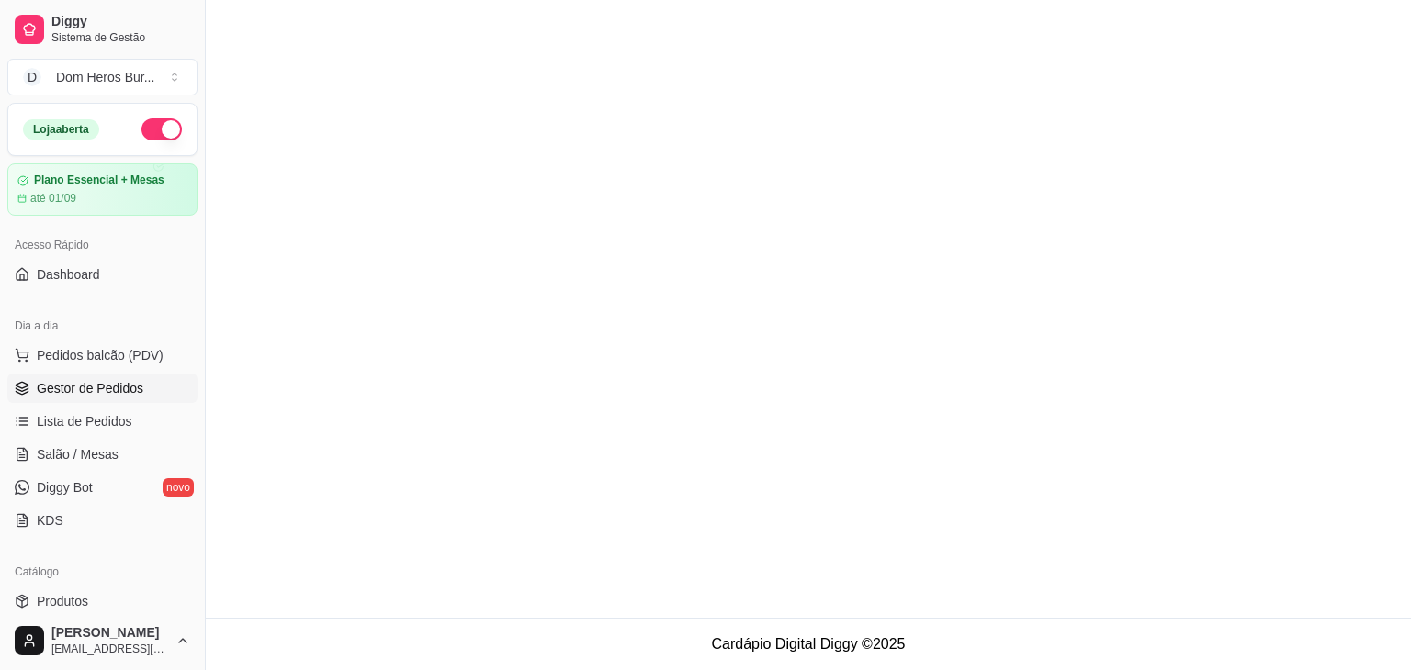
scroll to position [204, 0]
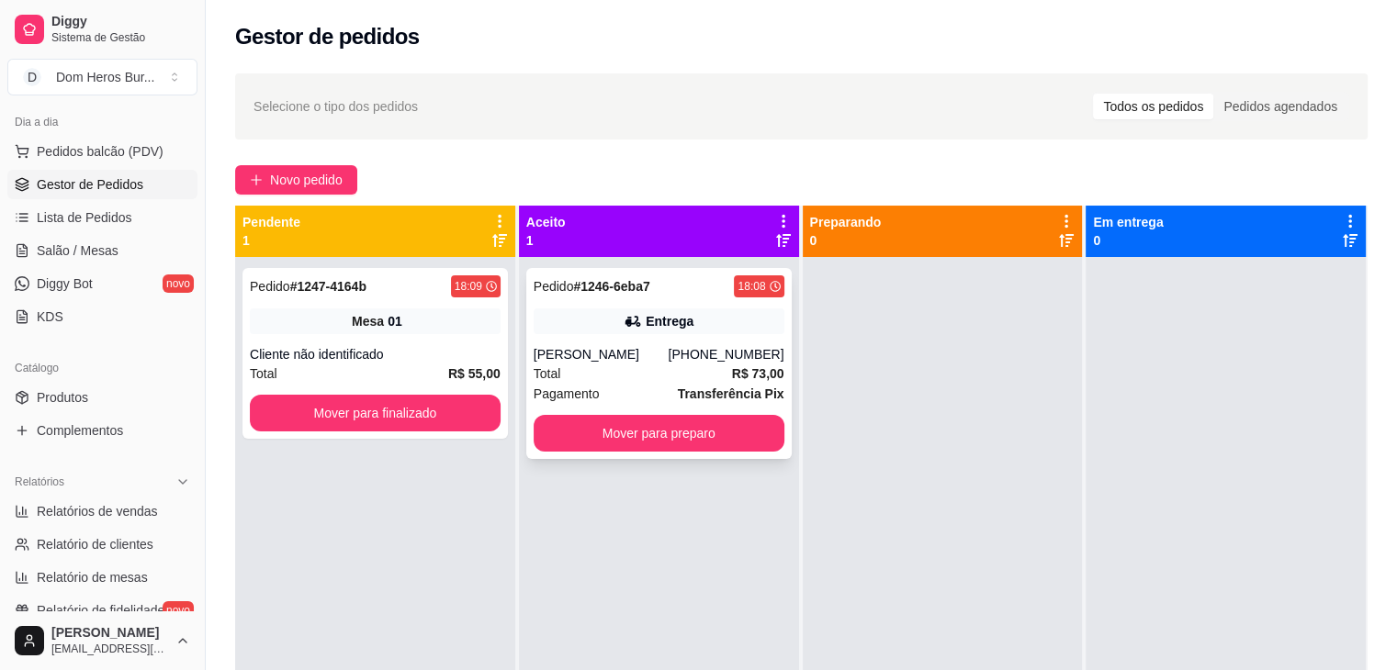
click at [660, 381] on div "Total R$ 73,00" at bounding box center [659, 374] width 251 height 20
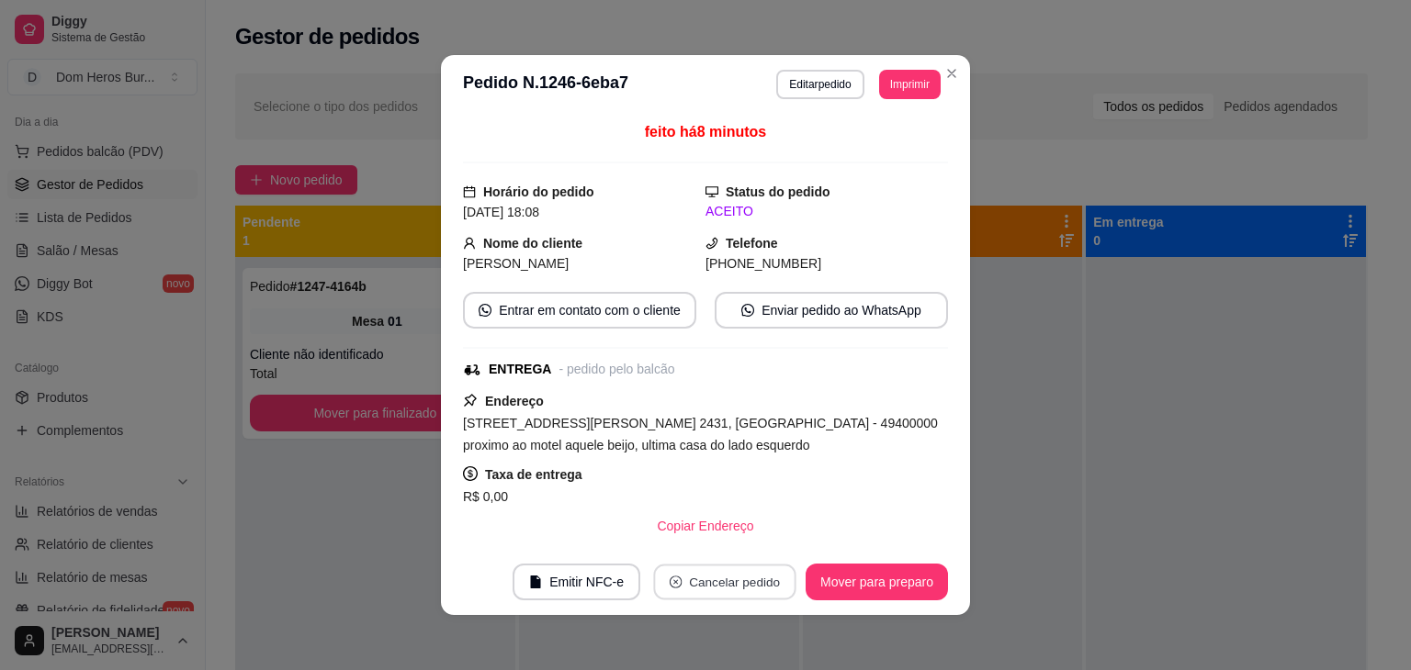
click at [716, 572] on button "Cancelar pedido" at bounding box center [724, 583] width 142 height 36
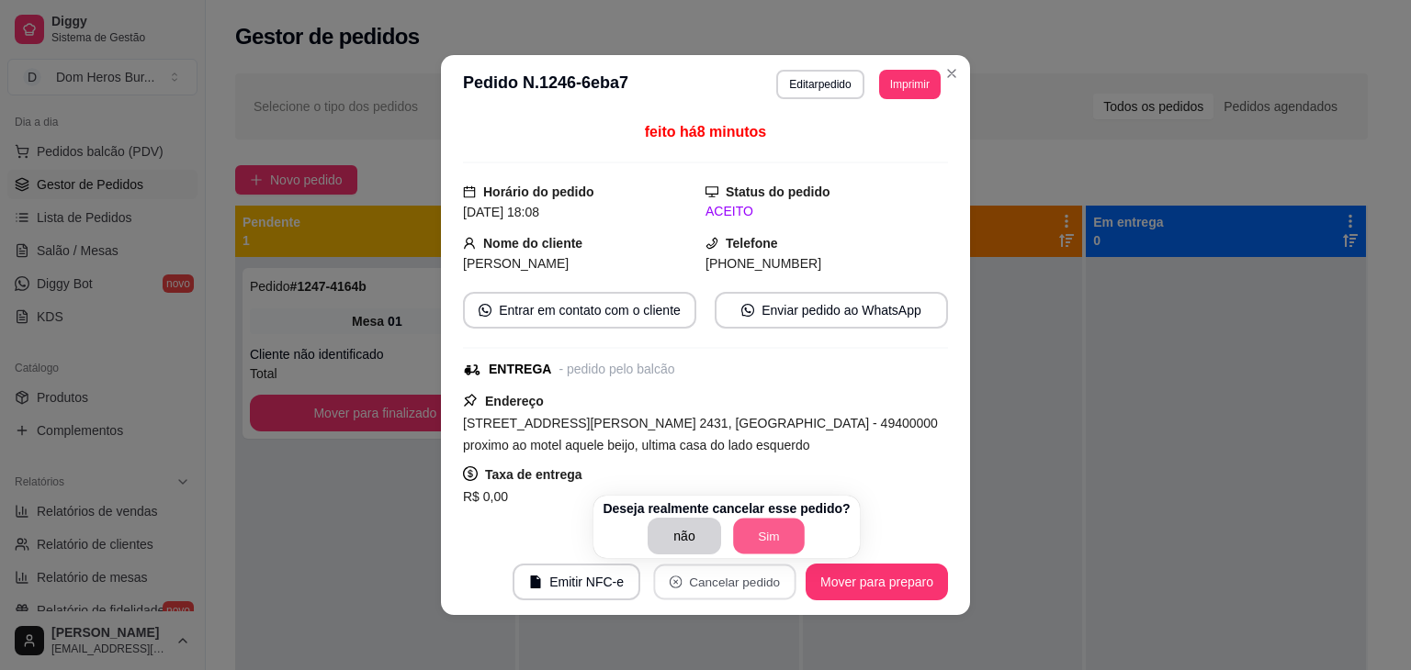
click at [760, 537] on button "Sim" at bounding box center [769, 537] width 72 height 36
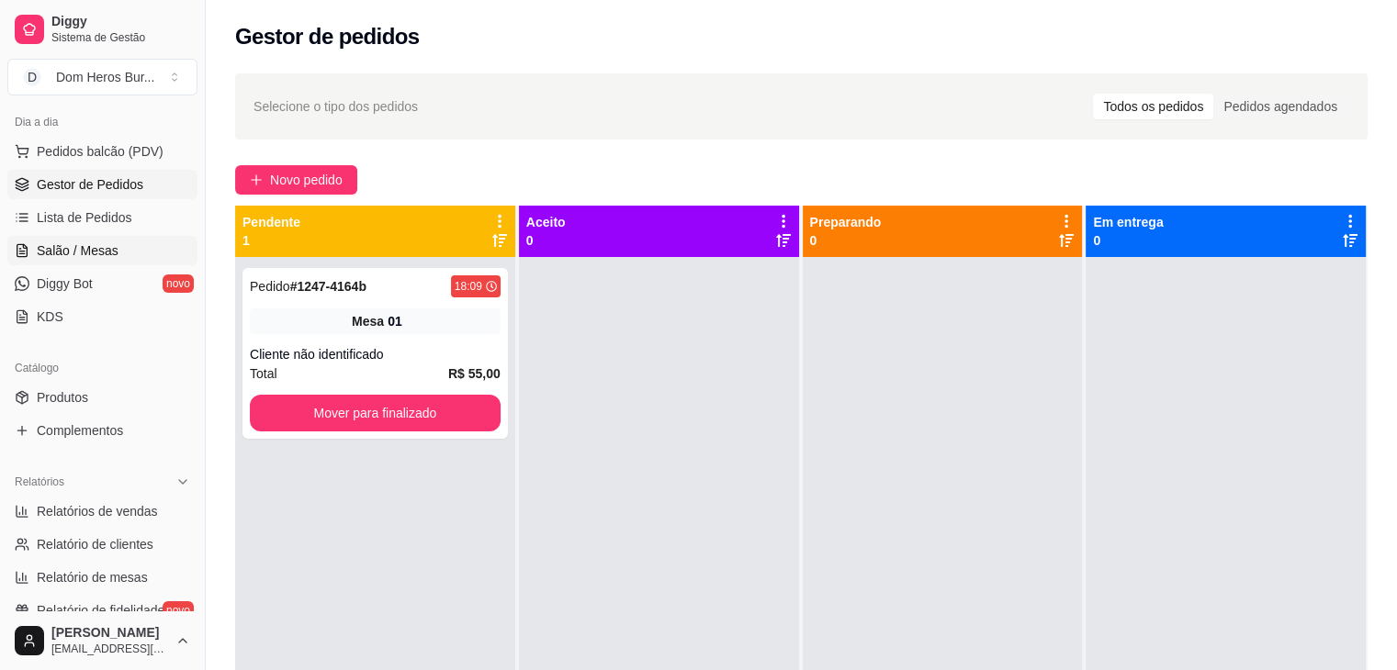
click at [118, 249] on link "Salão / Mesas" at bounding box center [102, 250] width 190 height 29
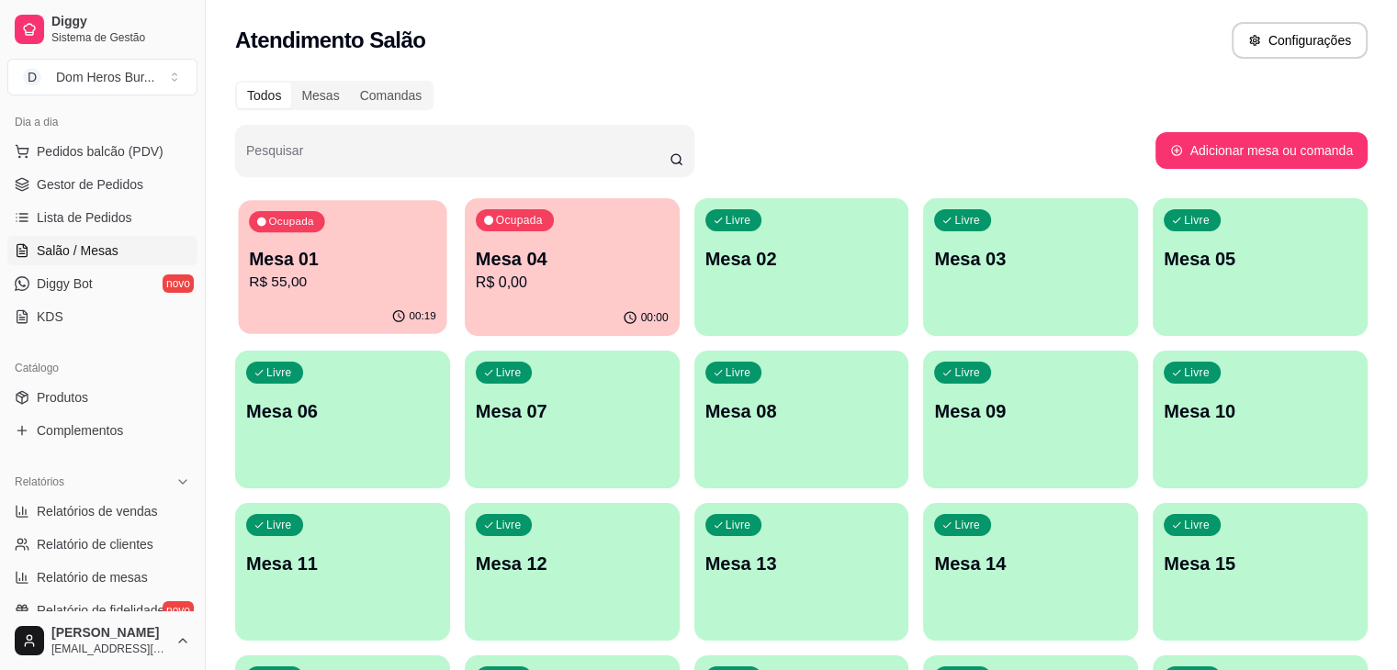
click at [352, 296] on div "Ocupada Mesa 01 R$ 55,00" at bounding box center [343, 249] width 208 height 99
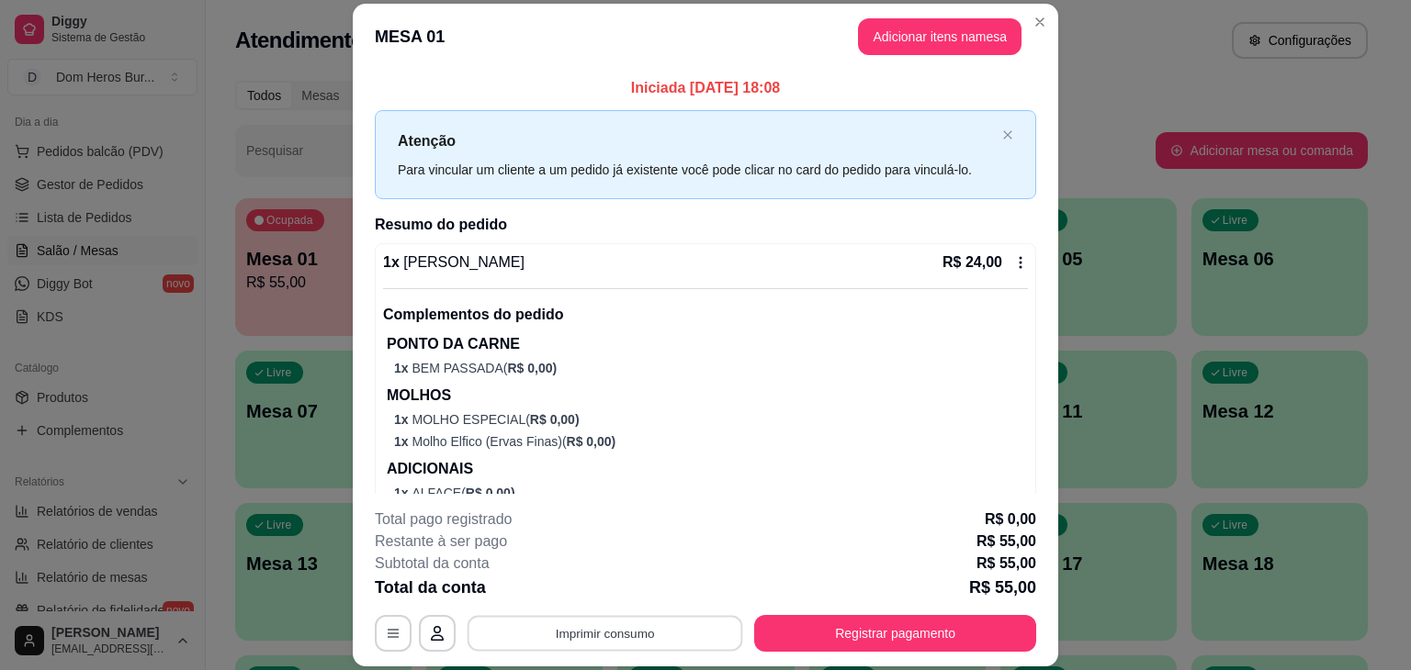
click at [610, 636] on button "Imprimir consumo" at bounding box center [605, 634] width 276 height 36
click at [634, 598] on button "IMPRESSORA" at bounding box center [603, 591] width 129 height 28
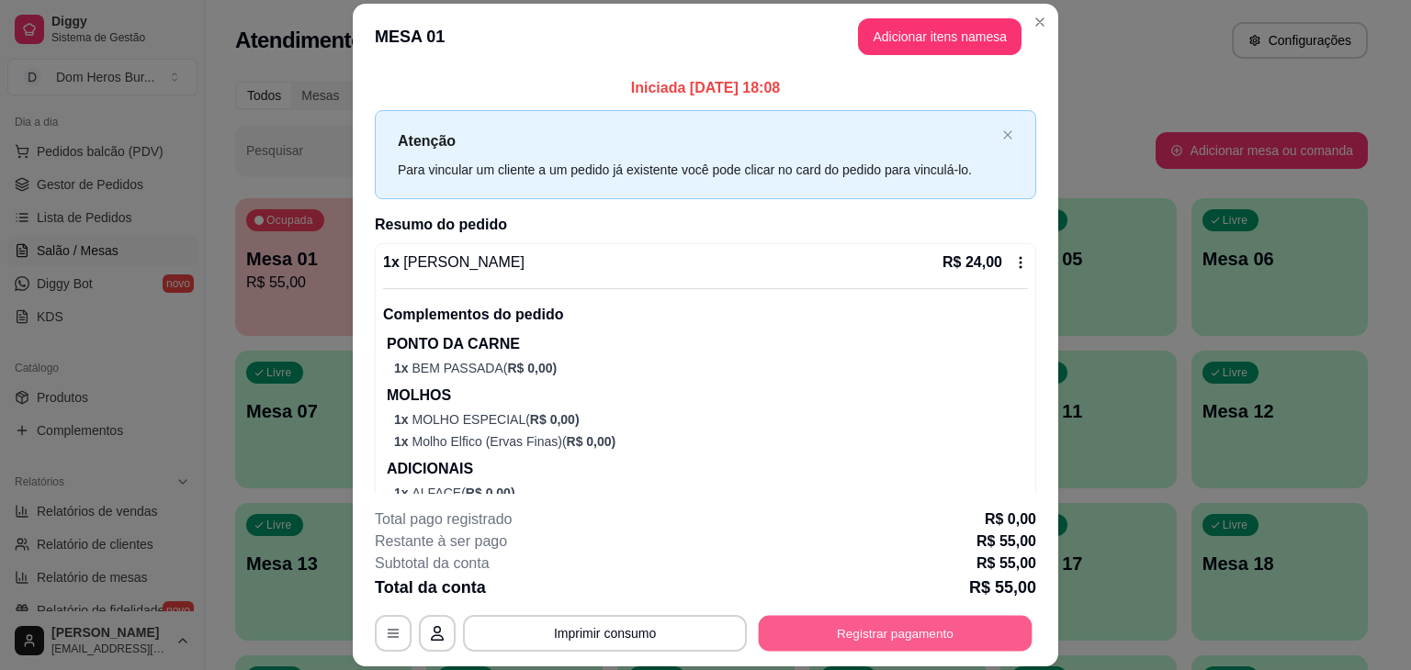
click at [805, 620] on button "Registrar pagamento" at bounding box center [896, 634] width 274 height 36
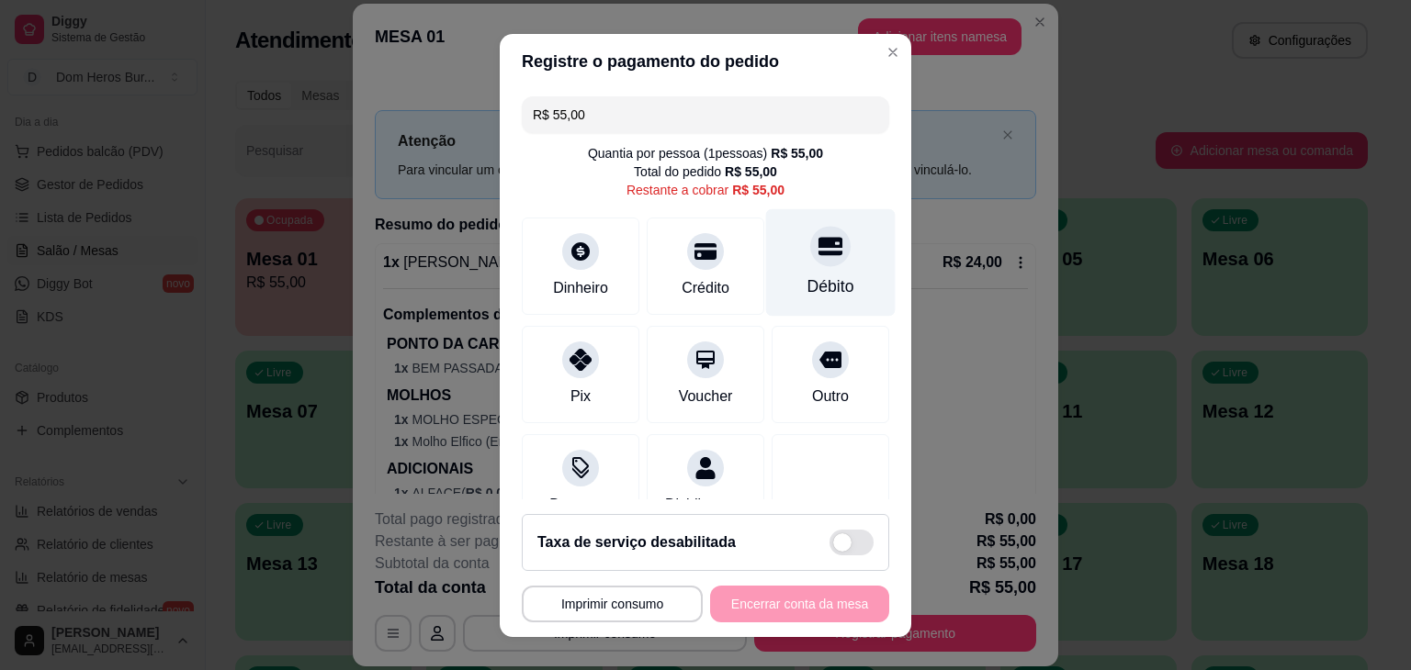
click at [821, 278] on div "Débito" at bounding box center [830, 287] width 47 height 24
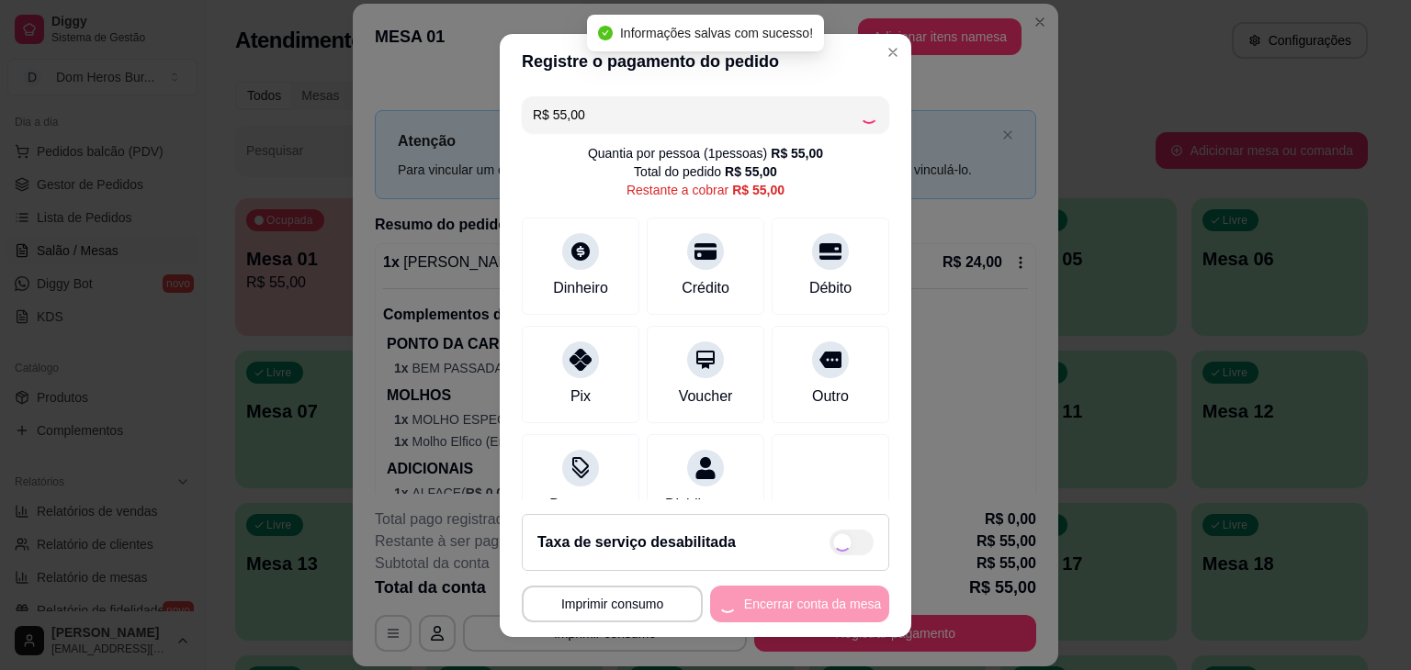
type input "R$ 0,00"
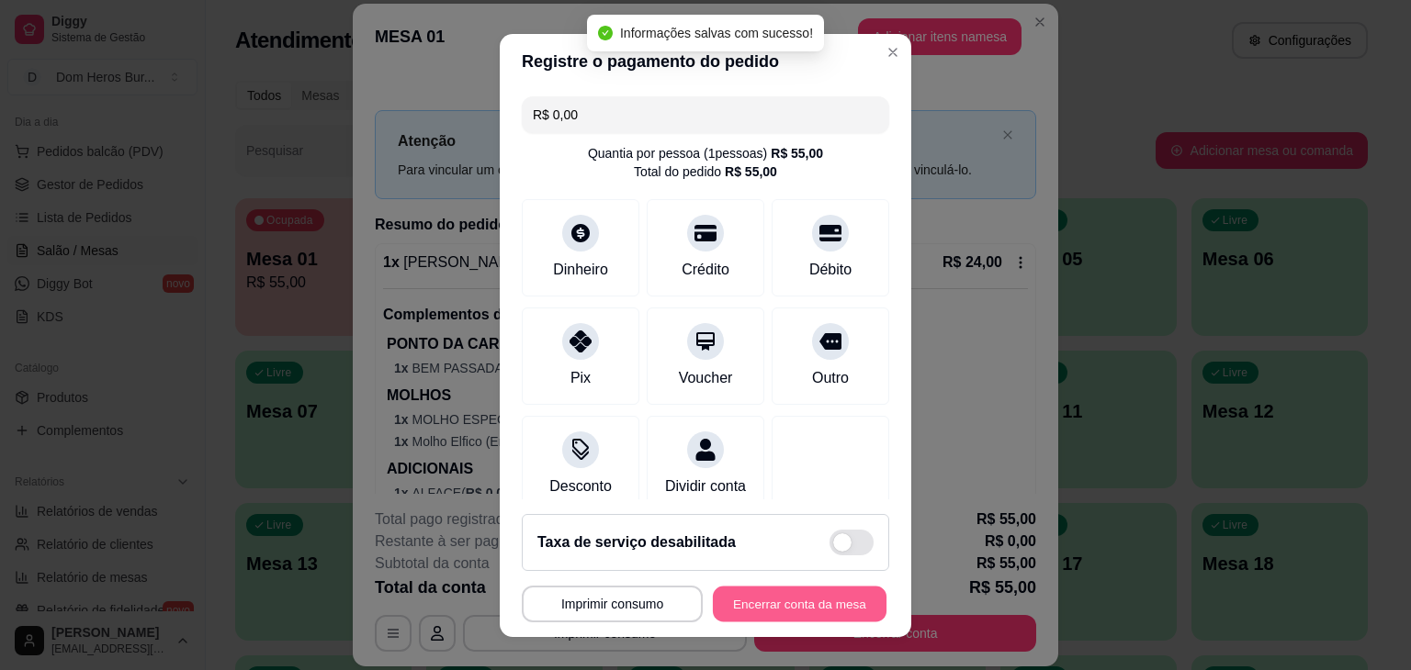
click at [790, 589] on button "Encerrar conta da mesa" at bounding box center [800, 604] width 174 height 36
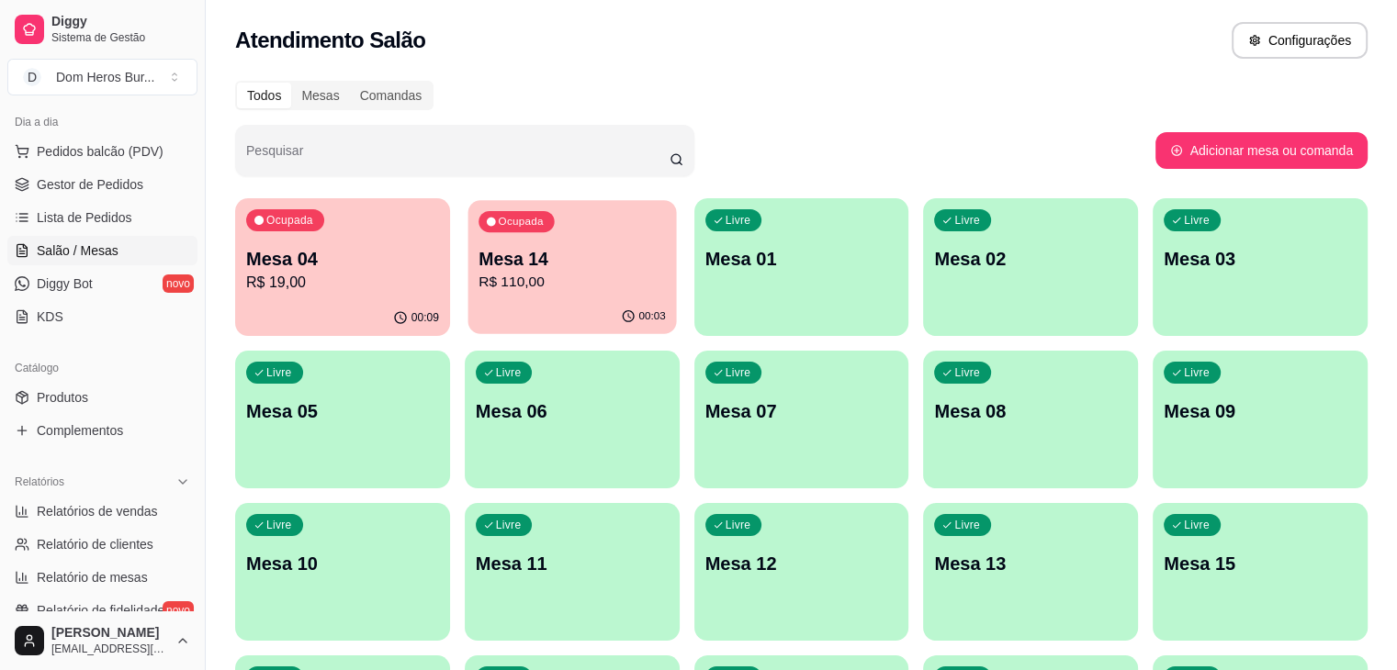
click at [489, 254] on p "Mesa 14" at bounding box center [571, 259] width 187 height 25
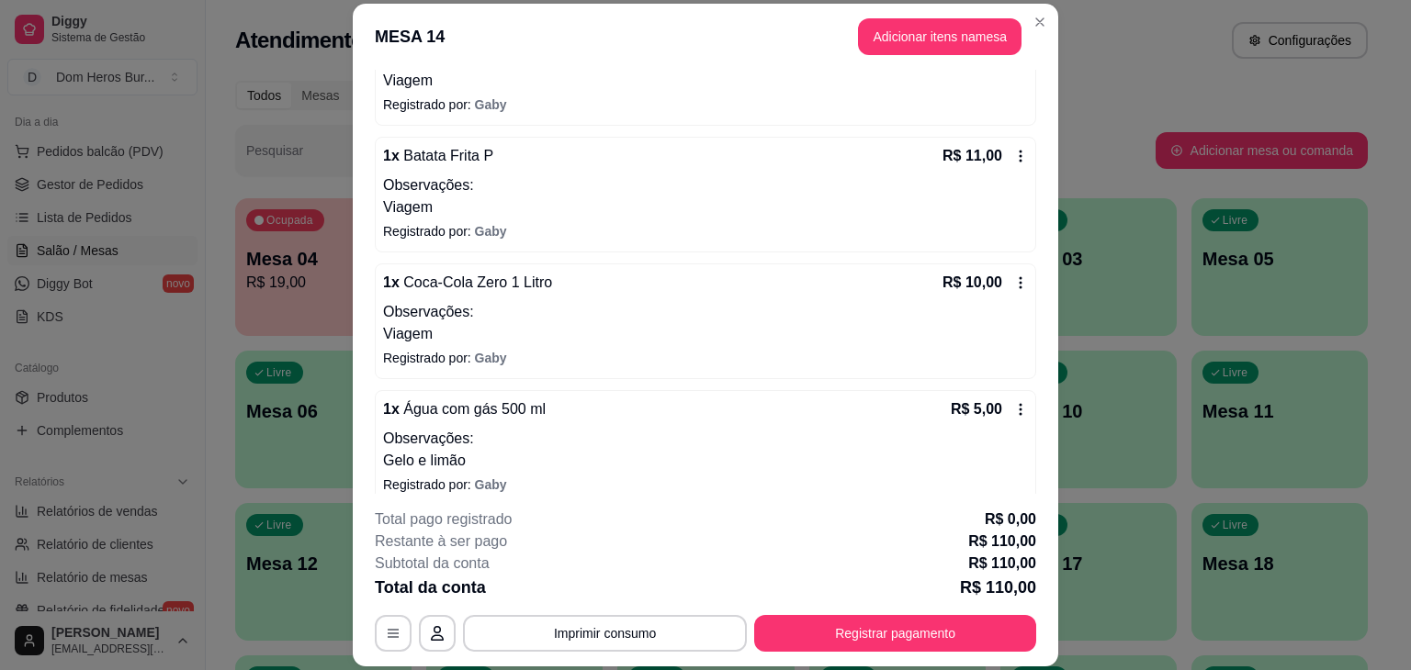
scroll to position [658, 0]
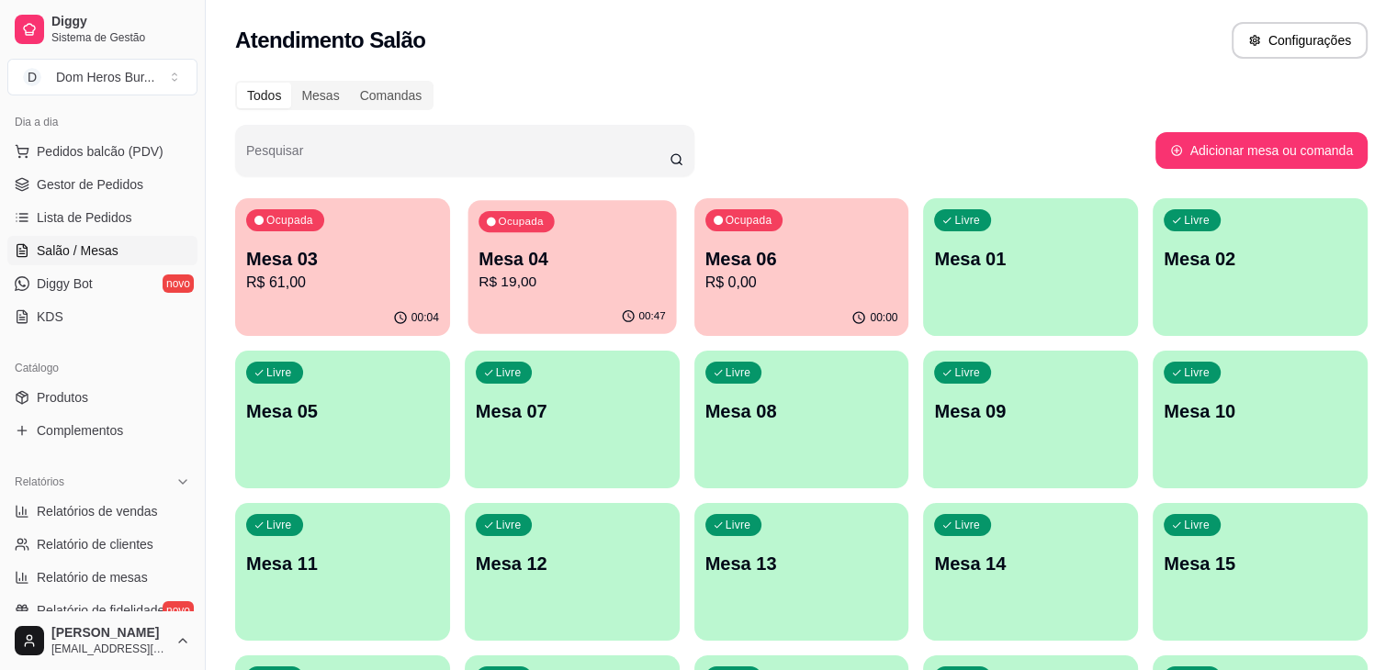
click at [572, 304] on div "00:47" at bounding box center [571, 316] width 208 height 35
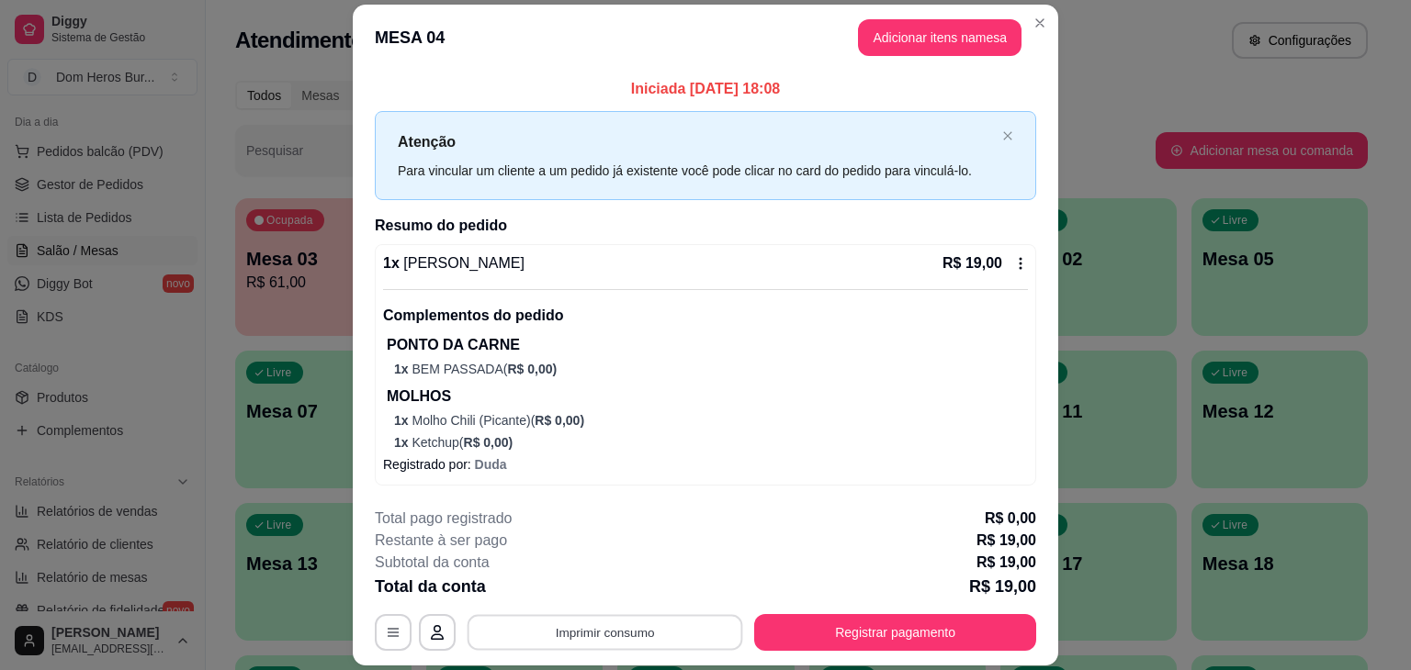
click at [610, 625] on button "Imprimir consumo" at bounding box center [605, 633] width 276 height 36
click at [296, 393] on div "**********" at bounding box center [705, 335] width 1411 height 670
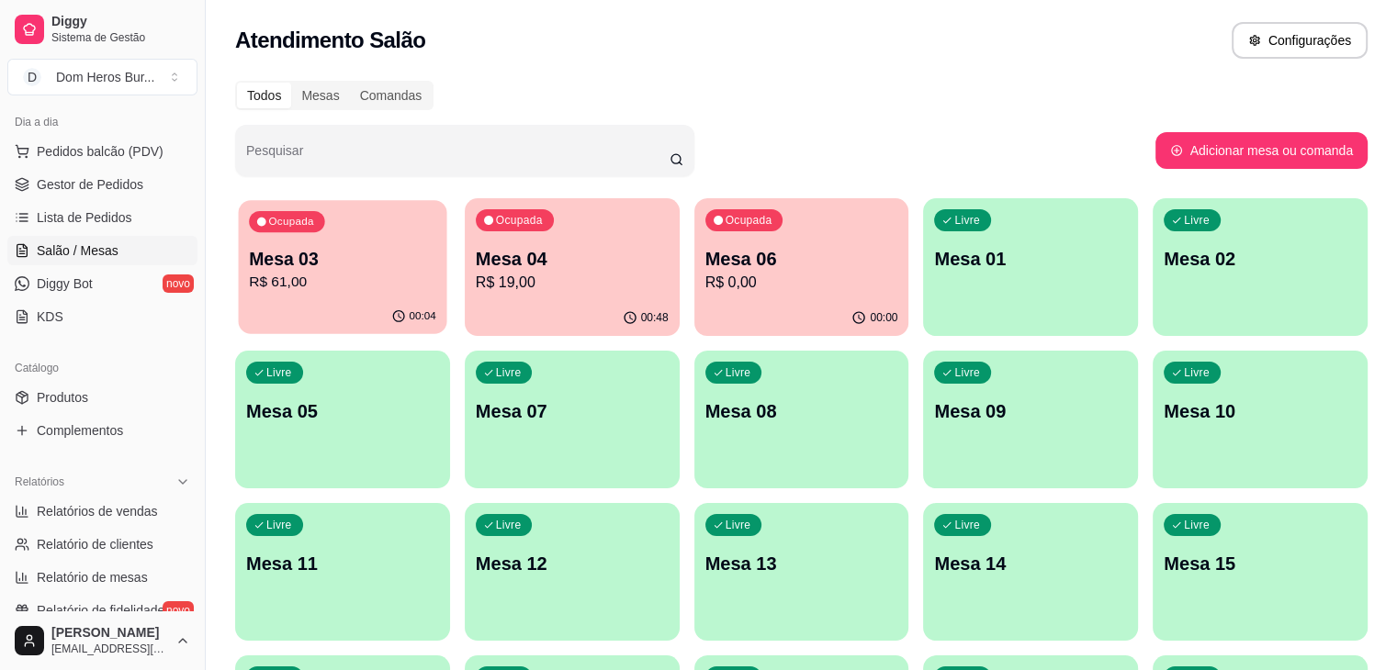
click at [321, 263] on p "Mesa 03" at bounding box center [342, 259] width 187 height 25
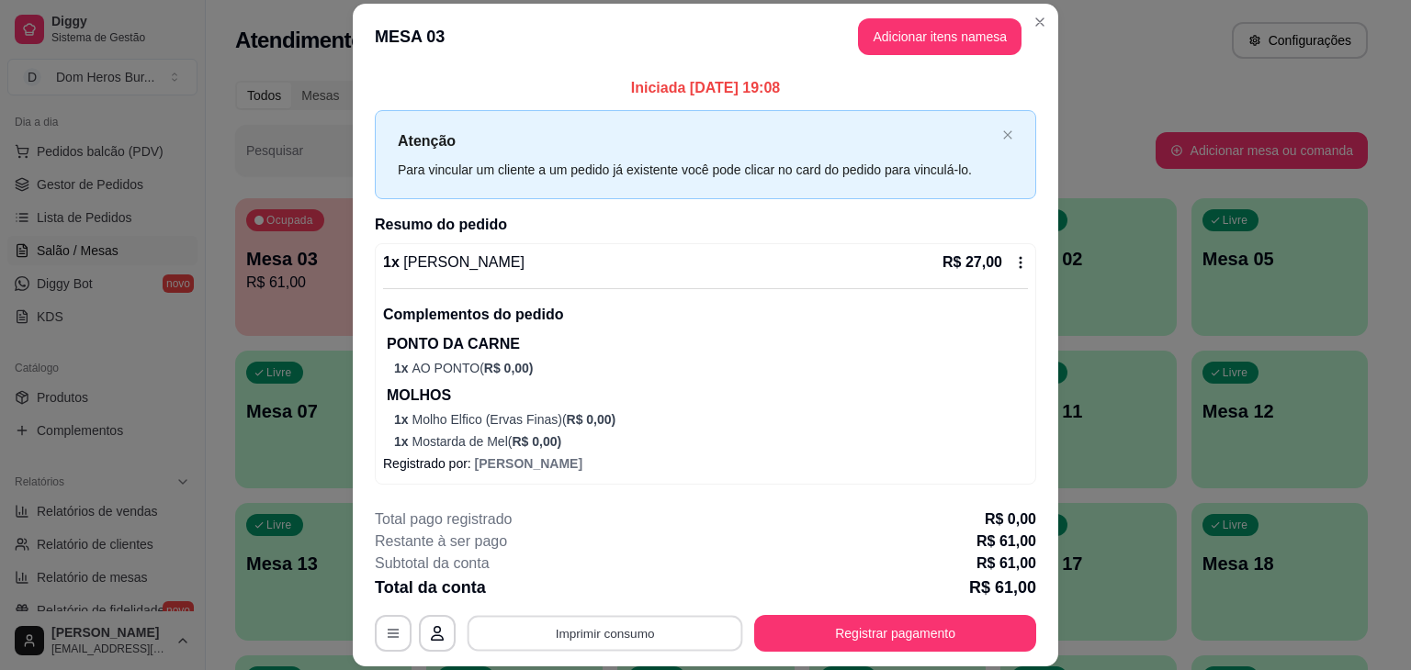
click at [574, 645] on button "Imprimir consumo" at bounding box center [605, 634] width 276 height 36
click at [566, 595] on button "IMPRESSORA" at bounding box center [603, 591] width 129 height 28
click at [577, 622] on button "Imprimir consumo" at bounding box center [605, 634] width 276 height 36
click at [559, 573] on div "Escolha a impressora IMPRESSORA" at bounding box center [604, 578] width 152 height 62
click at [559, 580] on button "IMPRESSORA" at bounding box center [603, 591] width 133 height 29
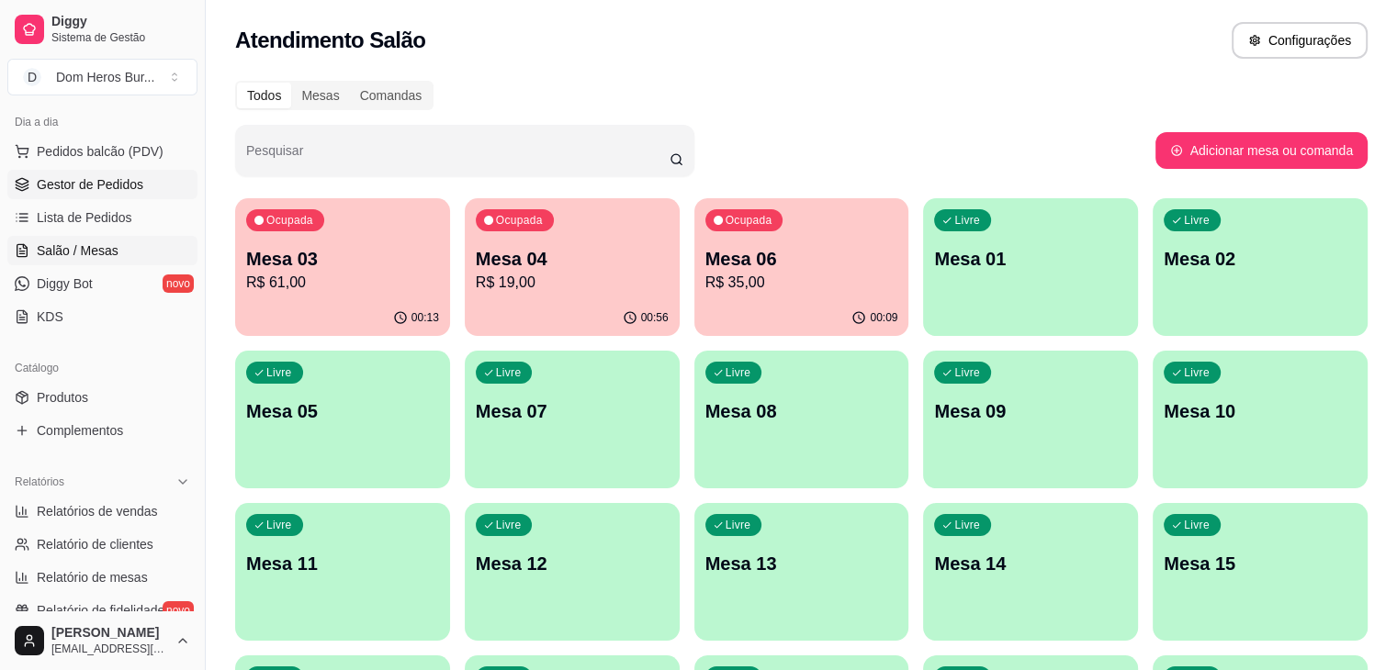
click at [44, 192] on link "Gestor de Pedidos" at bounding box center [102, 184] width 190 height 29
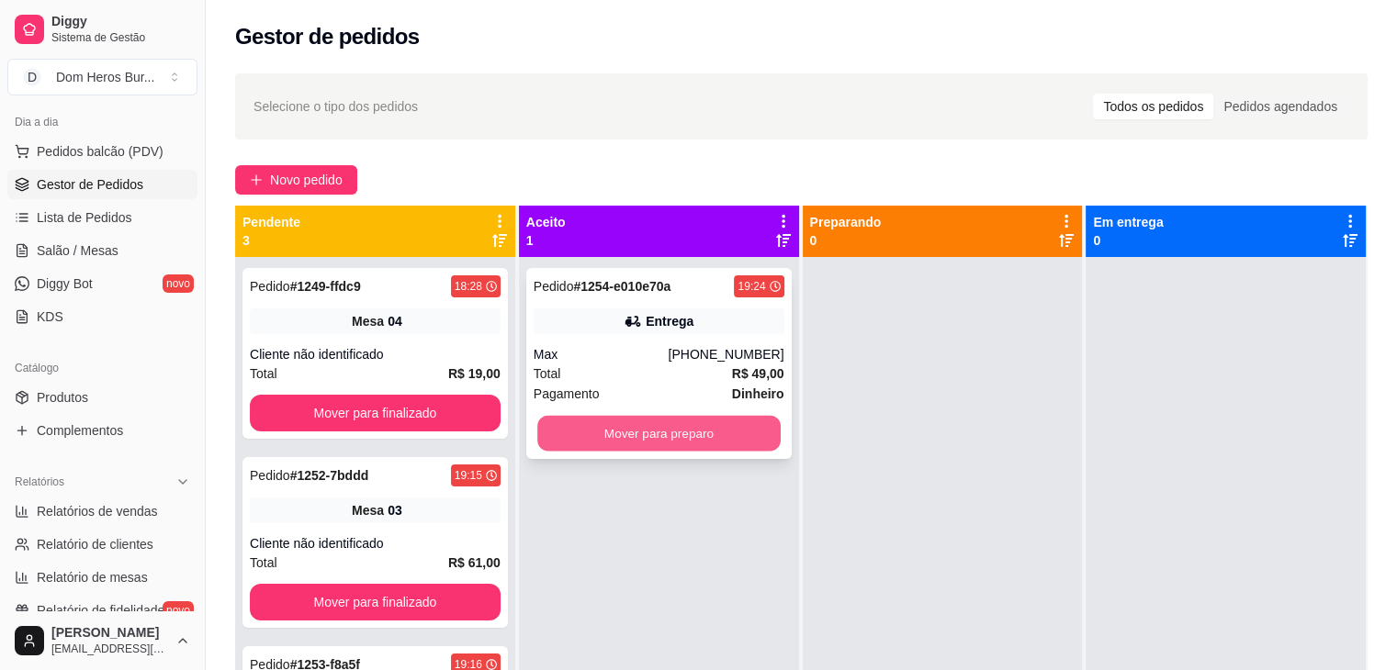
click at [654, 438] on button "Mover para preparo" at bounding box center [658, 434] width 243 height 36
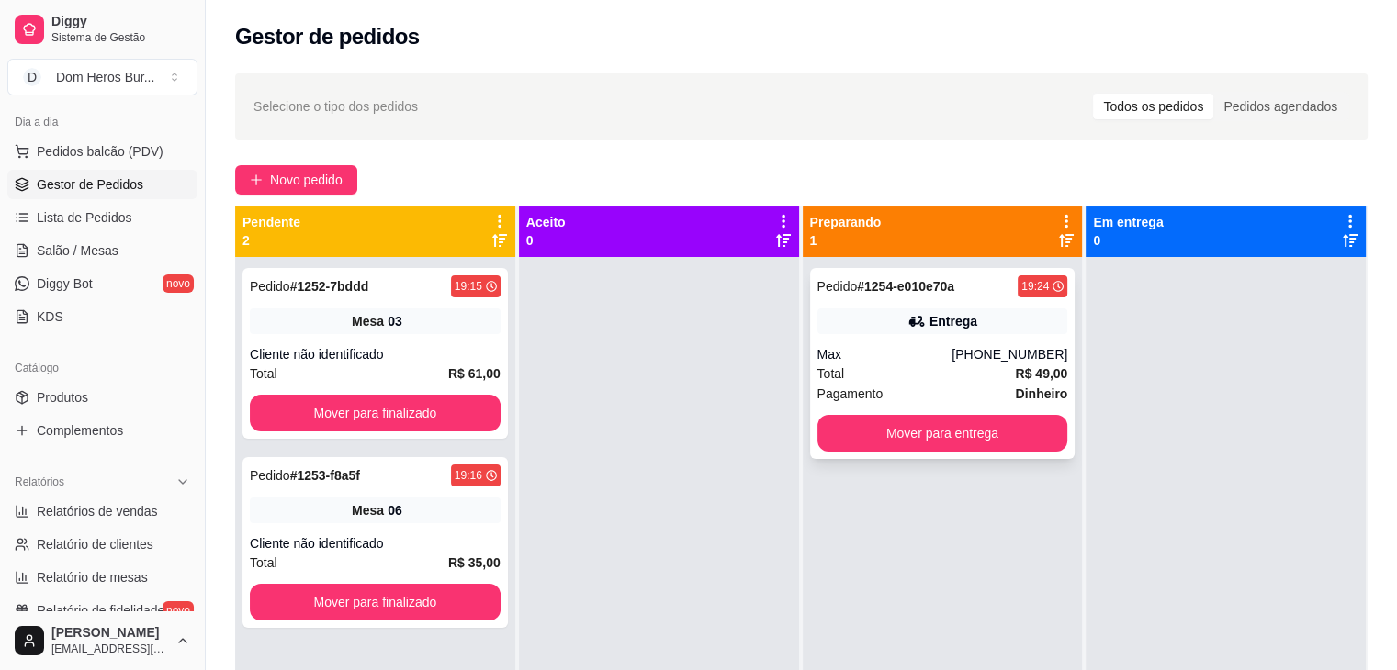
click at [897, 331] on div "Entrega" at bounding box center [942, 322] width 251 height 26
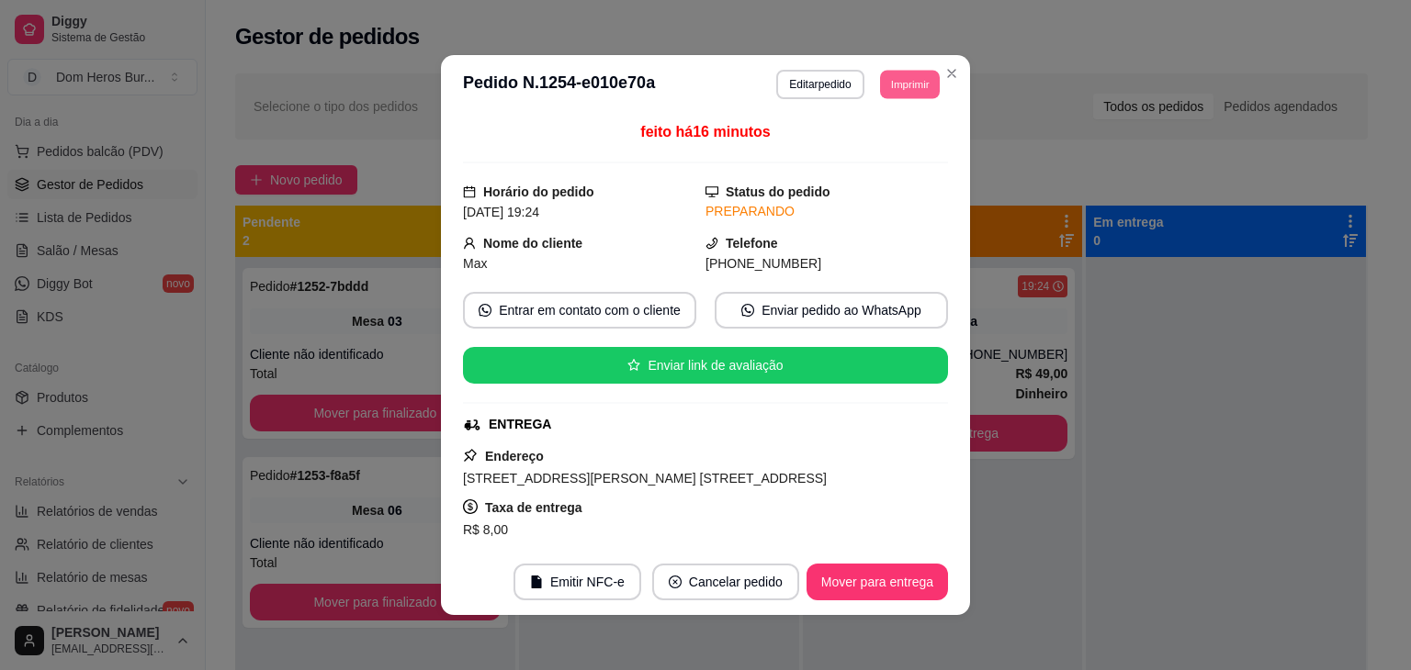
click at [916, 89] on button "Imprimir" at bounding box center [910, 84] width 60 height 28
click at [845, 159] on button "IMPRESSORA" at bounding box center [868, 148] width 129 height 28
click at [783, 581] on button "Cancelar pedido" at bounding box center [725, 583] width 142 height 36
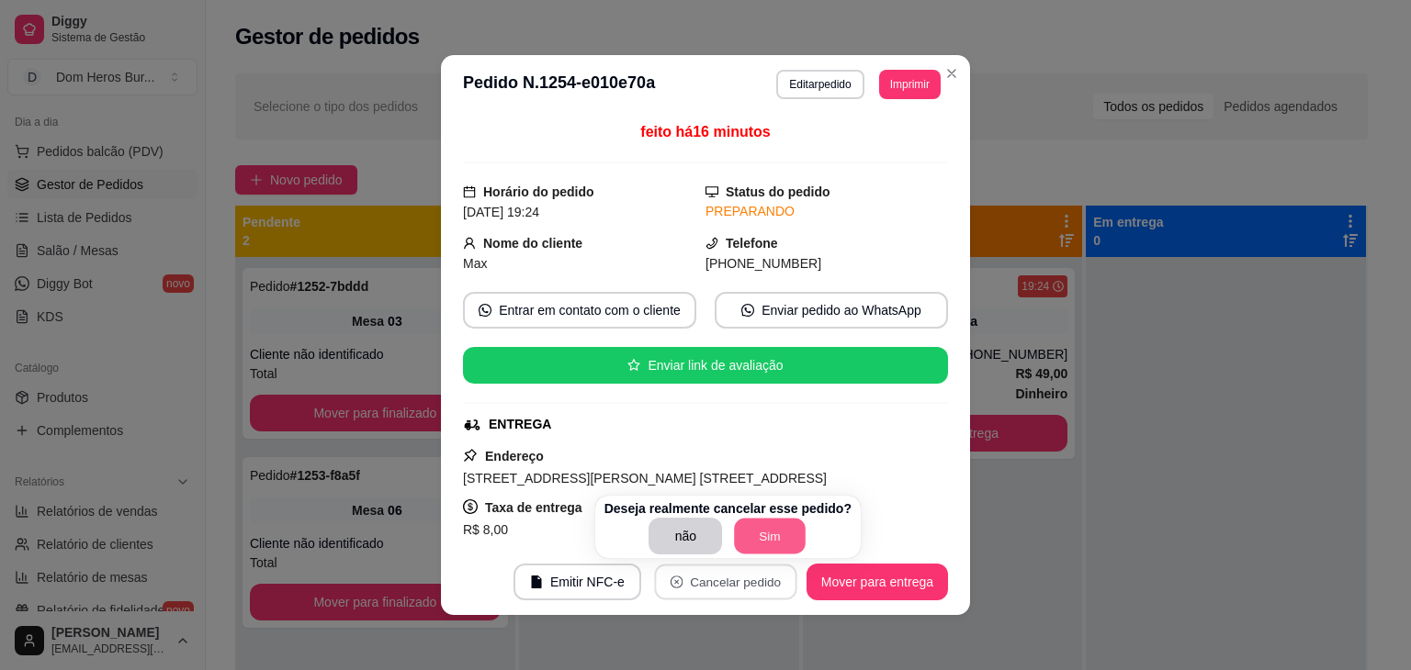
click at [777, 537] on button "Sim" at bounding box center [771, 537] width 72 height 36
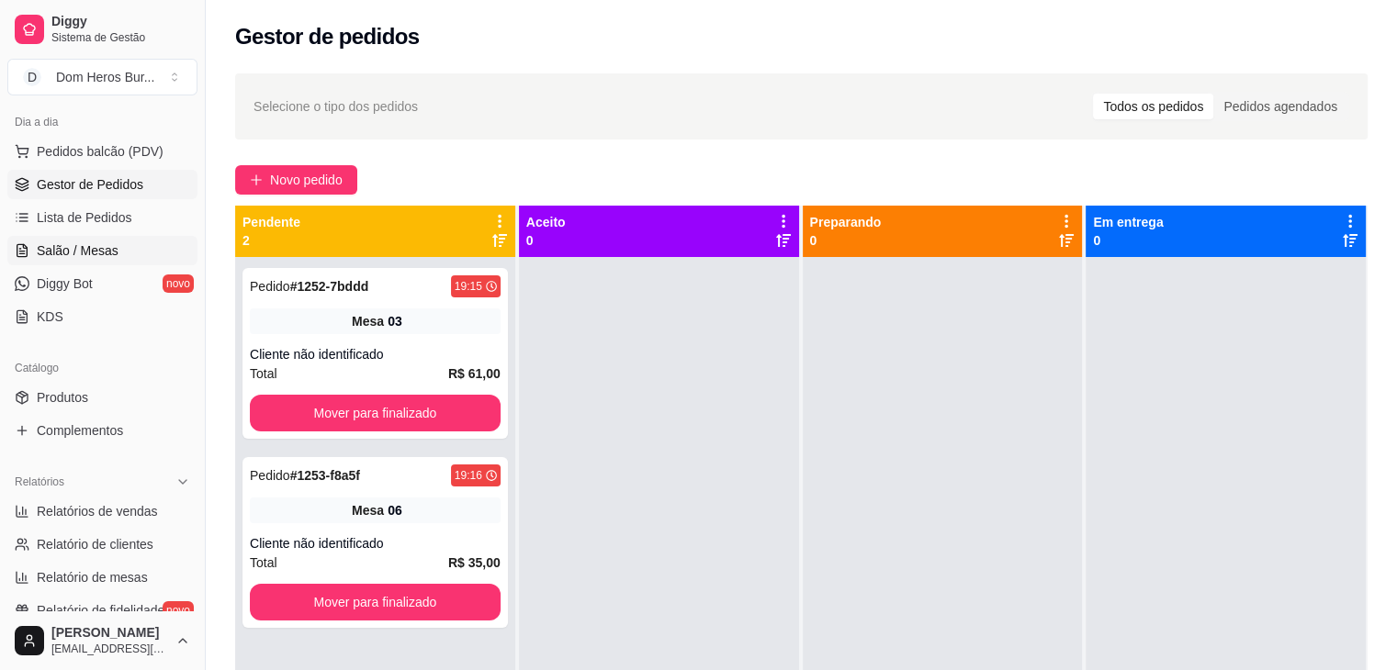
click at [47, 252] on span "Salão / Mesas" at bounding box center [78, 251] width 82 height 18
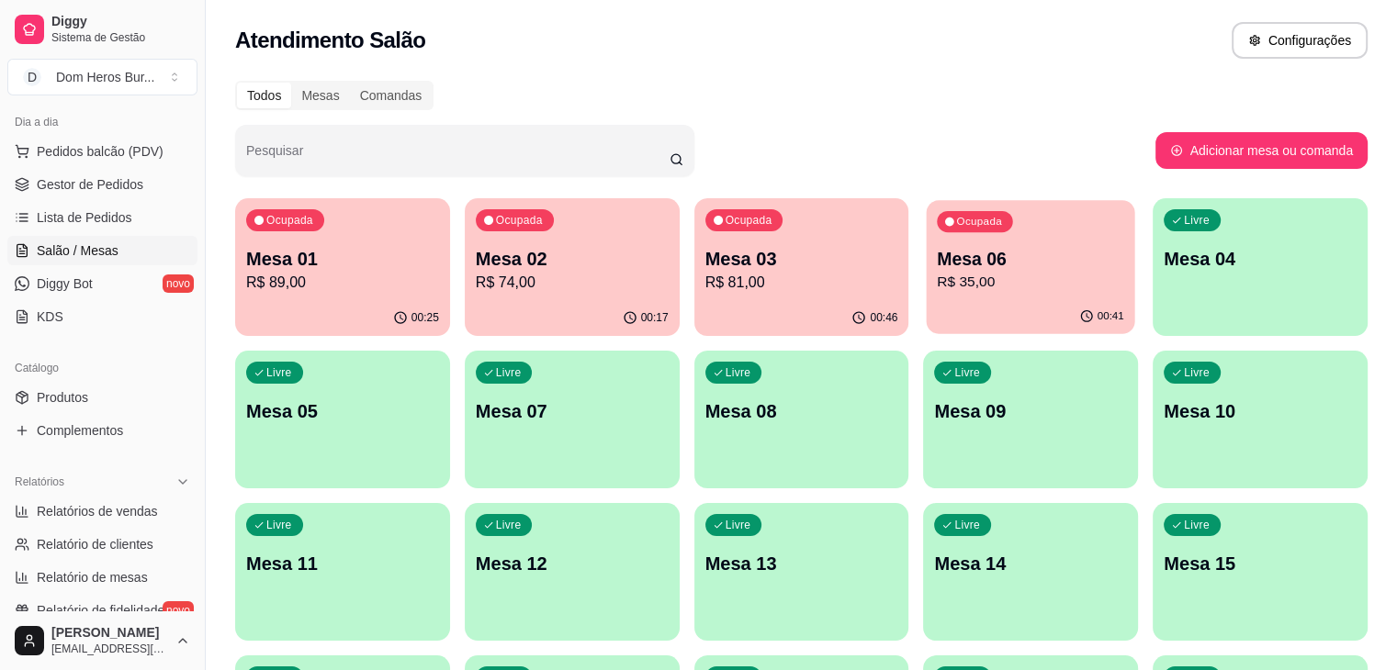
click at [938, 272] on p "R$ 35,00" at bounding box center [1031, 282] width 187 height 21
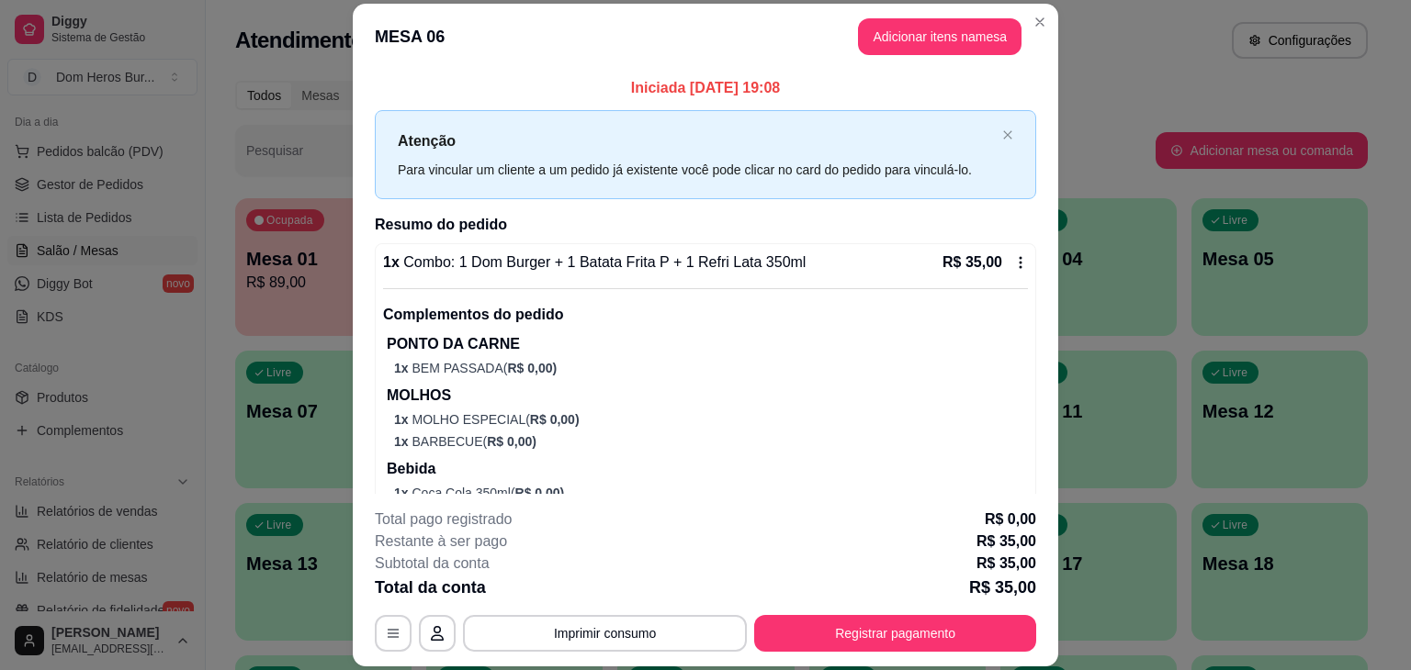
click at [827, 266] on div "1 x Combo: 1 Dom Burger + 1 Batata Frita P + 1 Refri Lata 350ml R$ 35,00" at bounding box center [705, 263] width 645 height 22
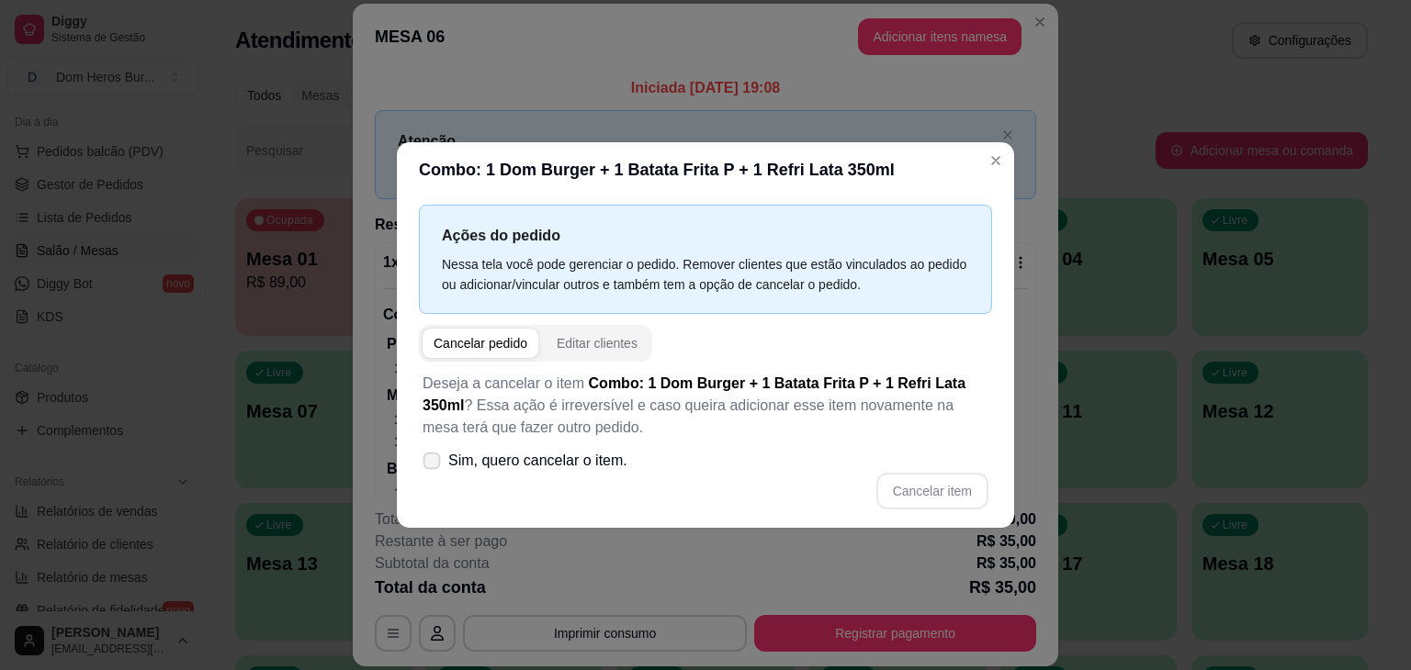
click at [614, 472] on label "Sim, quero cancelar o item." at bounding box center [524, 461] width 219 height 37
click at [433, 472] on input "Sim, quero cancelar o item." at bounding box center [428, 471] width 12 height 12
checkbox input "true"
click at [959, 481] on button "Cancelar item" at bounding box center [931, 492] width 109 height 36
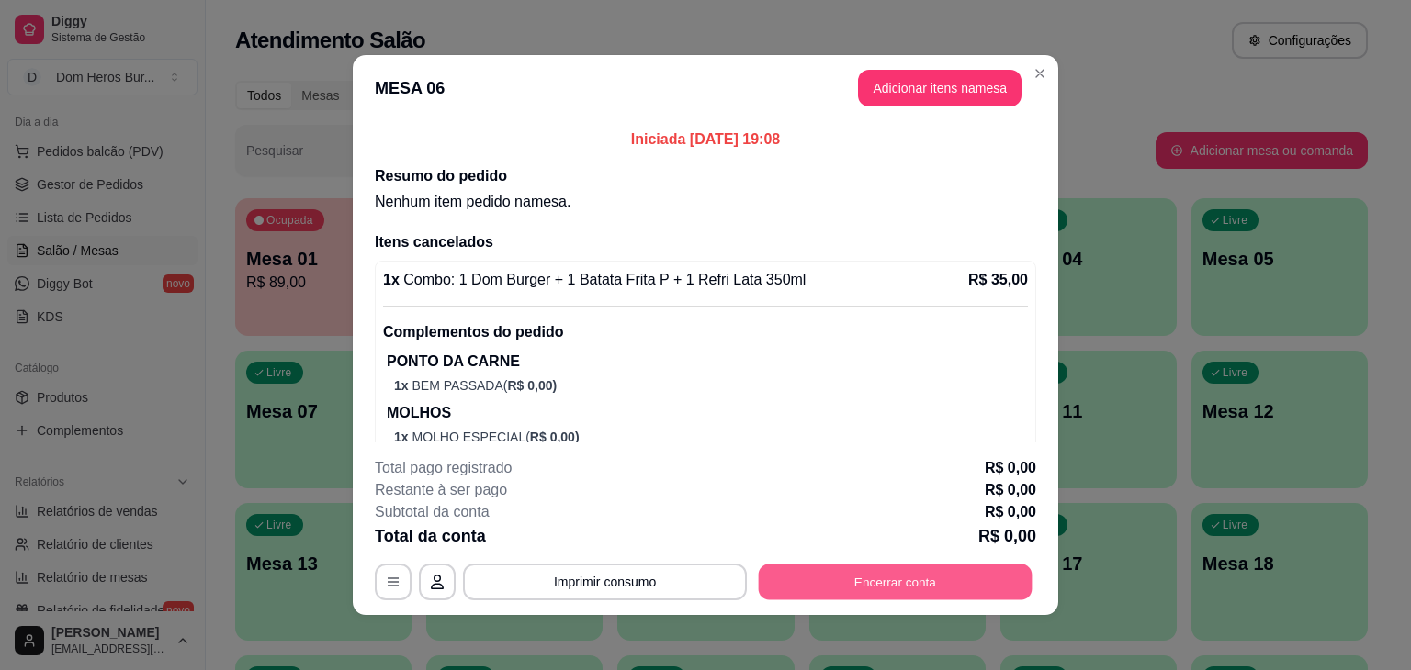
click at [900, 592] on button "Encerrar conta" at bounding box center [896, 583] width 274 height 36
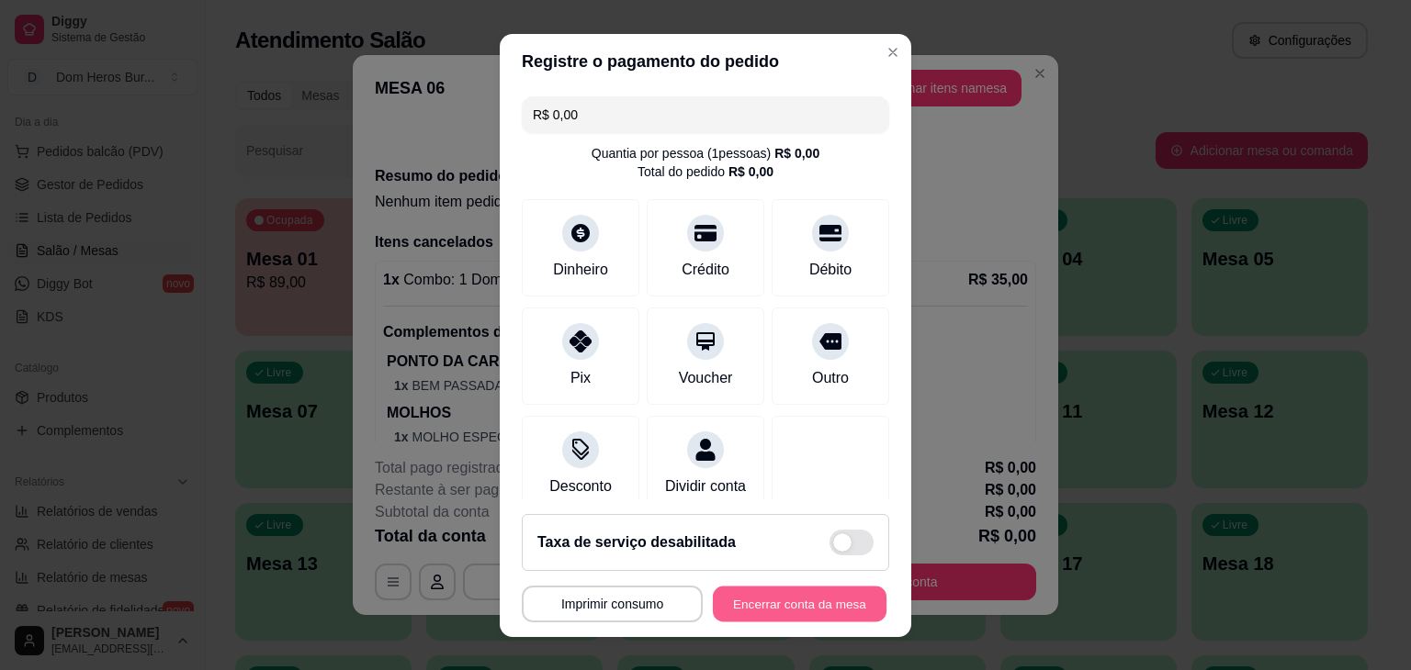
click at [816, 615] on button "Encerrar conta da mesa" at bounding box center [800, 604] width 174 height 36
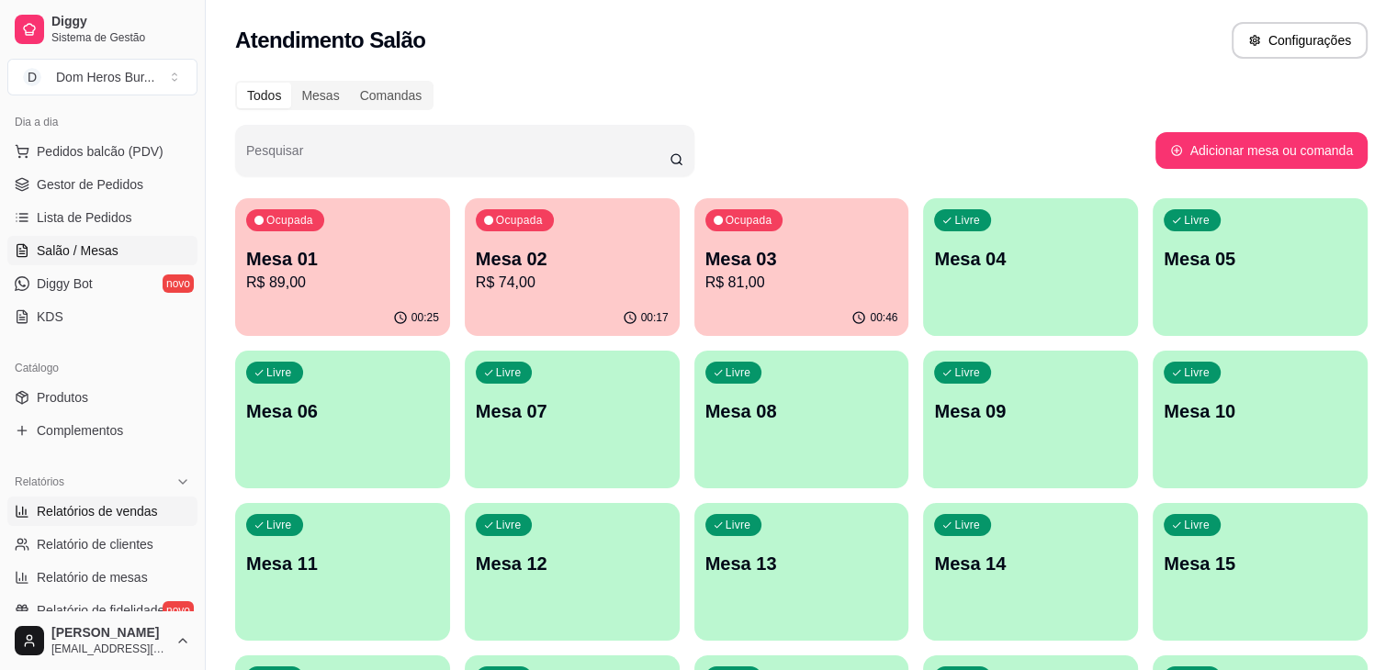
click at [137, 516] on span "Relatórios de vendas" at bounding box center [97, 511] width 121 height 18
select select "ALL"
select select "0"
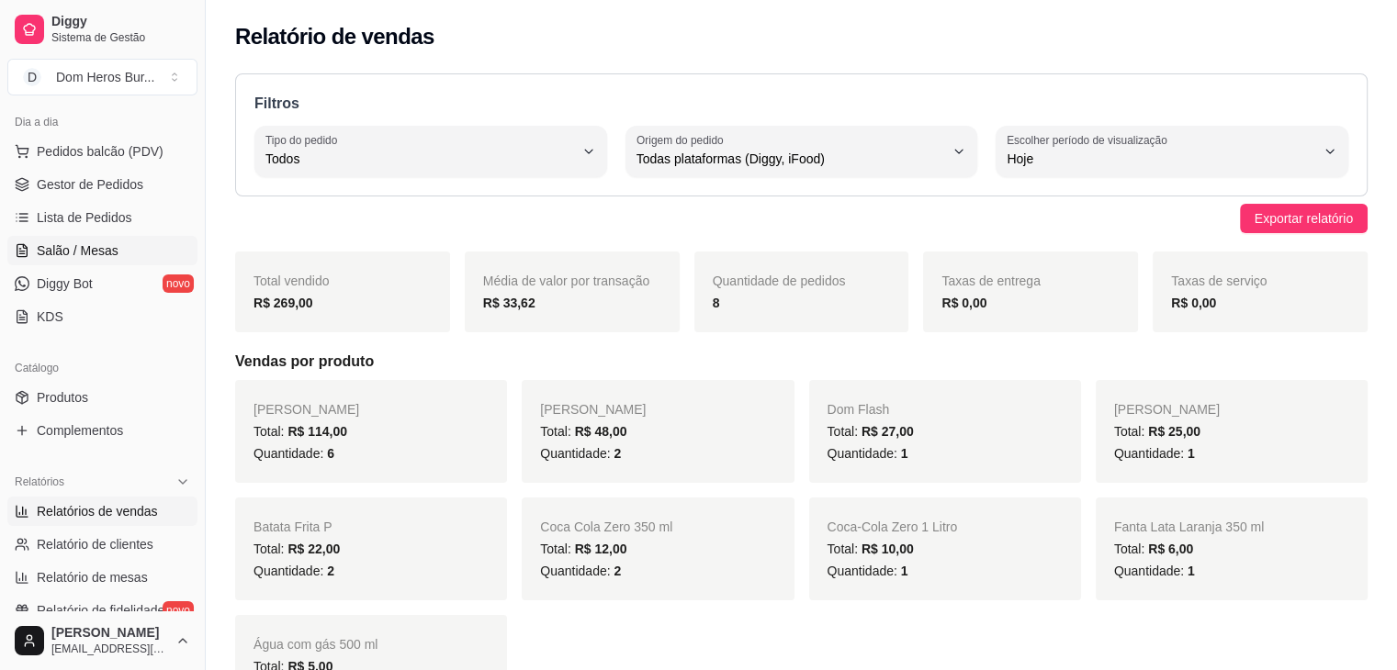
click at [100, 252] on span "Salão / Mesas" at bounding box center [78, 251] width 82 height 18
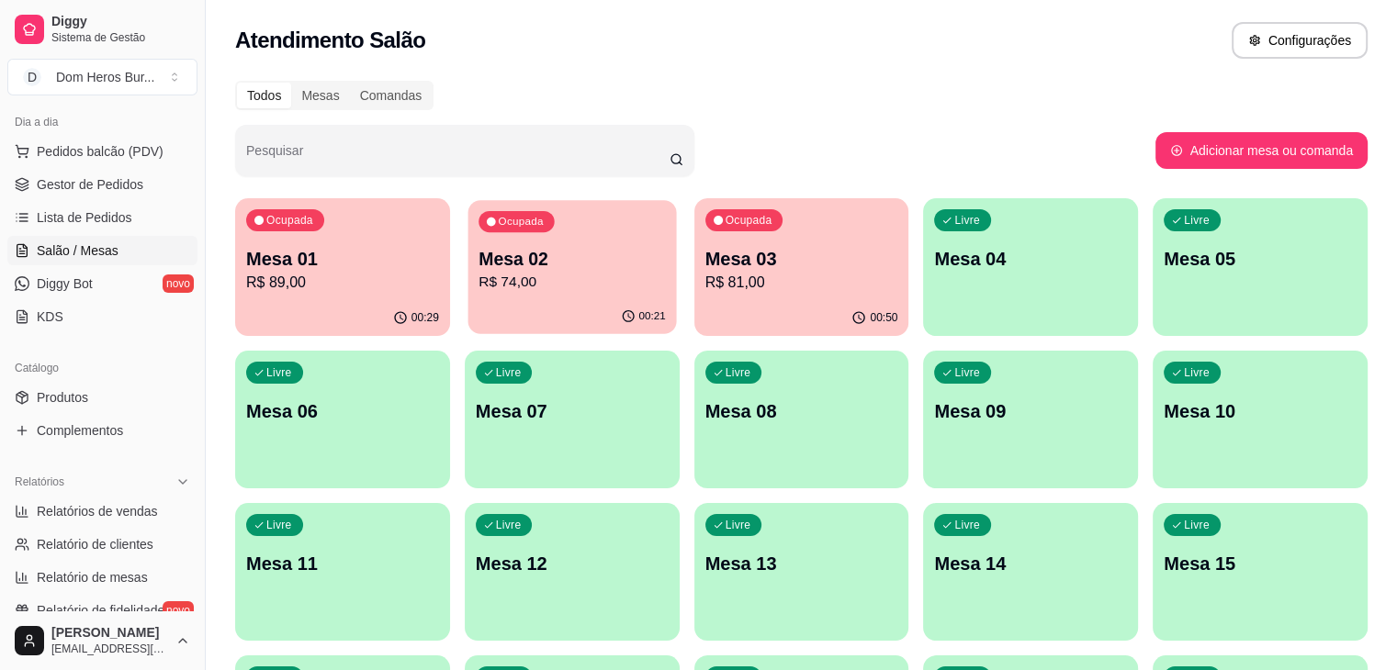
click at [478, 292] on p "R$ 74,00" at bounding box center [571, 282] width 187 height 21
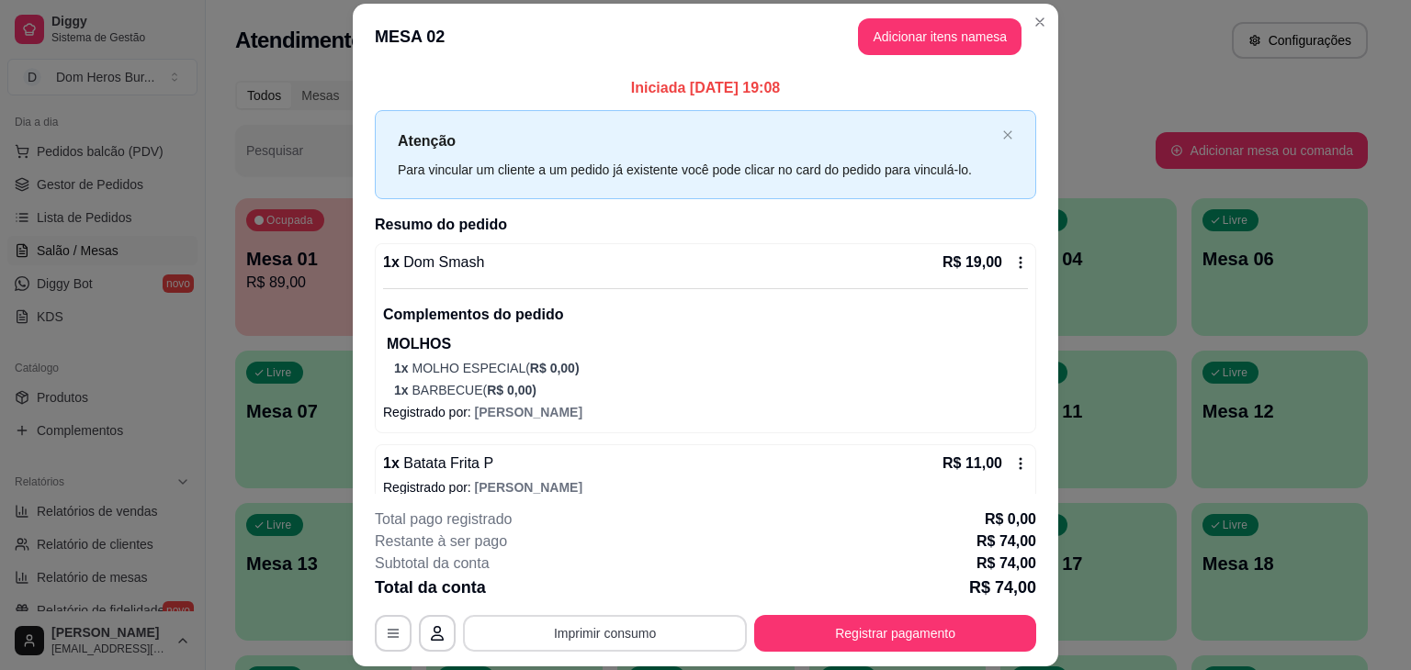
click at [613, 628] on button "Imprimir consumo" at bounding box center [605, 633] width 284 height 37
click at [584, 585] on button "IMPRESSORA" at bounding box center [603, 591] width 133 height 29
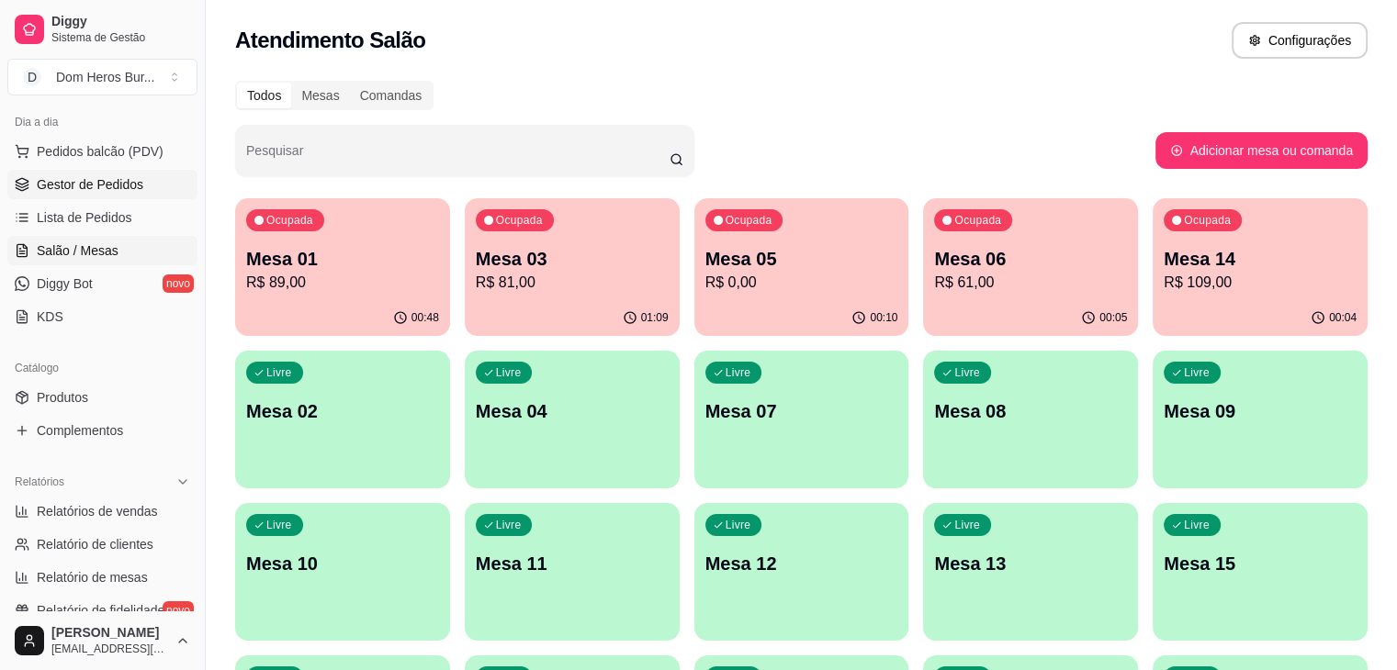
click at [87, 186] on span "Gestor de Pedidos" at bounding box center [90, 184] width 107 height 18
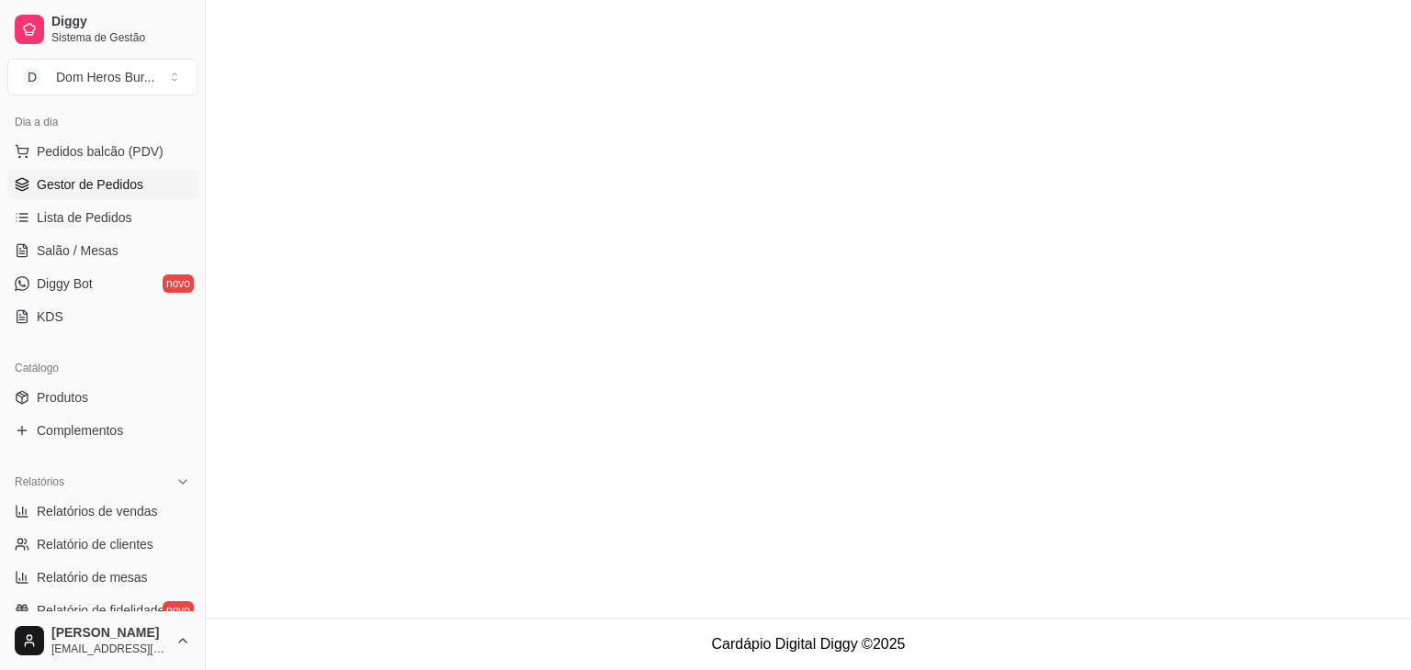
click at [143, 186] on link "Gestor de Pedidos" at bounding box center [102, 184] width 190 height 29
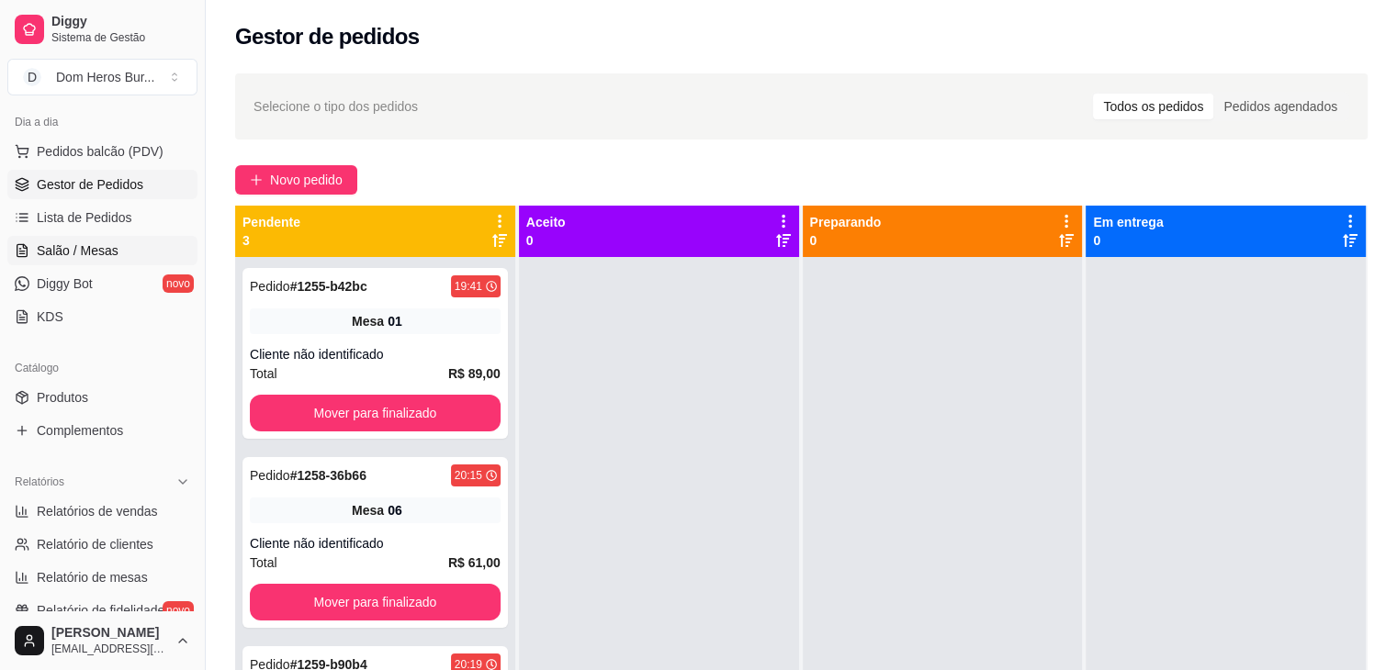
click at [109, 243] on span "Salão / Mesas" at bounding box center [78, 251] width 82 height 18
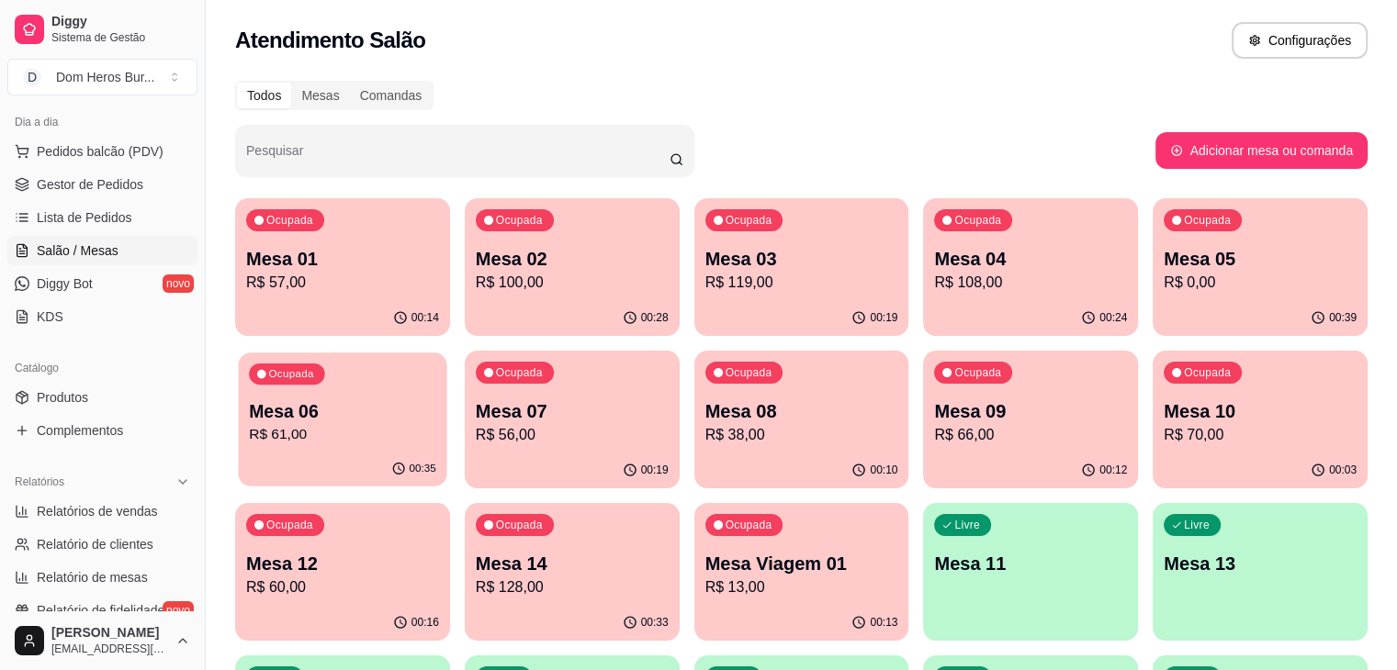
click at [436, 424] on p "R$ 61,00" at bounding box center [342, 434] width 187 height 21
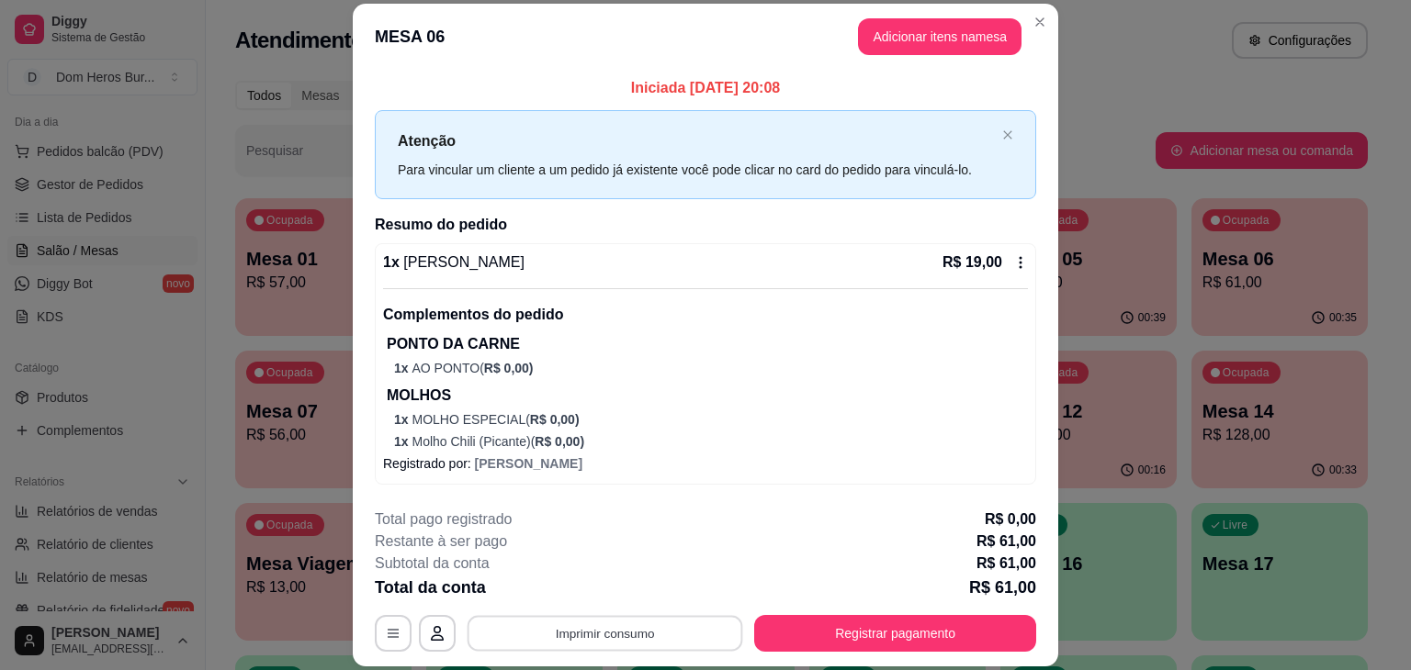
click at [686, 622] on button "Imprimir consumo" at bounding box center [605, 634] width 276 height 36
click at [619, 603] on button "IMPRESSORA" at bounding box center [603, 591] width 133 height 29
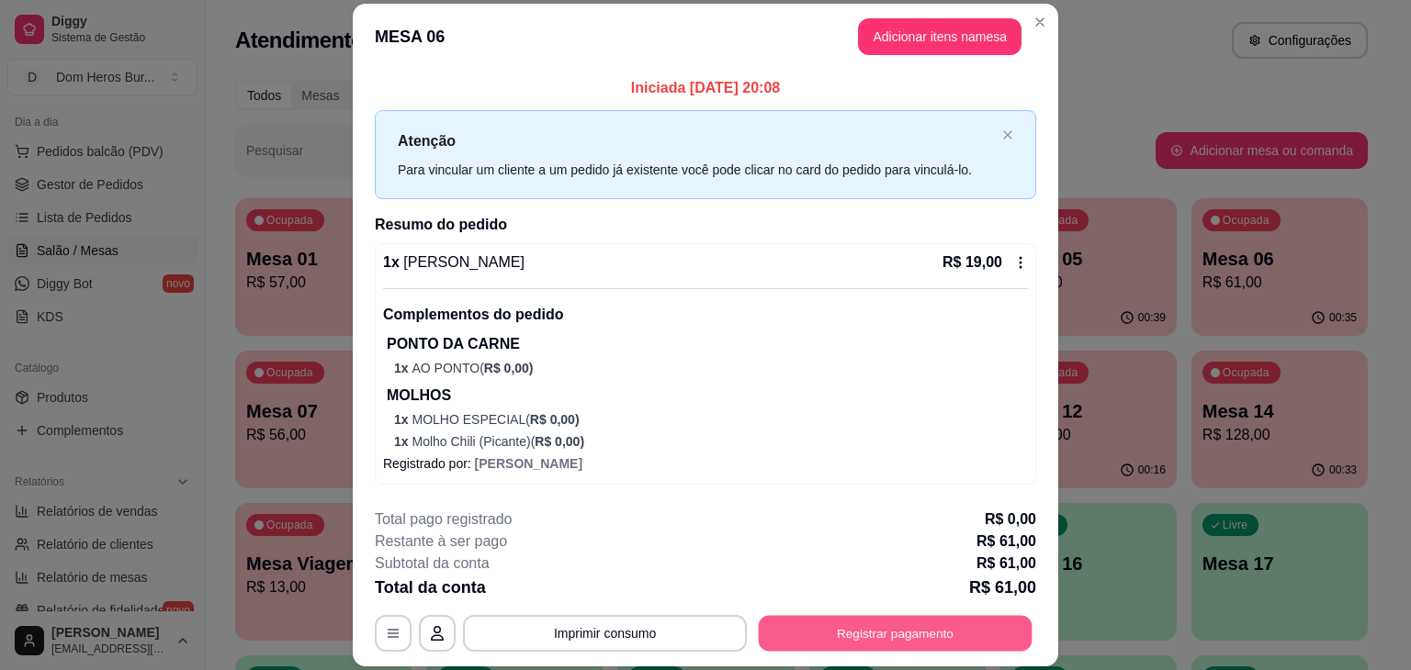
click at [799, 629] on button "Registrar pagamento" at bounding box center [896, 634] width 274 height 36
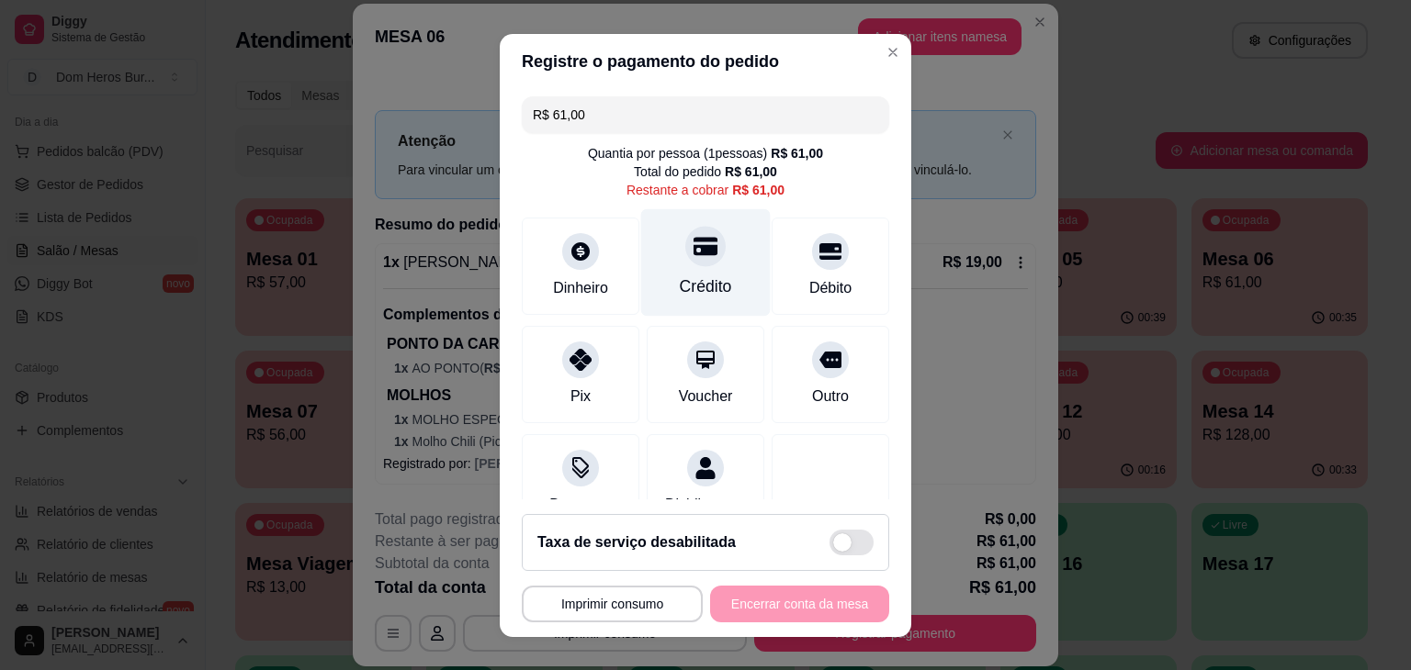
click at [692, 279] on div "Crédito" at bounding box center [706, 287] width 52 height 24
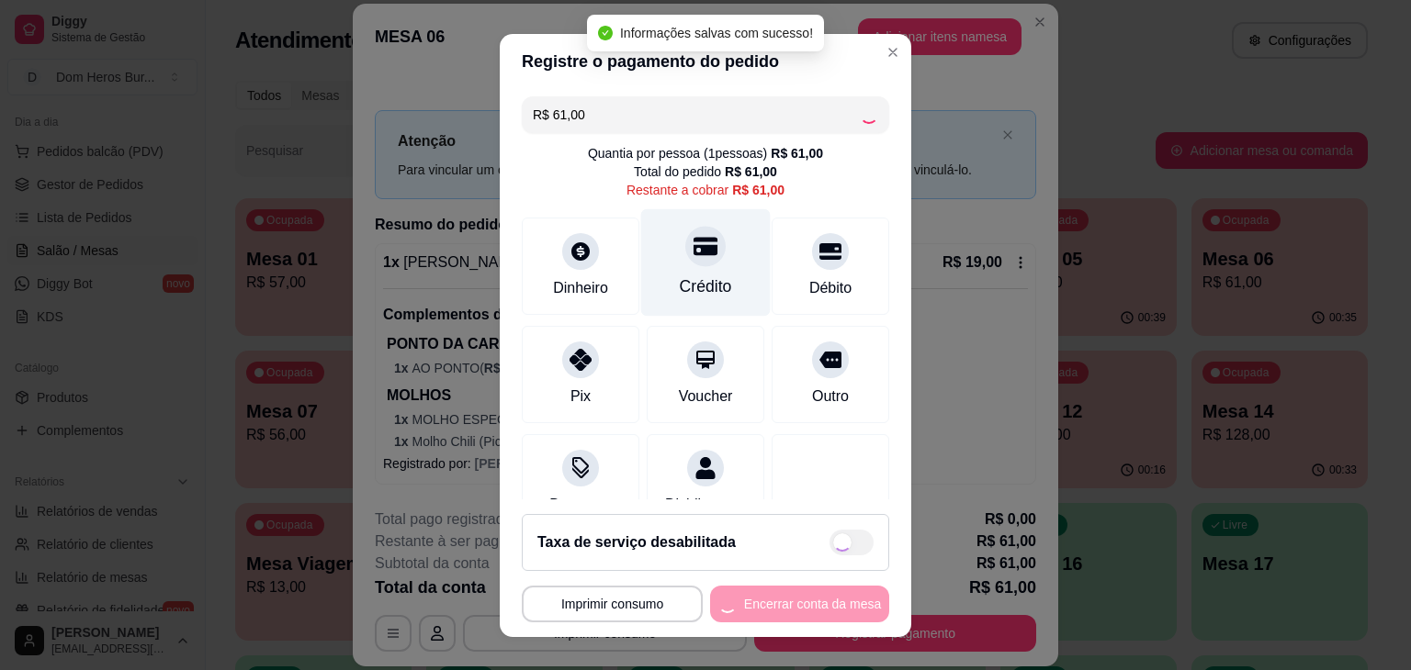
type input "R$ 0,00"
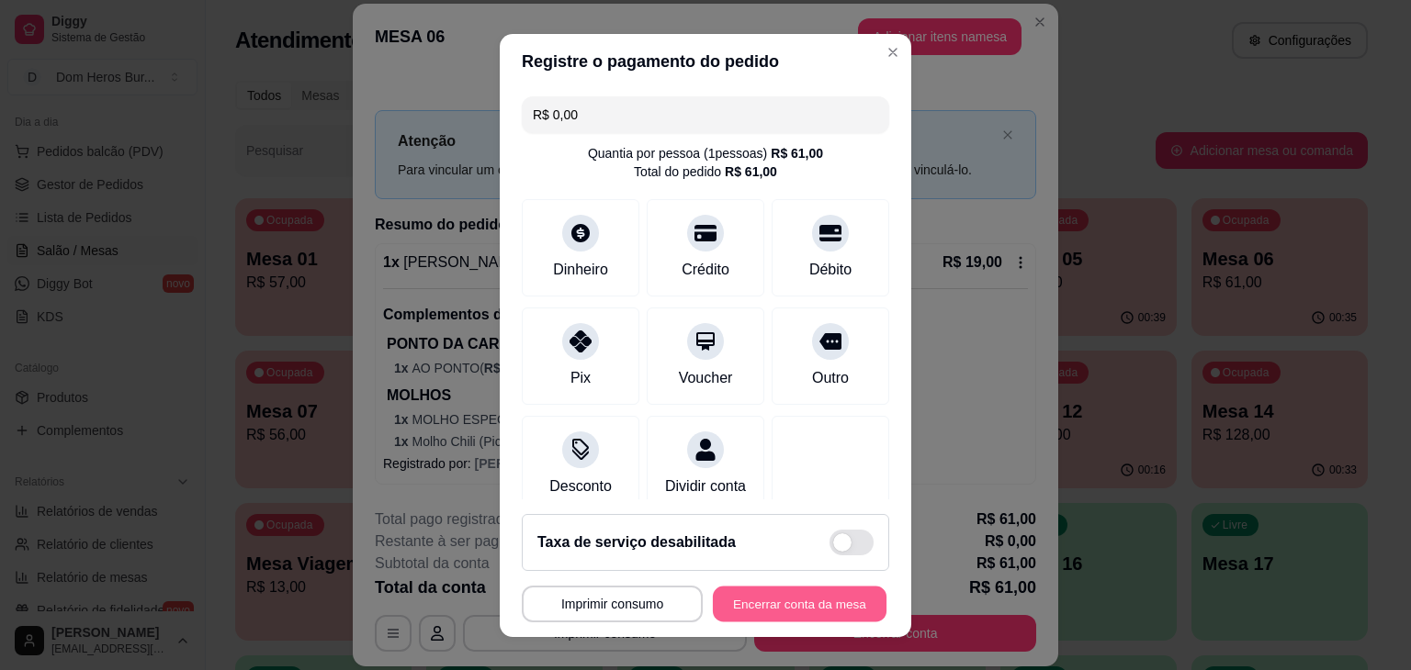
click at [760, 607] on button "Encerrar conta da mesa" at bounding box center [800, 604] width 174 height 36
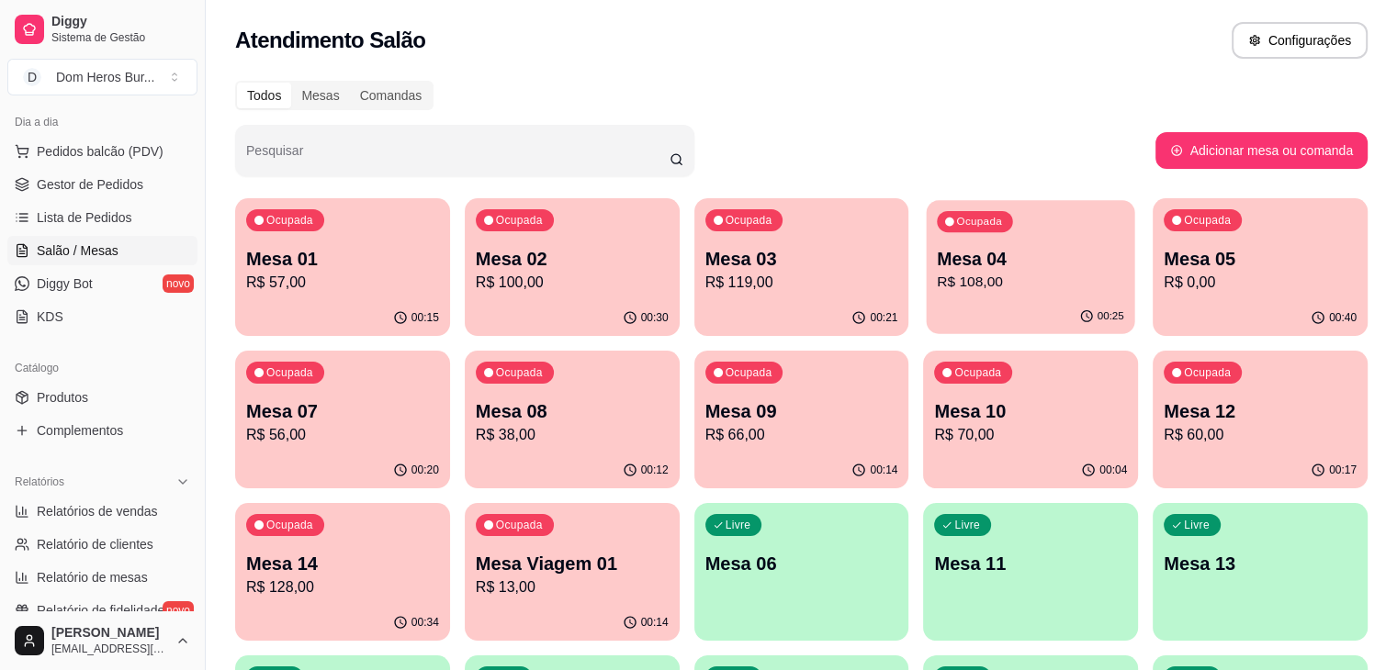
click at [927, 295] on div "Ocupada Mesa 04 R$ 108,00" at bounding box center [1031, 249] width 208 height 99
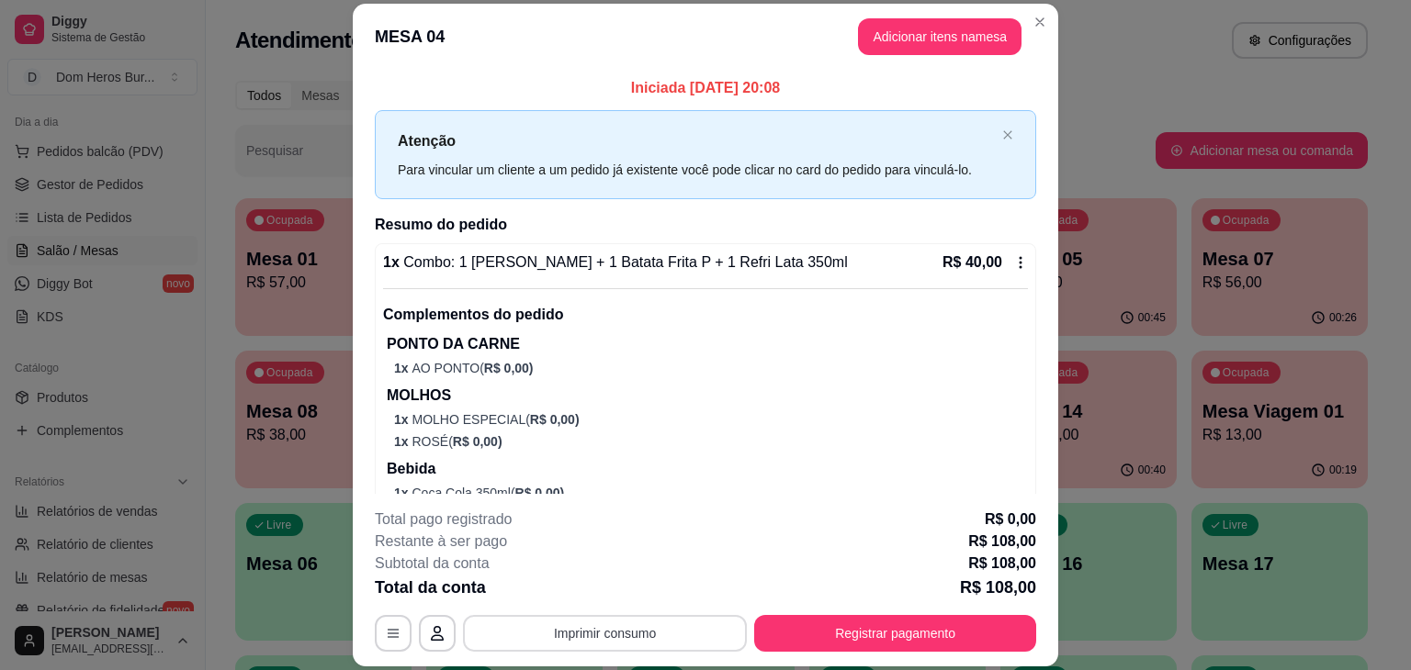
click at [657, 636] on button "Imprimir consumo" at bounding box center [605, 633] width 284 height 37
click at [650, 589] on button "IMPRESSORA" at bounding box center [603, 591] width 129 height 28
click at [799, 628] on button "Registrar pagamento" at bounding box center [896, 634] width 274 height 36
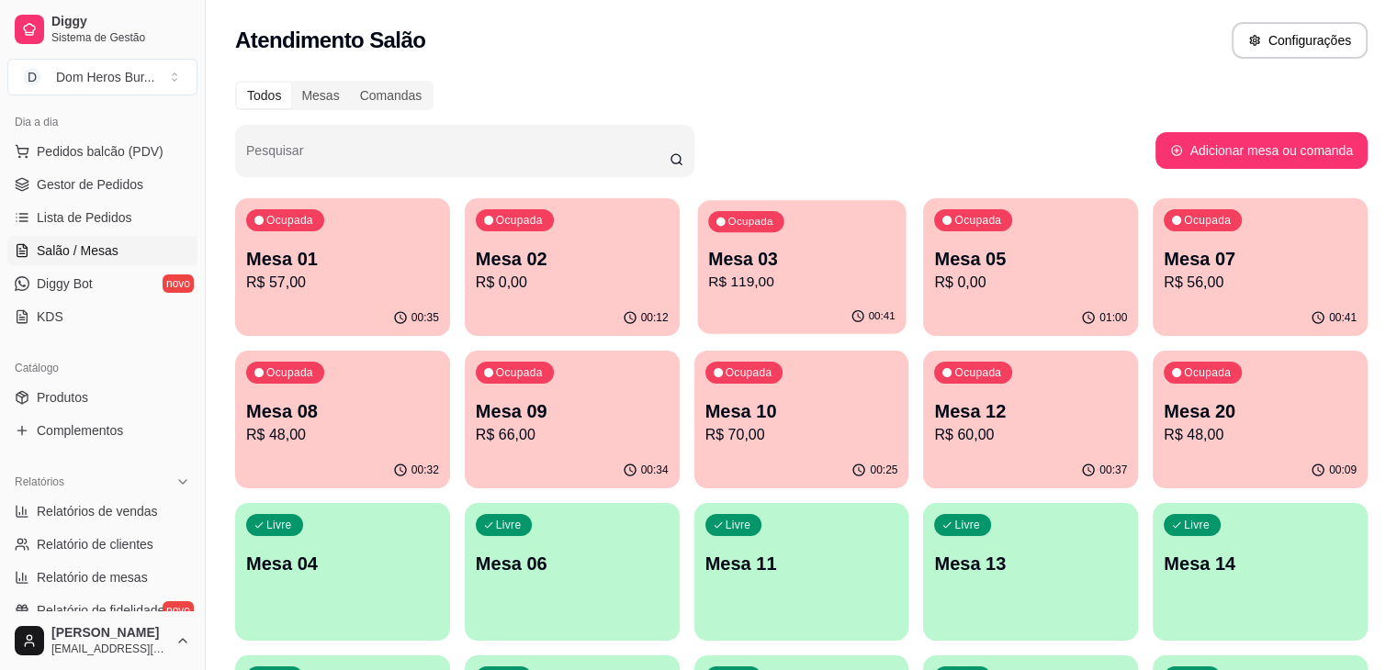
click at [708, 290] on p "R$ 119,00" at bounding box center [801, 282] width 187 height 21
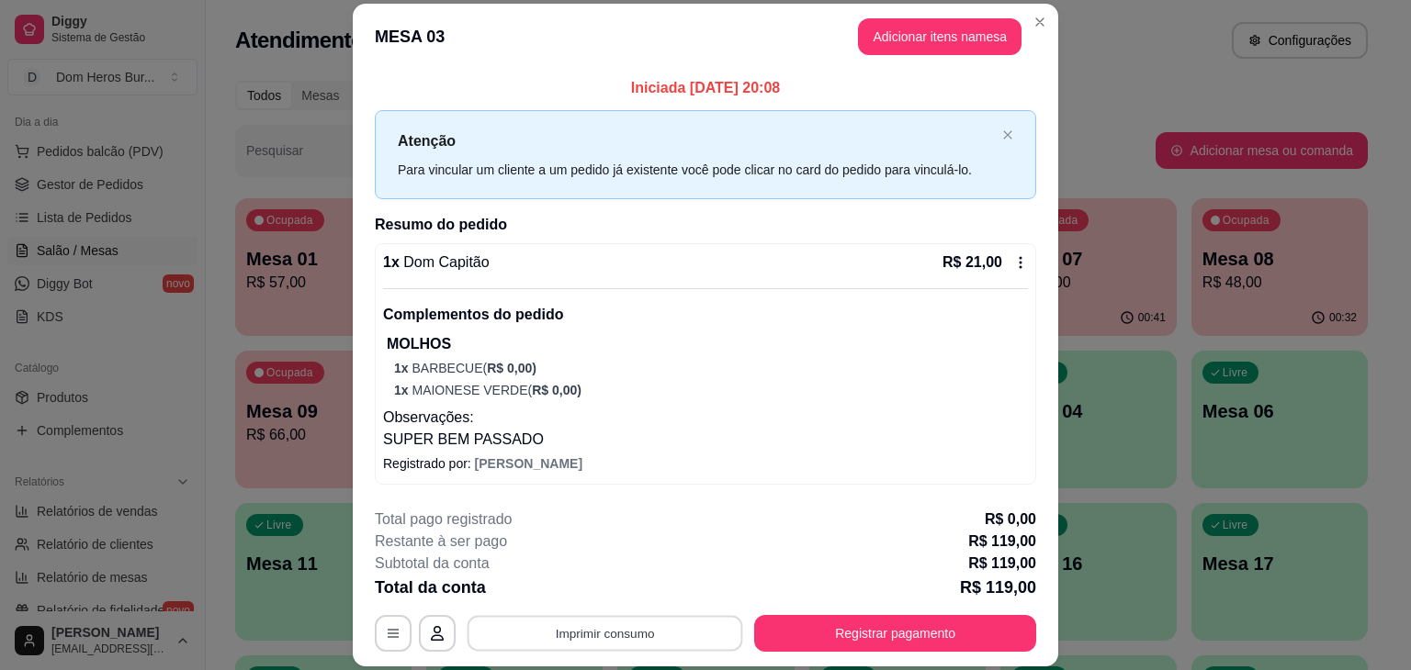
click at [627, 628] on button "Imprimir consumo" at bounding box center [605, 634] width 276 height 36
click at [613, 585] on button "IMPRESSORA" at bounding box center [603, 591] width 129 height 28
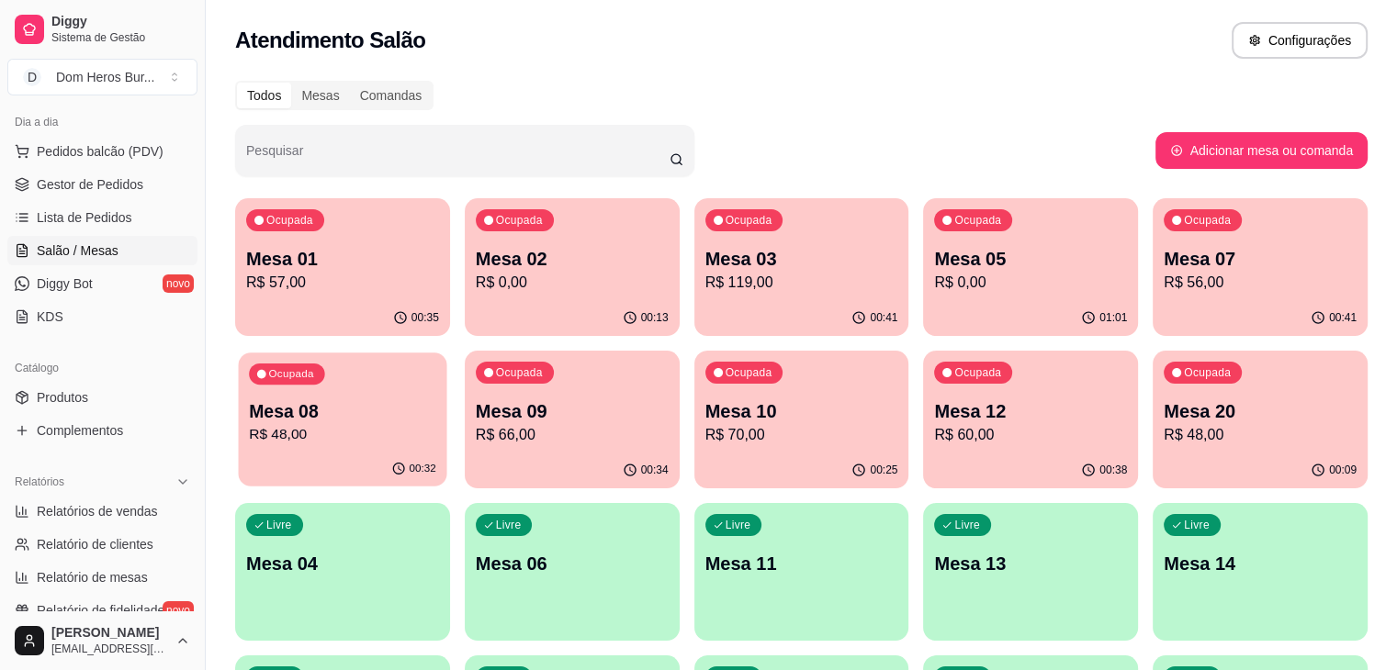
click at [436, 424] on p "R$ 48,00" at bounding box center [342, 434] width 187 height 21
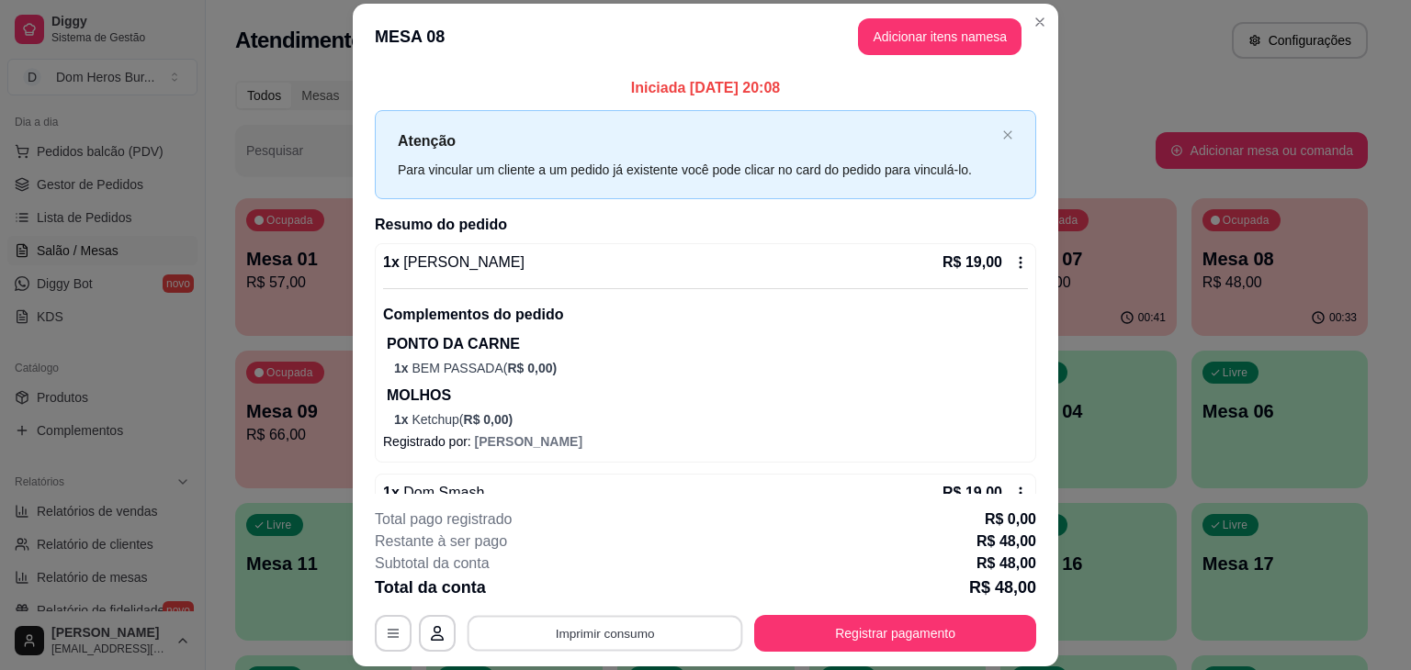
click at [692, 630] on button "Imprimir consumo" at bounding box center [605, 634] width 276 height 36
click at [636, 586] on button "IMPRESSORA" at bounding box center [603, 591] width 129 height 28
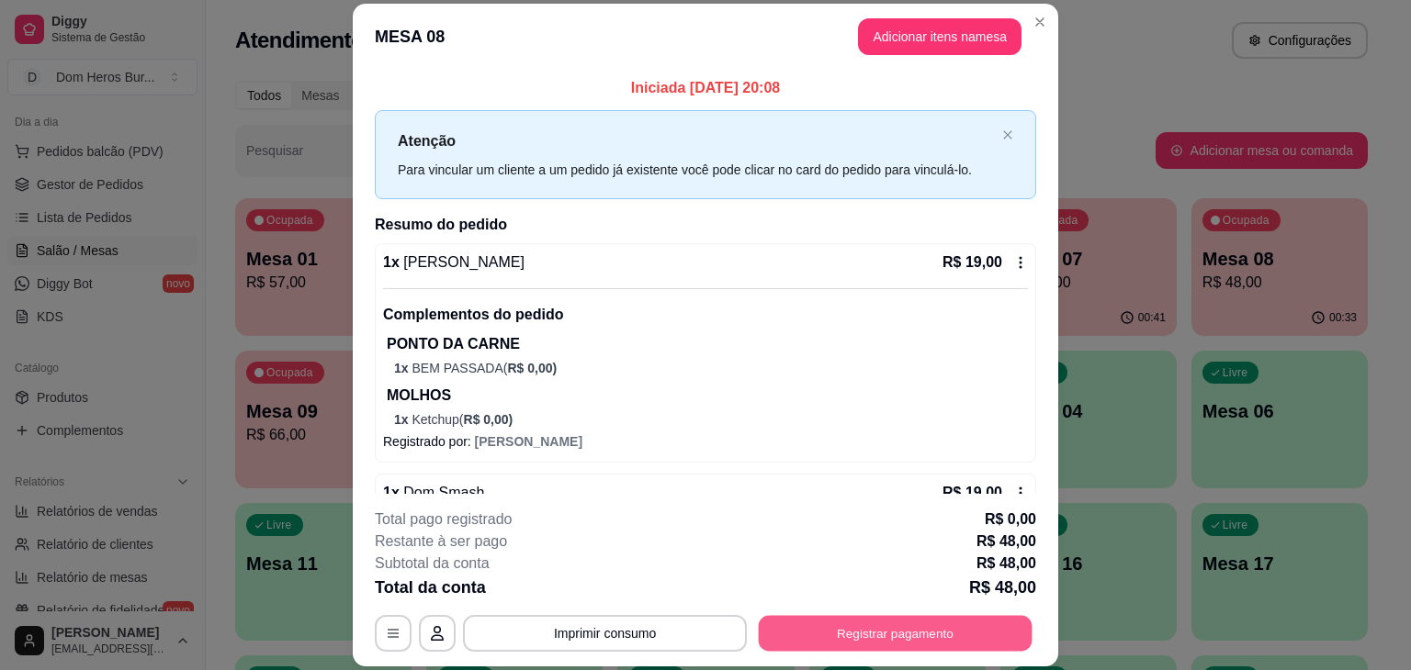
click at [762, 632] on button "Registrar pagamento" at bounding box center [896, 634] width 274 height 36
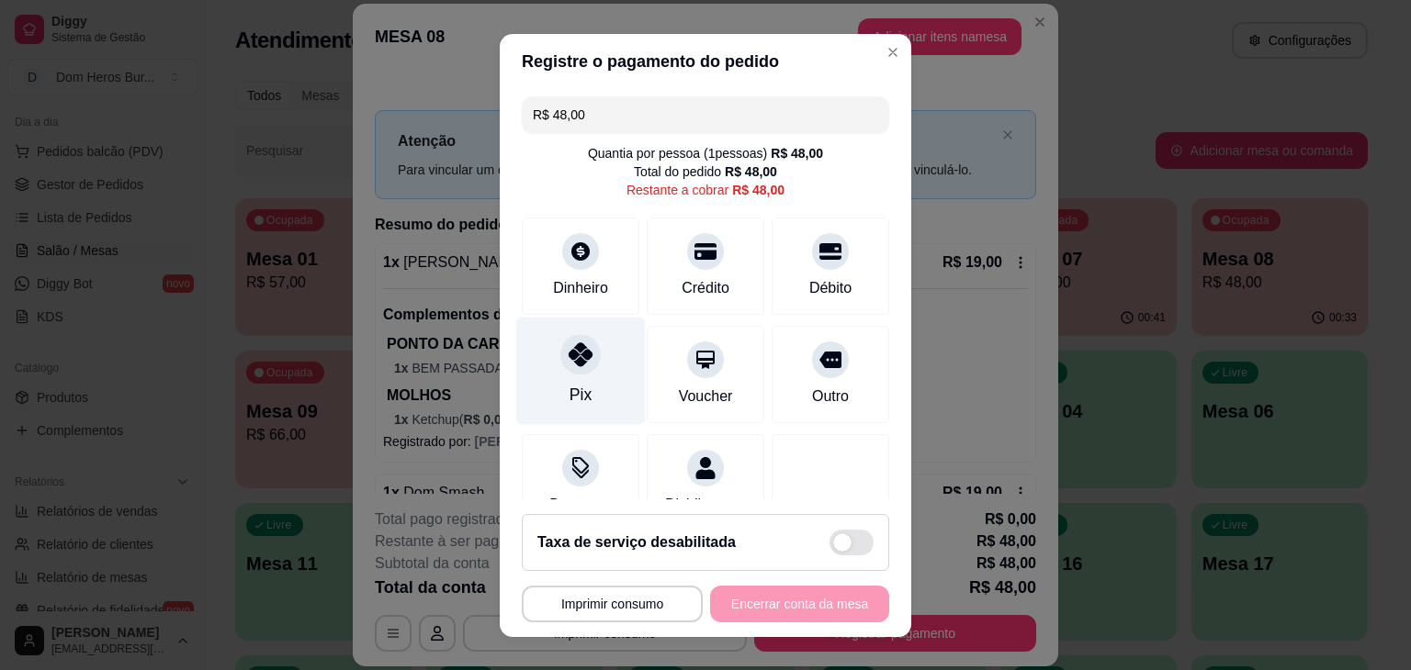
click at [573, 362] on icon at bounding box center [580, 355] width 24 height 24
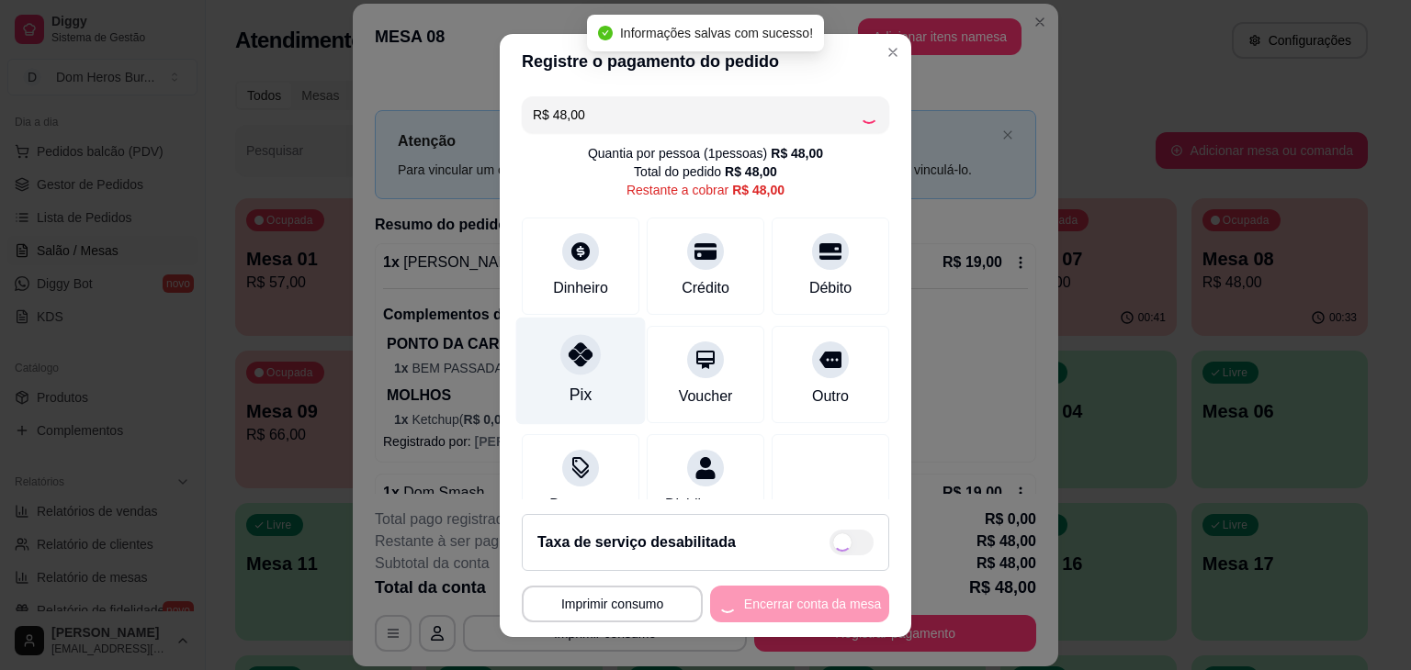
type input "R$ 0,00"
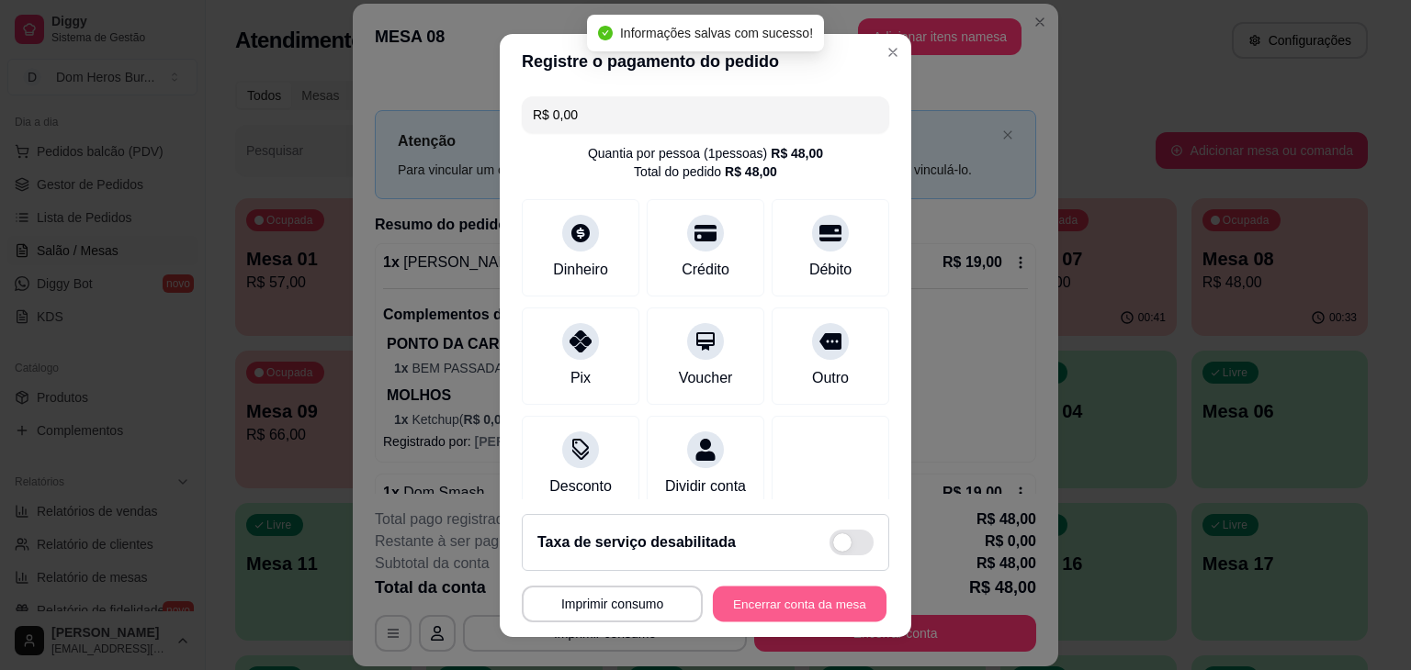
click at [747, 596] on button "Encerrar conta da mesa" at bounding box center [800, 604] width 174 height 36
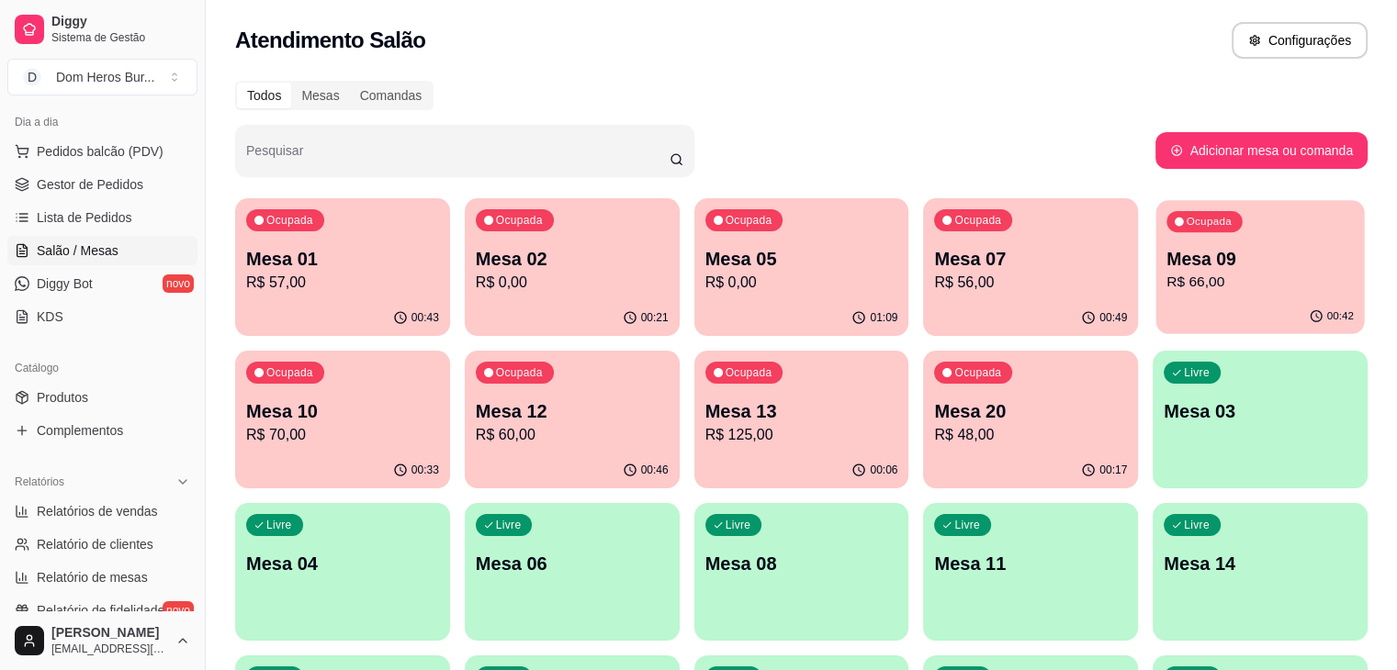
click at [1166, 275] on p "R$ 66,00" at bounding box center [1259, 282] width 187 height 21
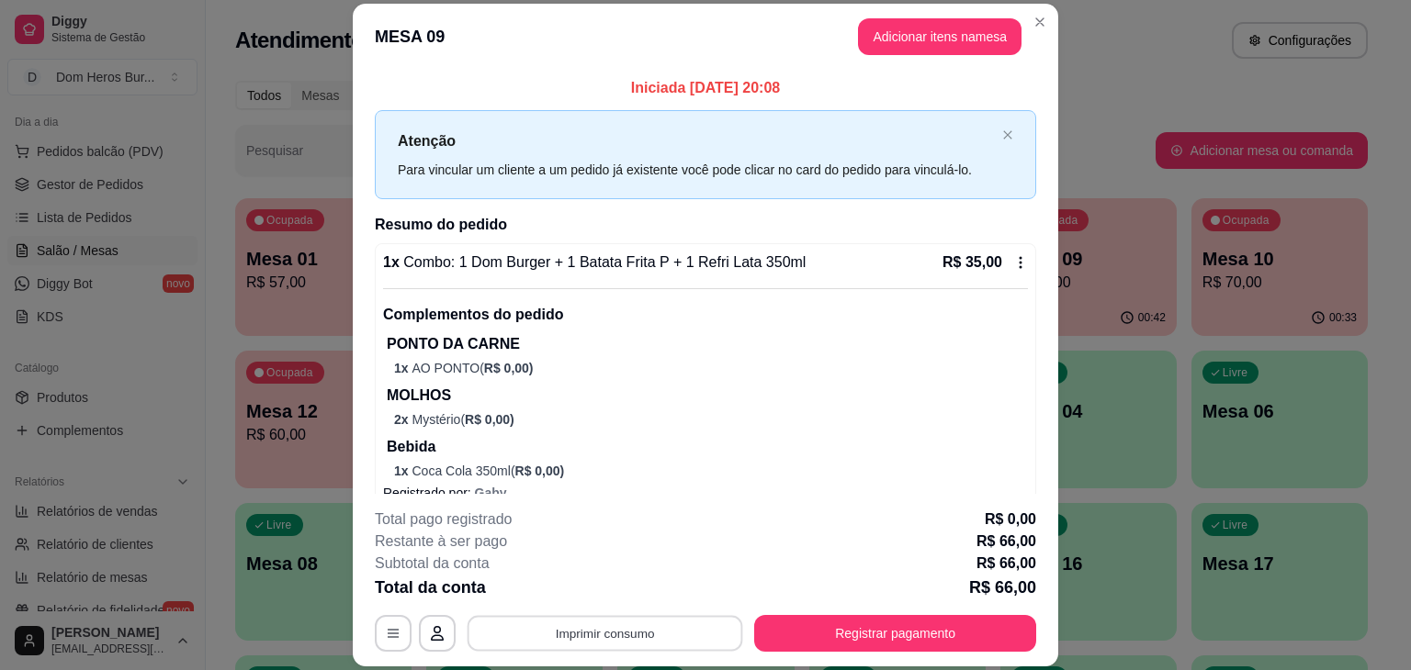
click at [639, 641] on button "Imprimir consumo" at bounding box center [605, 634] width 276 height 36
click at [619, 580] on button "IMPRESSORA" at bounding box center [603, 591] width 129 height 28
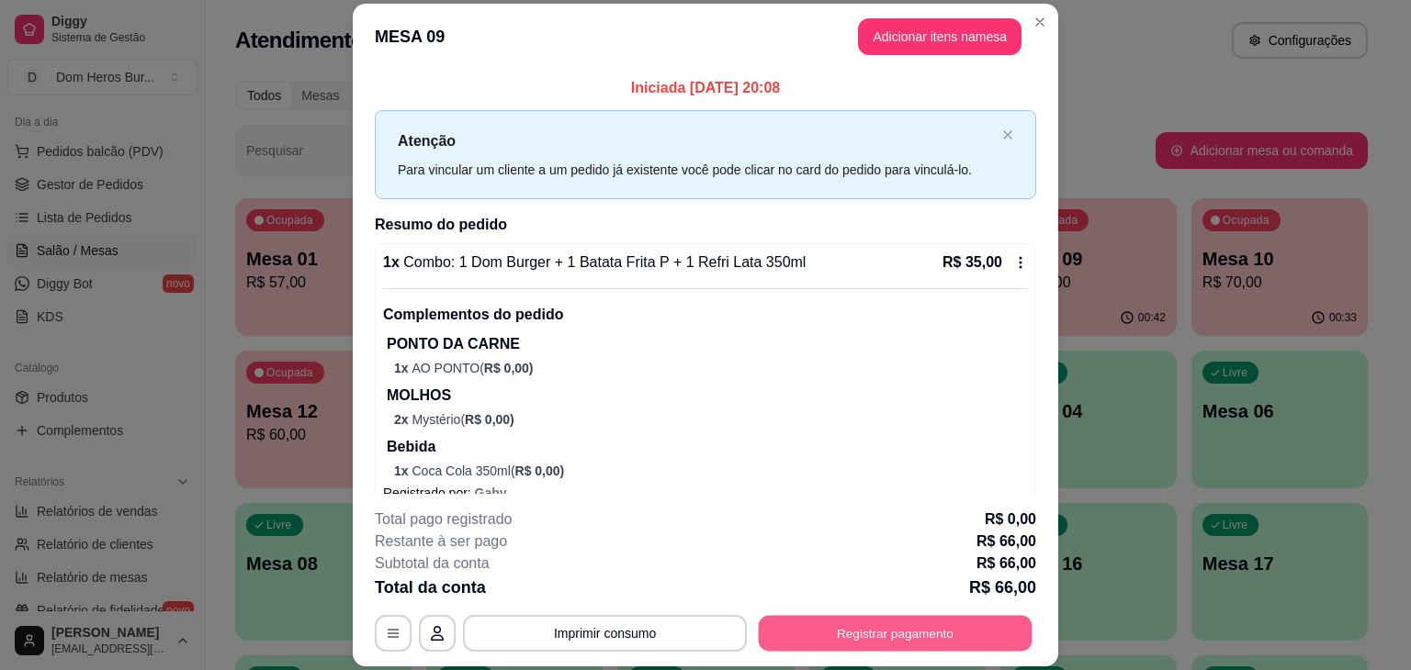
click at [873, 633] on button "Registrar pagamento" at bounding box center [896, 634] width 274 height 36
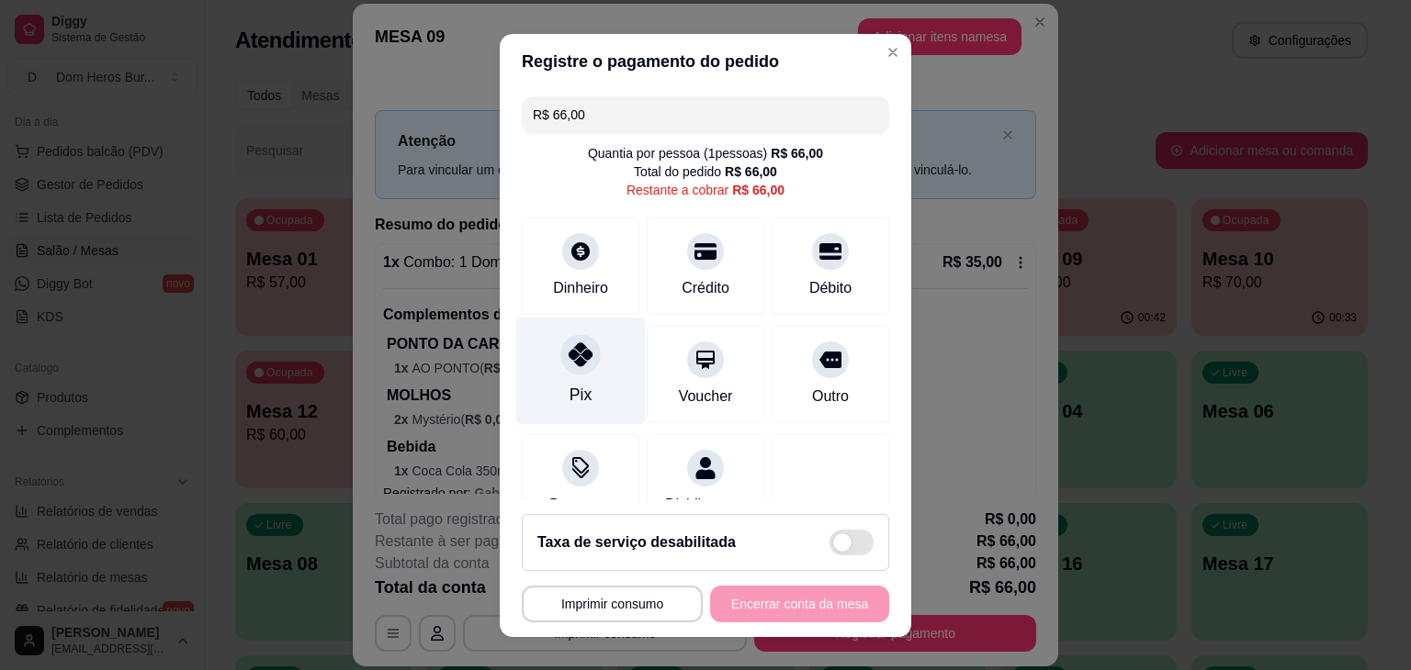
click at [583, 363] on div at bounding box center [580, 354] width 40 height 40
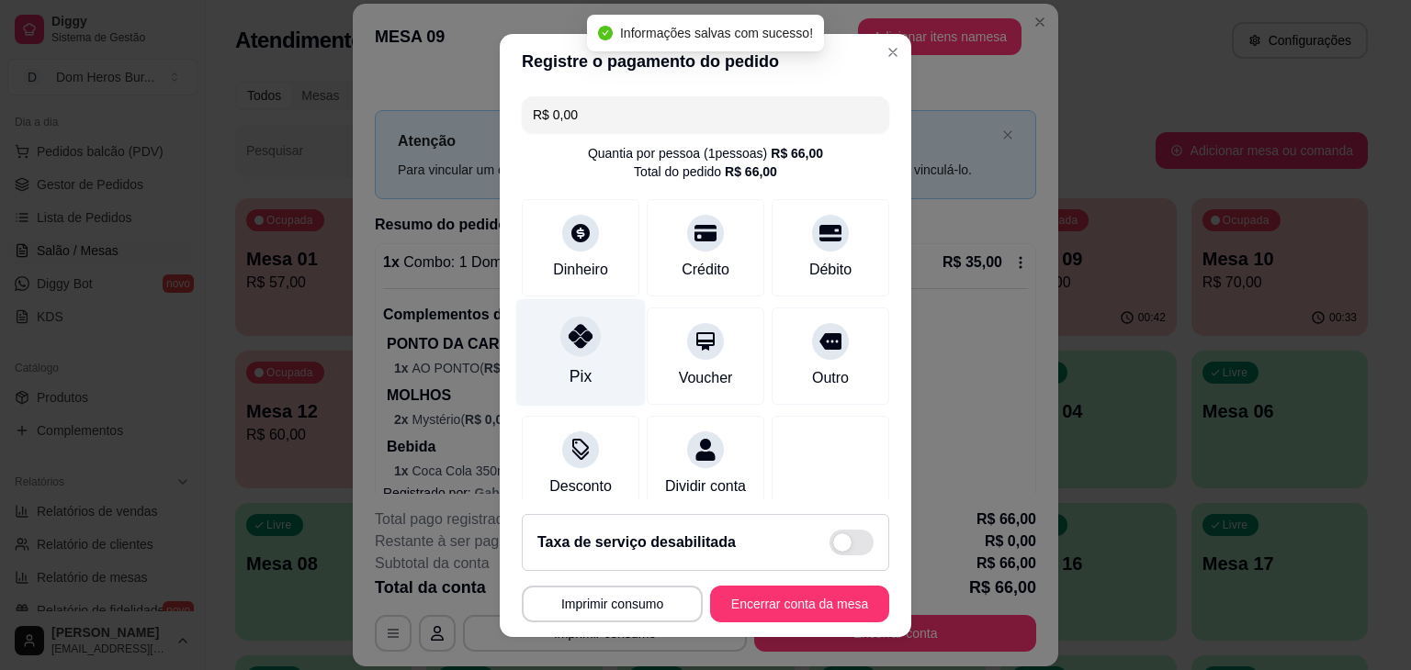
type input "R$ 0,00"
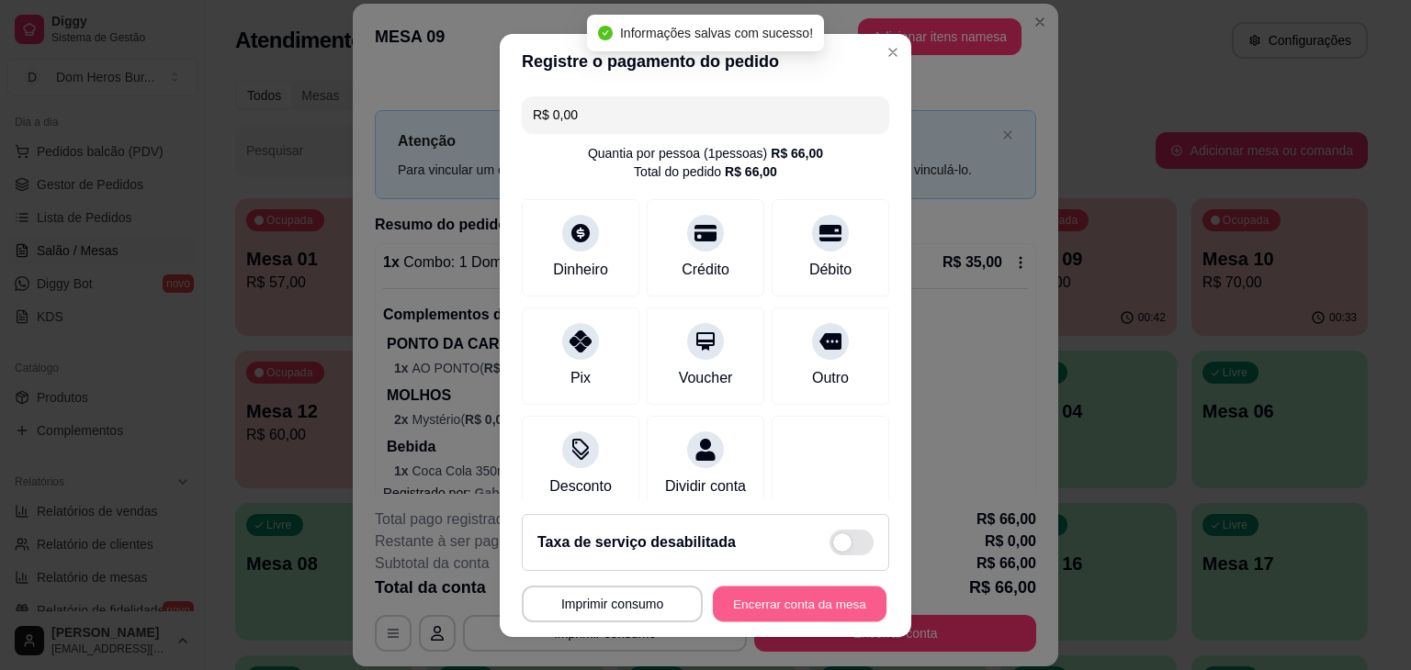
click at [787, 595] on button "Encerrar conta da mesa" at bounding box center [800, 604] width 174 height 36
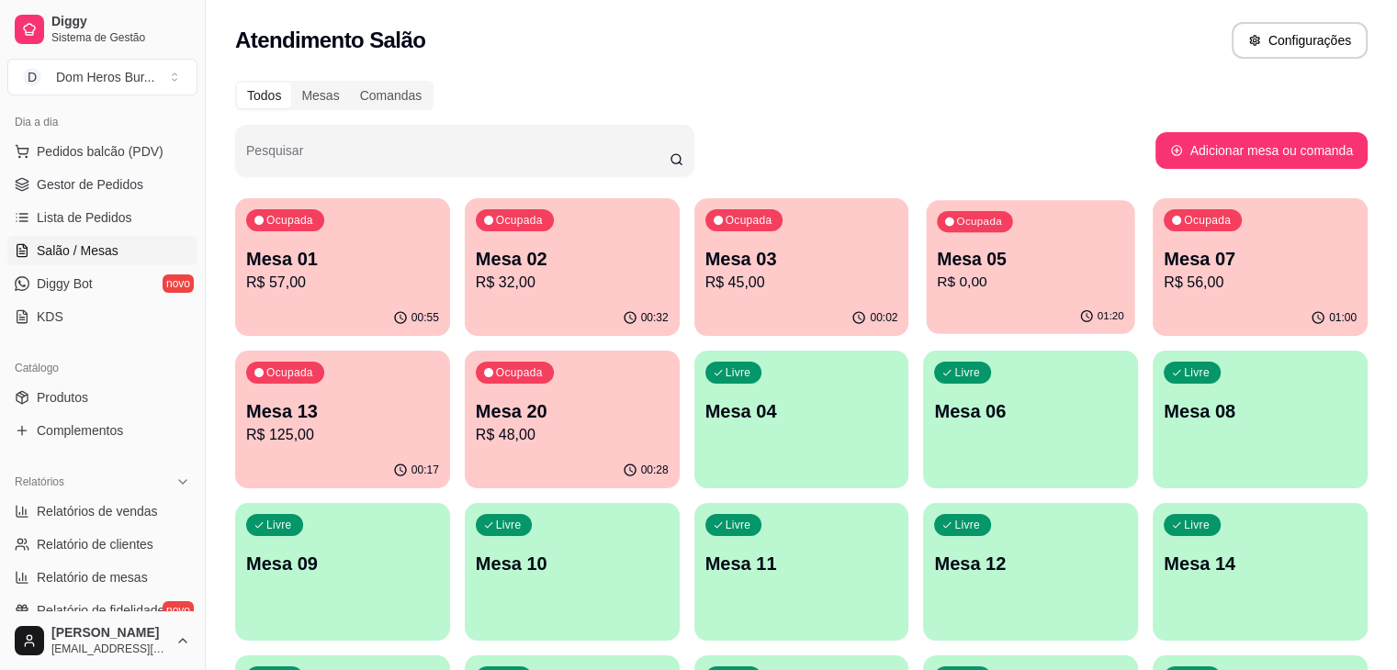
click at [927, 314] on div "01:20" at bounding box center [1031, 316] width 208 height 35
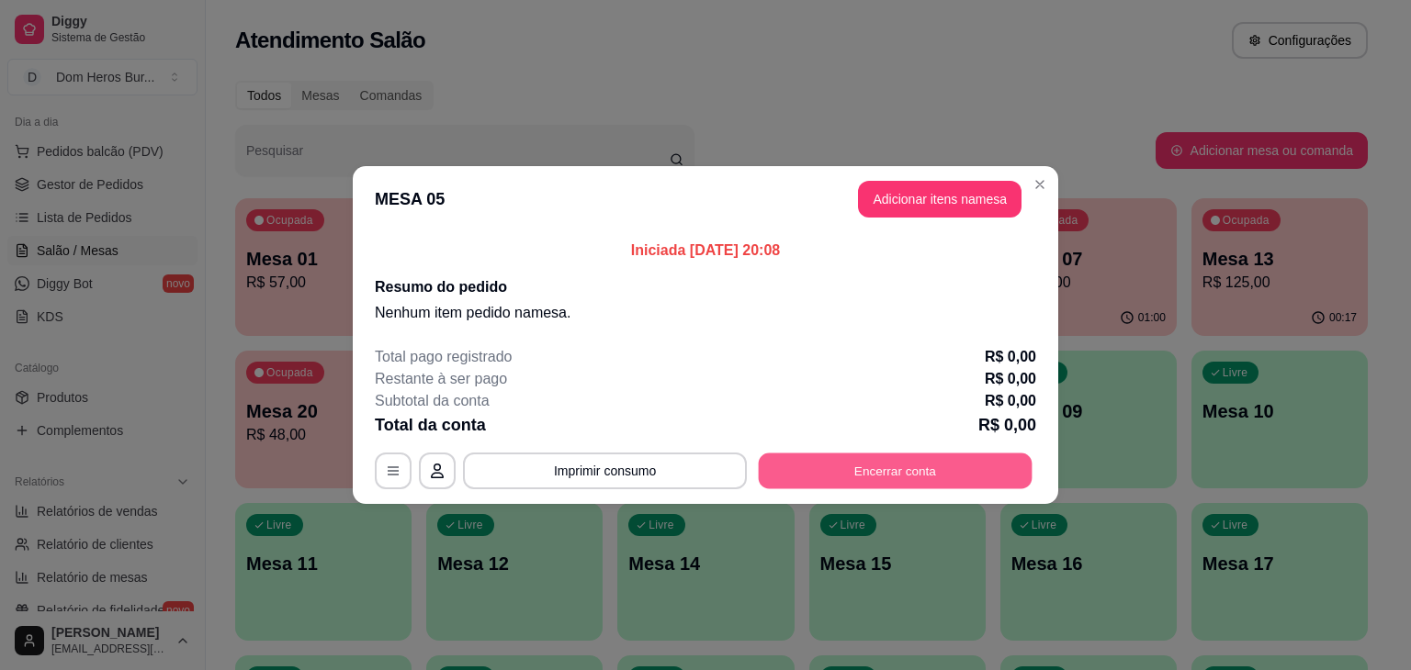
click at [874, 477] on button "Encerrar conta" at bounding box center [896, 472] width 274 height 36
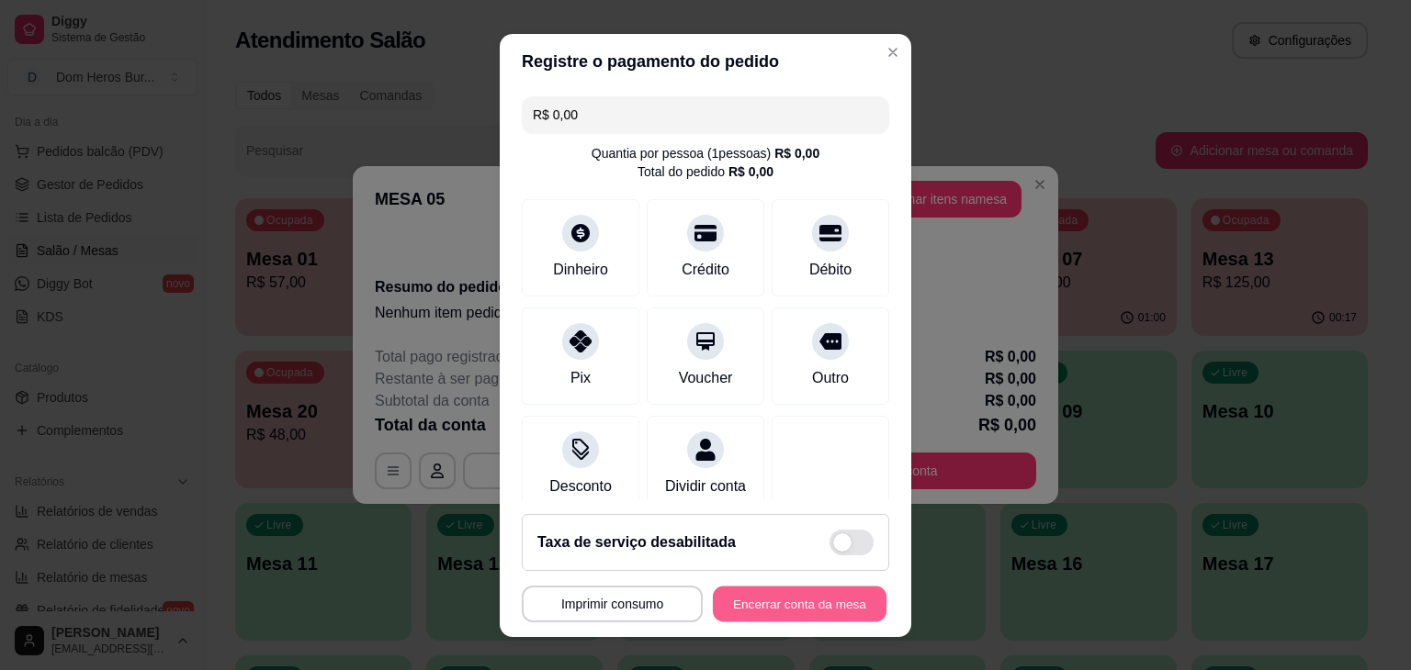
click at [816, 607] on button "Encerrar conta da mesa" at bounding box center [800, 604] width 174 height 36
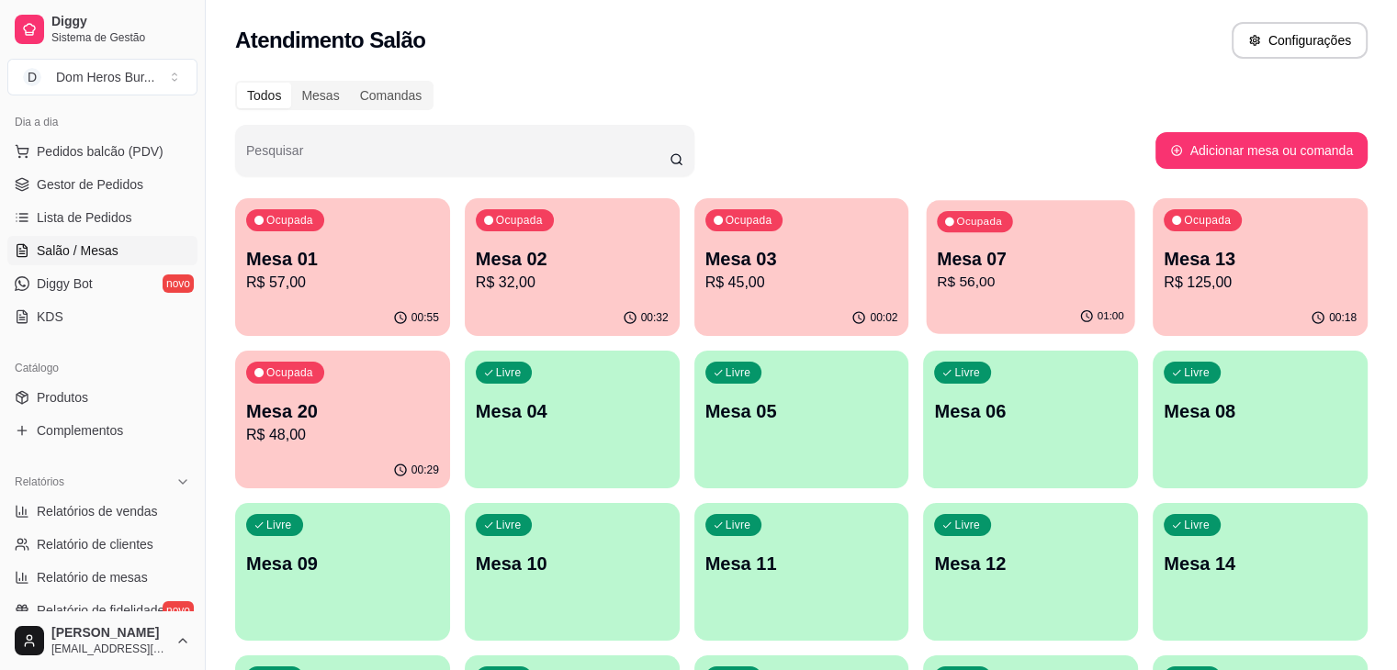
click at [927, 293] on div "Ocupada Mesa 07 R$ 56,00" at bounding box center [1031, 249] width 208 height 99
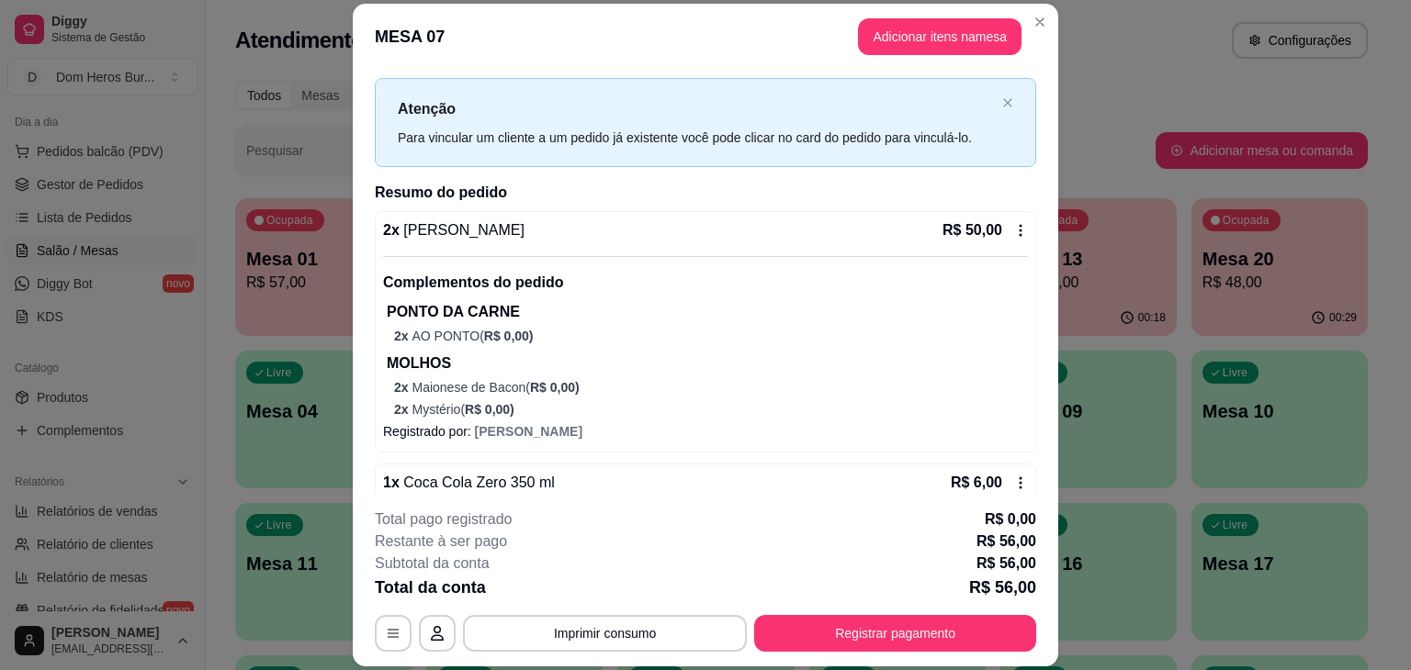
scroll to position [123, 0]
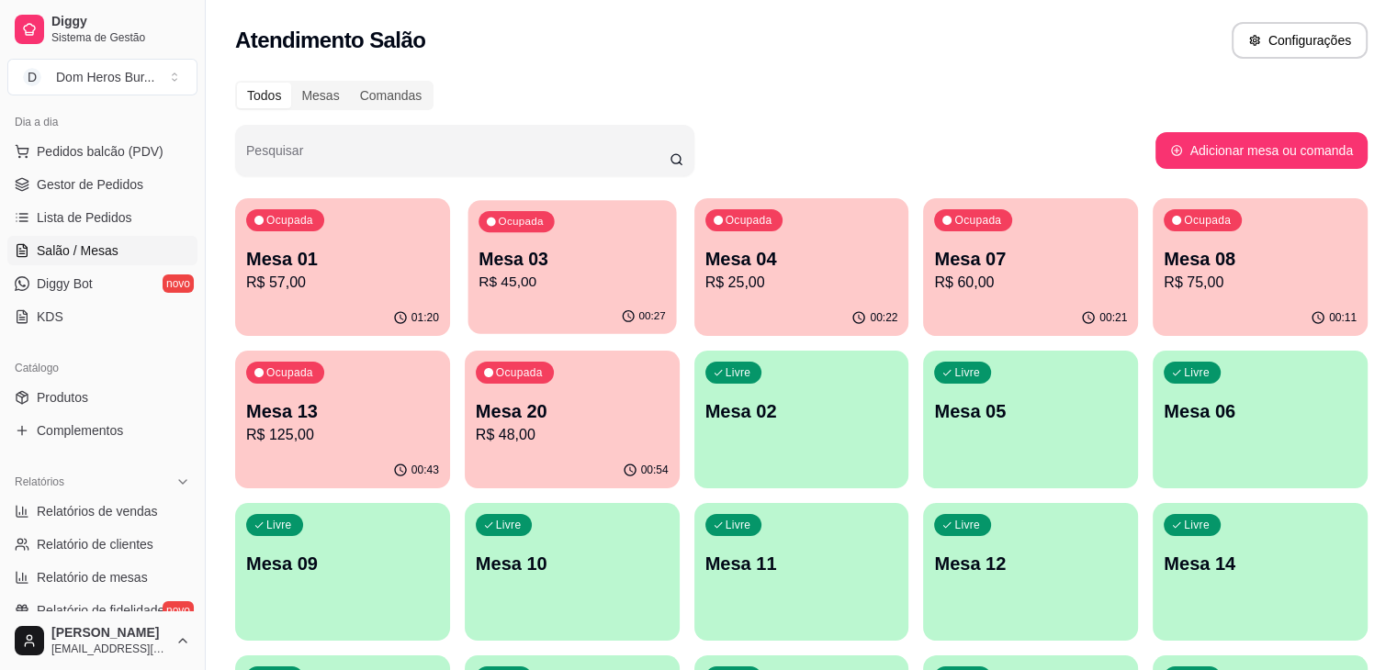
click at [551, 300] on div "00:27" at bounding box center [571, 316] width 208 height 35
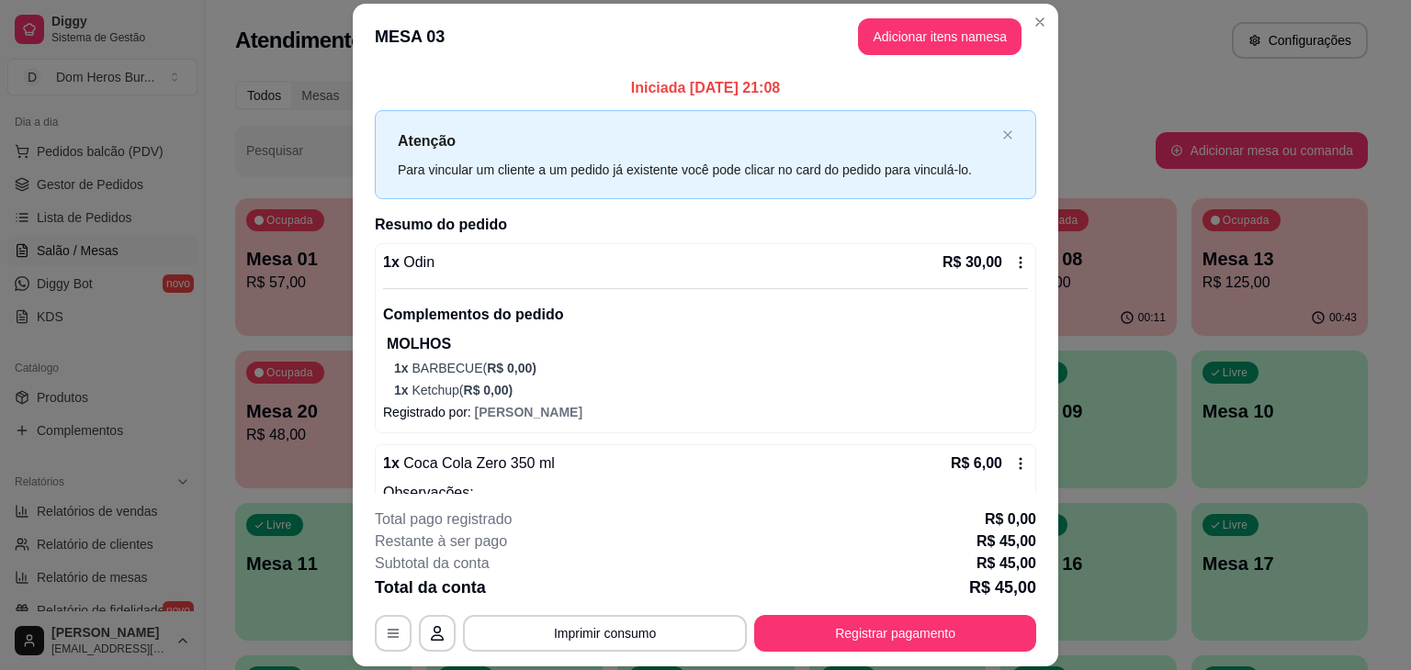
click at [600, 614] on div "**********" at bounding box center [705, 580] width 661 height 143
click at [588, 641] on button "Imprimir consumo" at bounding box center [605, 634] width 276 height 36
click at [571, 589] on button "IMPRESSORA" at bounding box center [603, 591] width 133 height 29
click at [806, 625] on button "Registrar pagamento" at bounding box center [896, 634] width 274 height 36
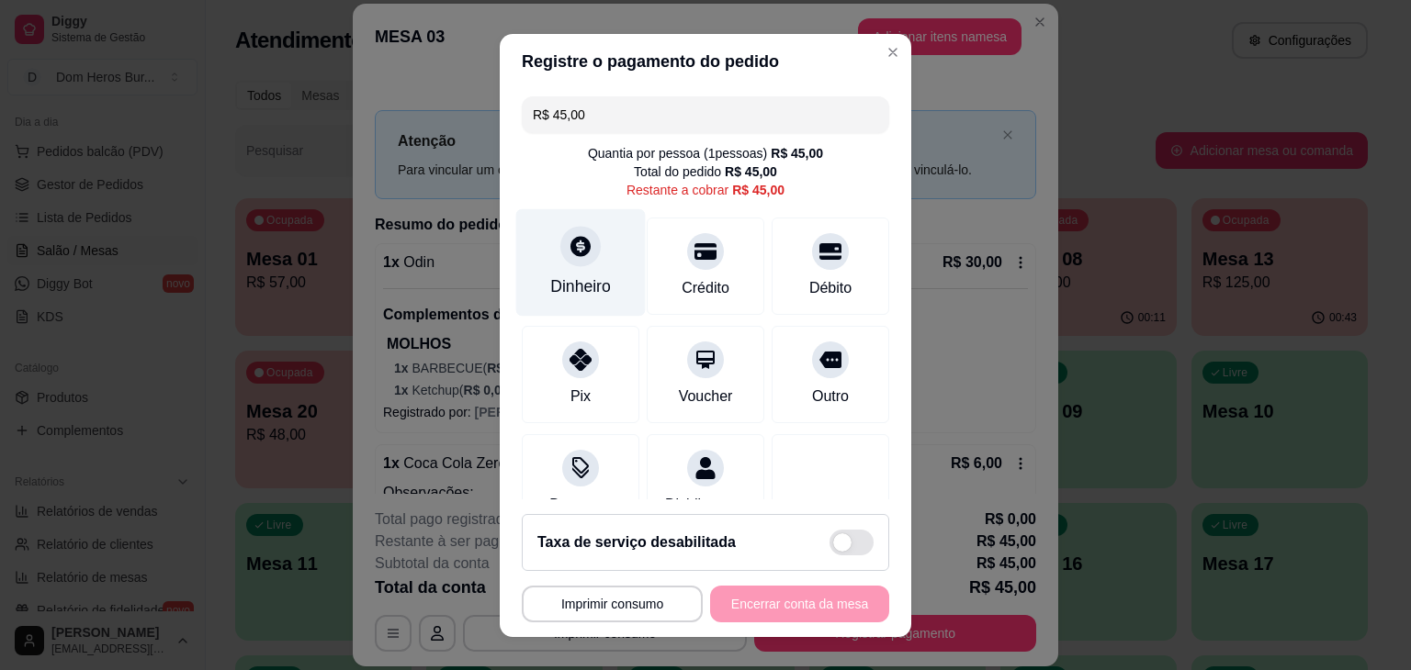
click at [568, 287] on div "Dinheiro" at bounding box center [580, 287] width 61 height 24
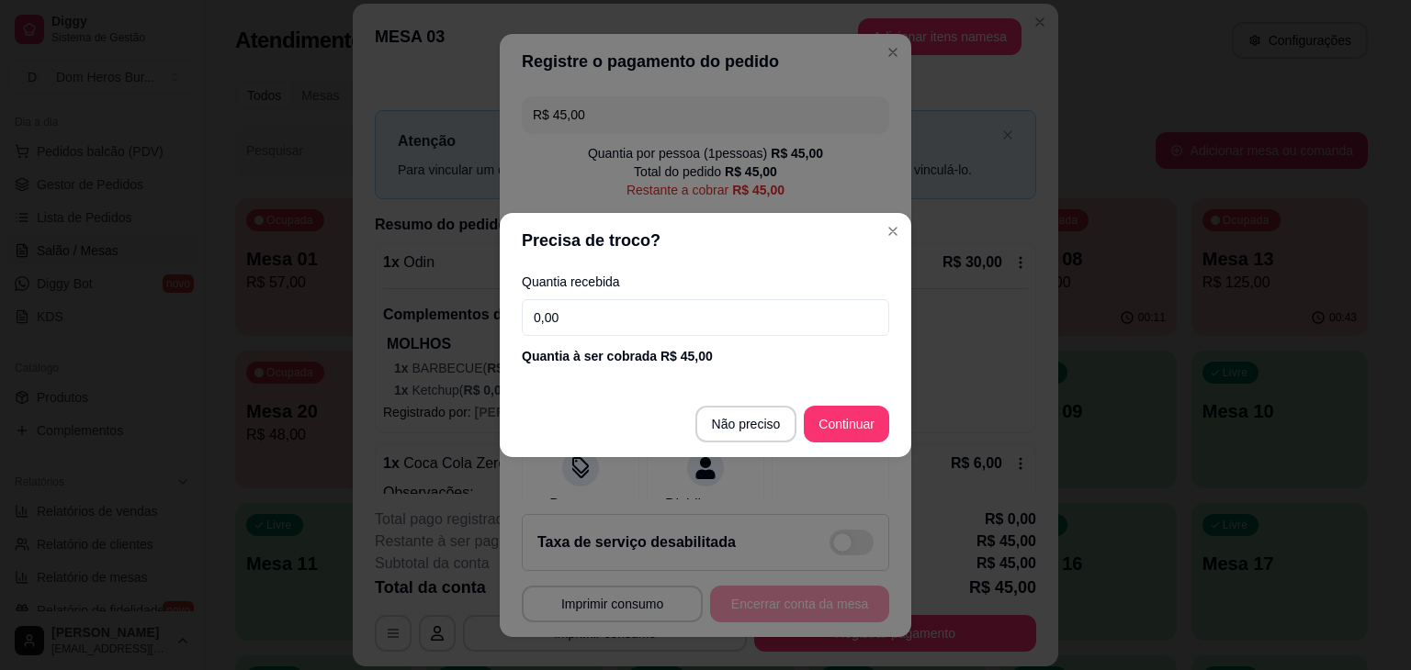
click at [569, 332] on input "0,00" at bounding box center [705, 317] width 367 height 37
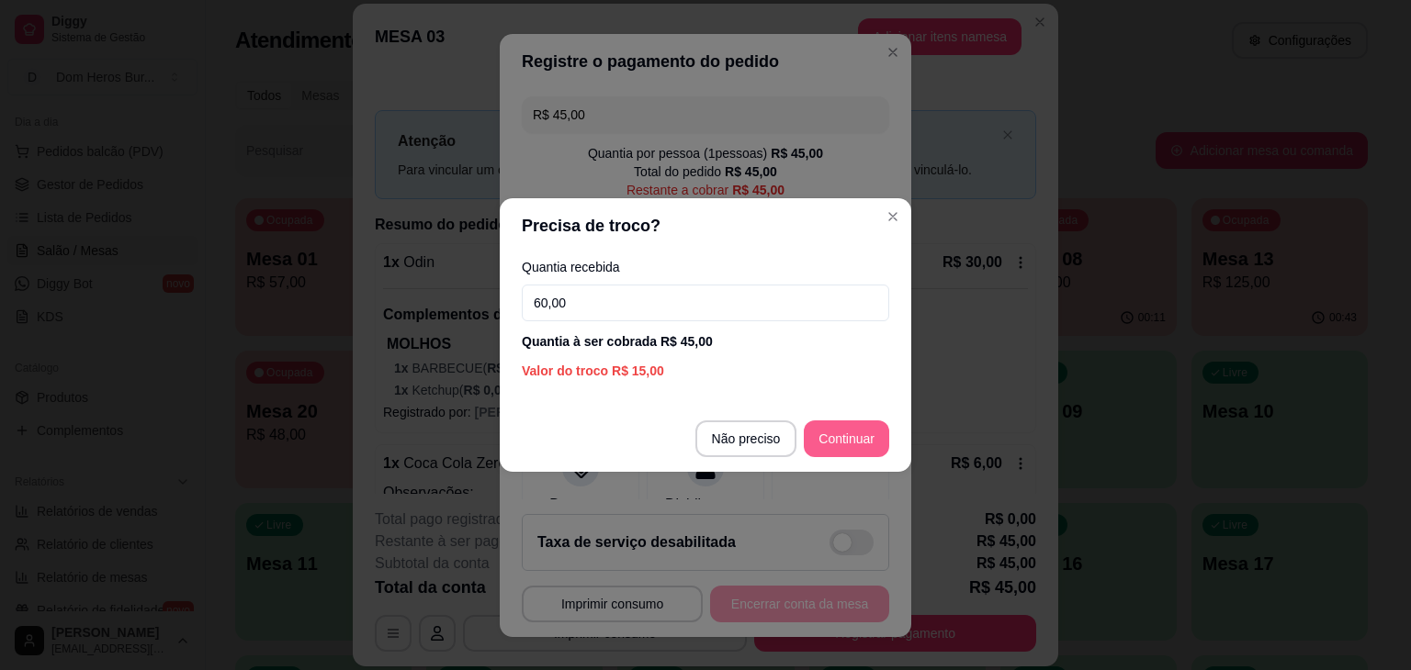
type input "60,00"
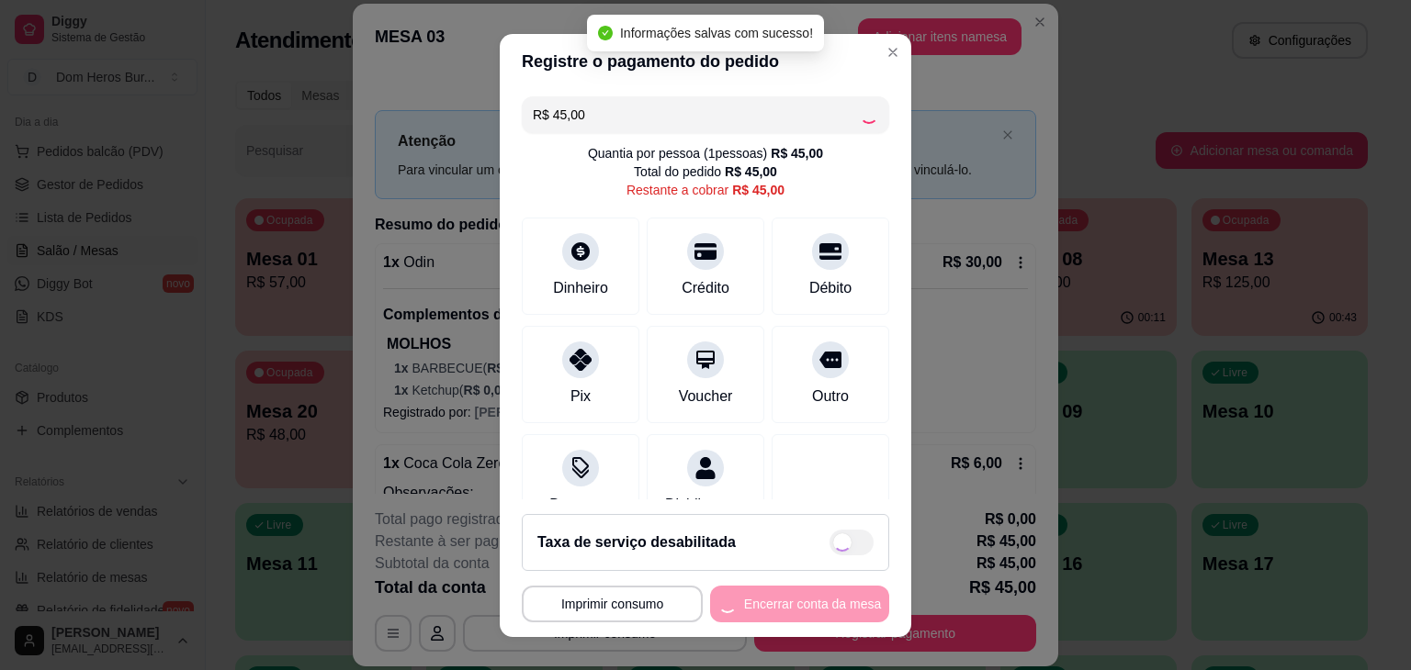
type input "R$ 0,00"
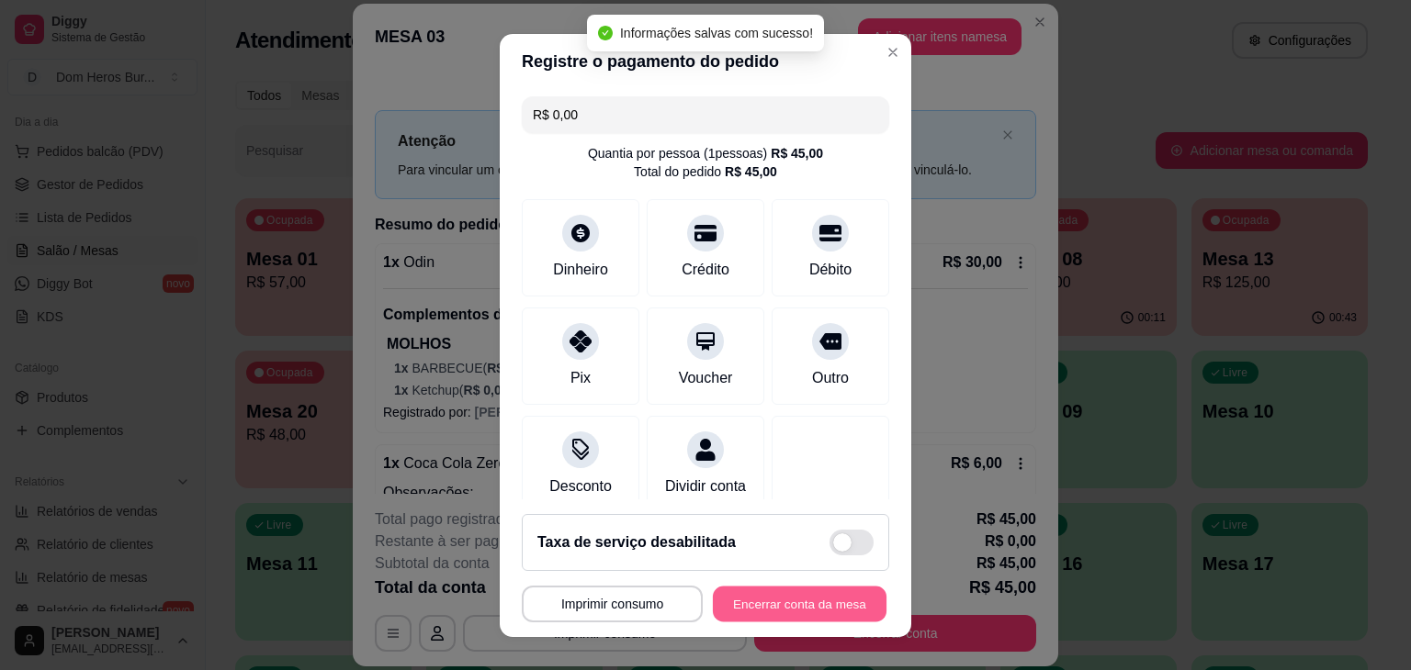
click at [732, 612] on button "Encerrar conta da mesa" at bounding box center [800, 604] width 174 height 36
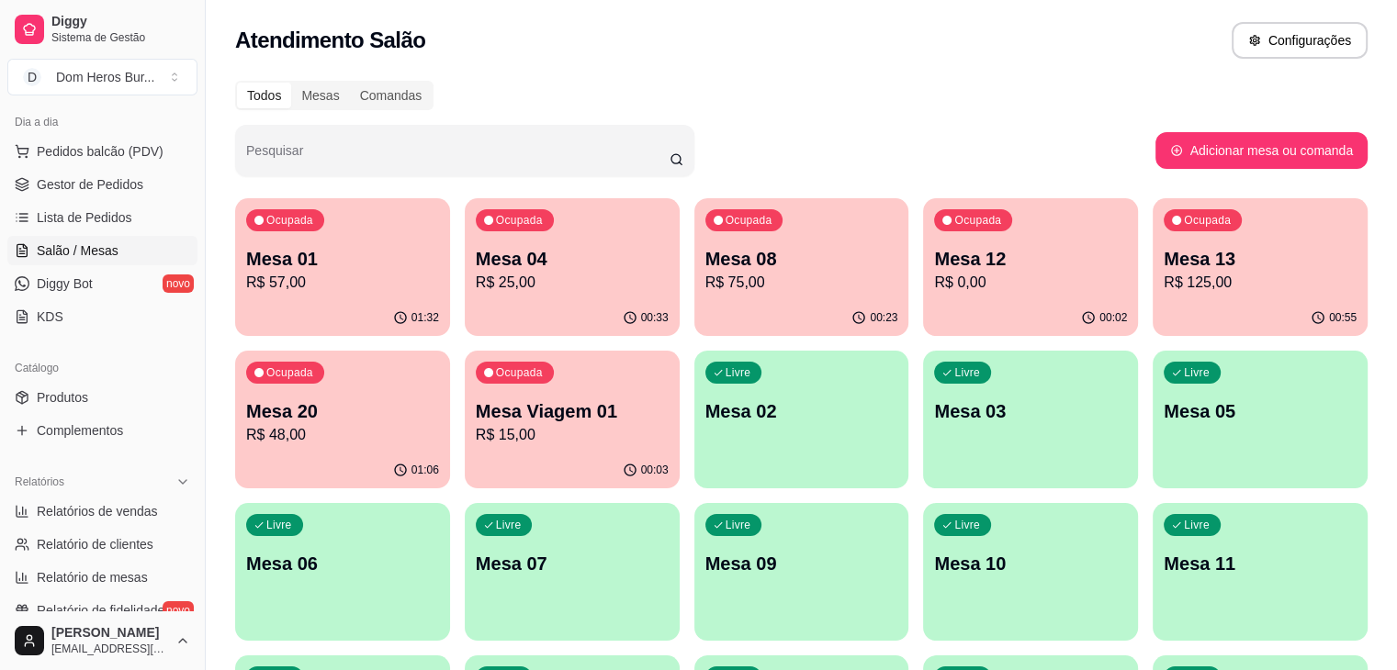
click at [338, 250] on p "Mesa 01" at bounding box center [342, 259] width 193 height 26
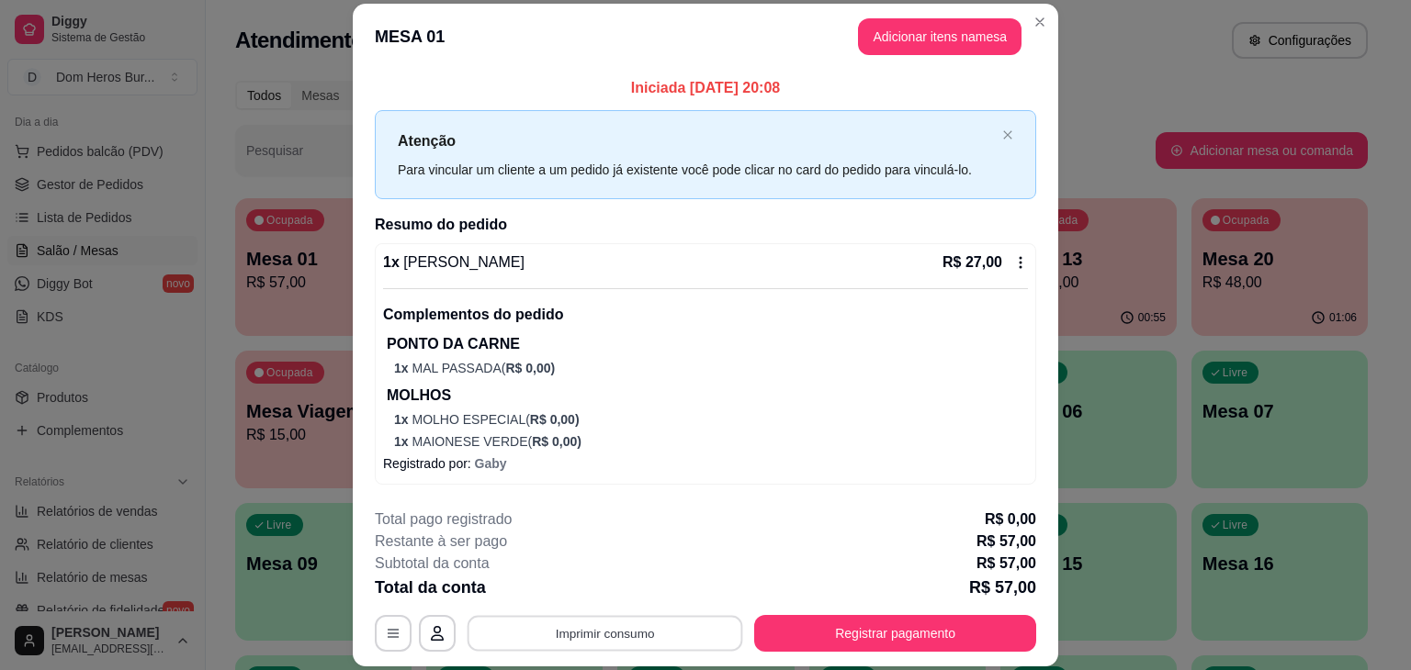
click at [574, 636] on button "Imprimir consumo" at bounding box center [605, 634] width 276 height 36
click at [567, 590] on button "IMPRESSORA" at bounding box center [603, 591] width 129 height 28
click at [876, 610] on div "**********" at bounding box center [705, 580] width 661 height 143
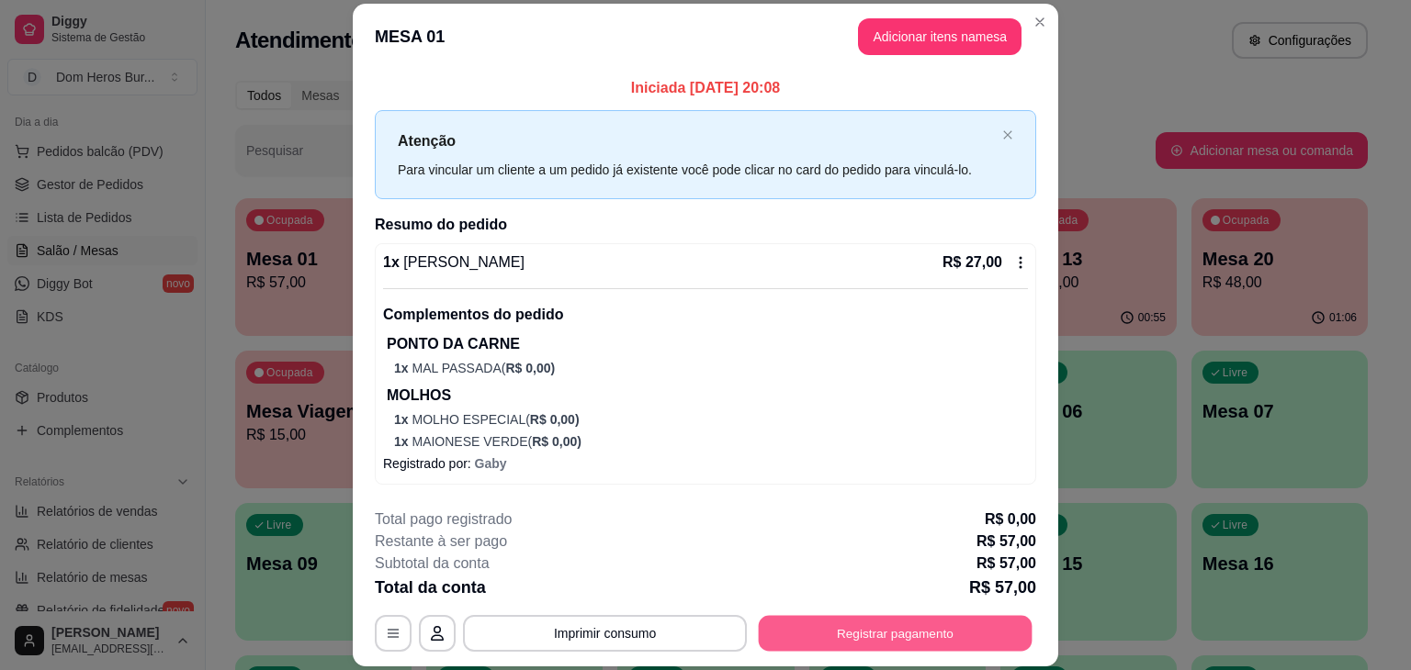
click at [885, 639] on button "Registrar pagamento" at bounding box center [896, 634] width 274 height 36
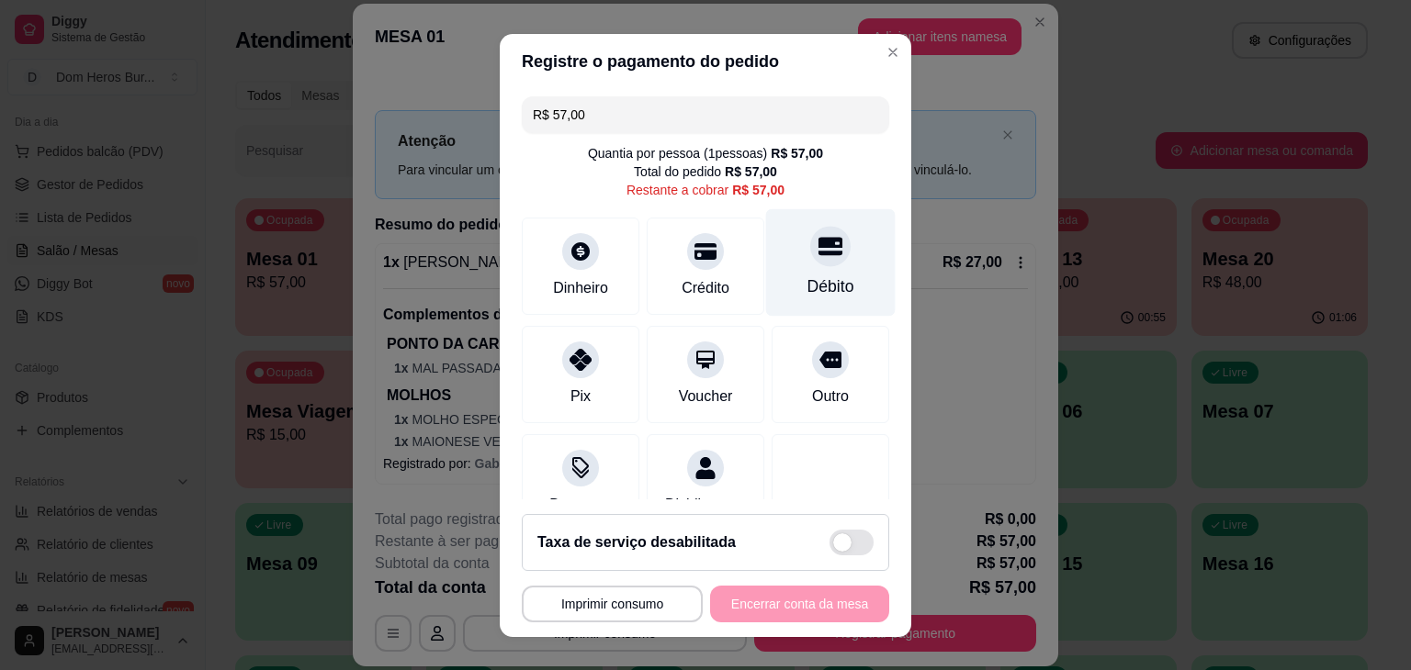
click at [810, 264] on div at bounding box center [830, 246] width 40 height 40
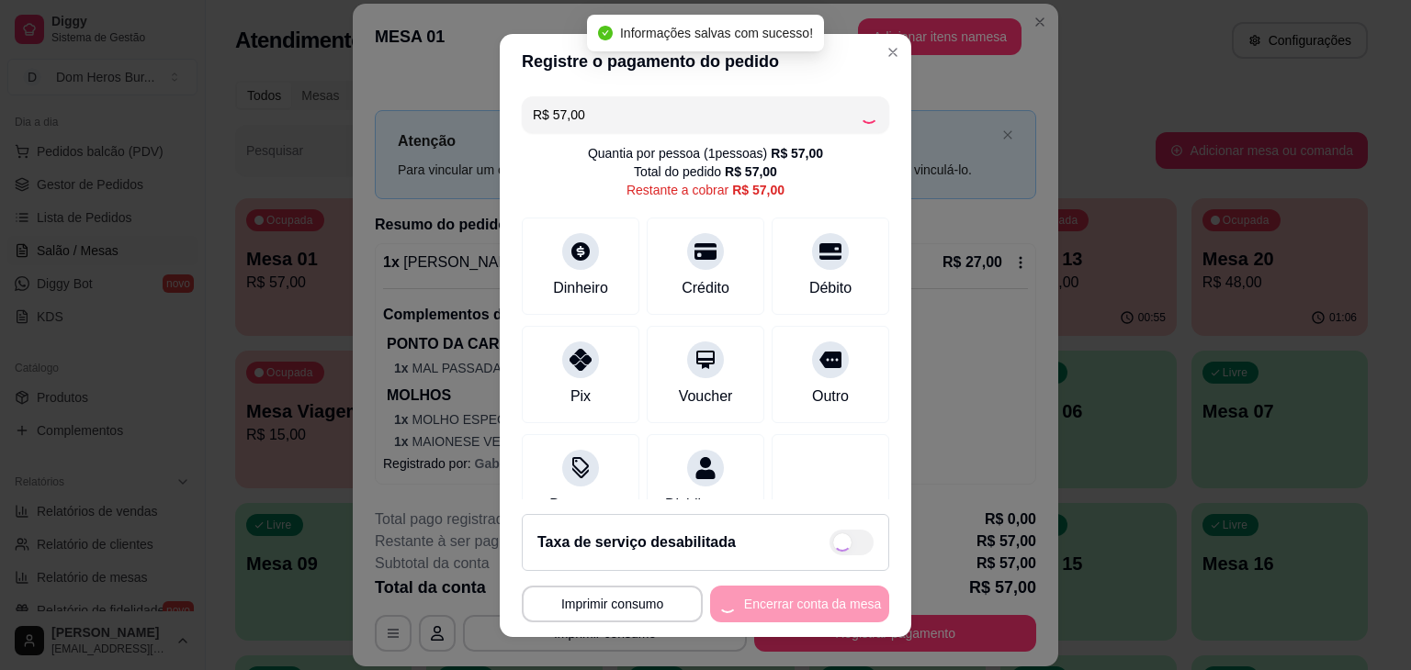
type input "R$ 0,00"
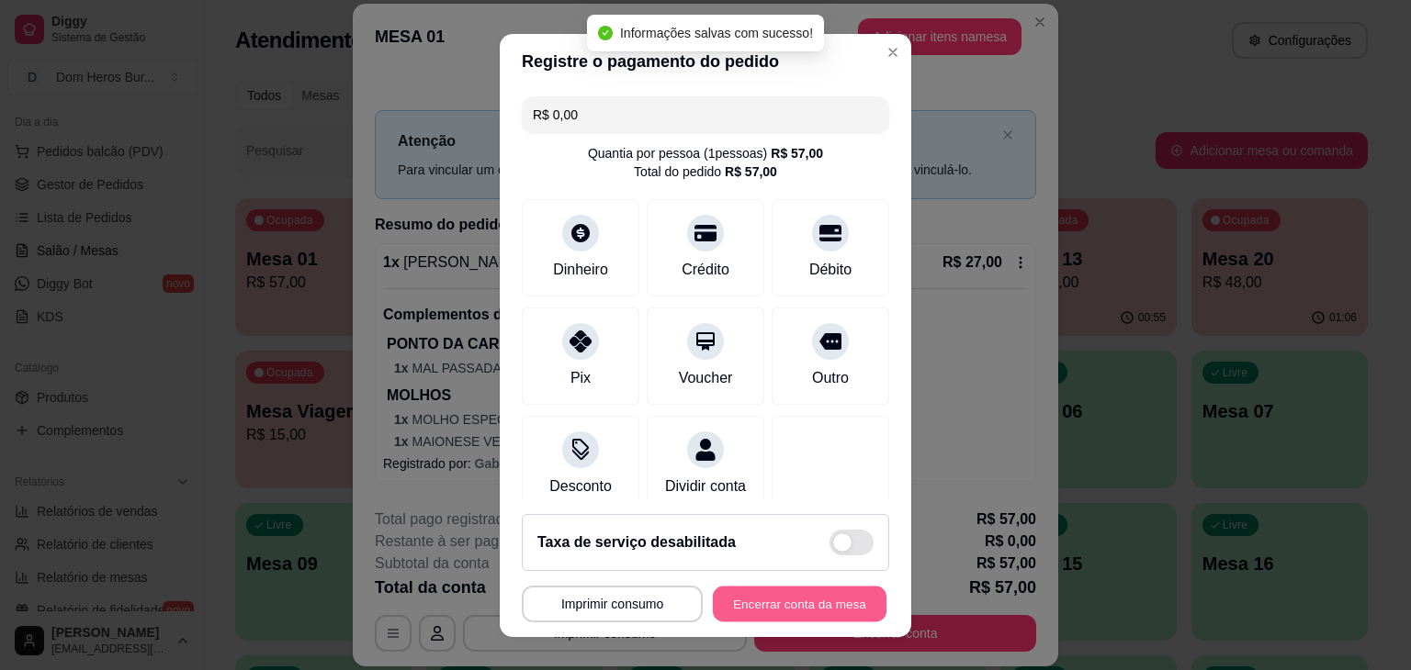
click at [770, 614] on button "Encerrar conta da mesa" at bounding box center [800, 604] width 174 height 36
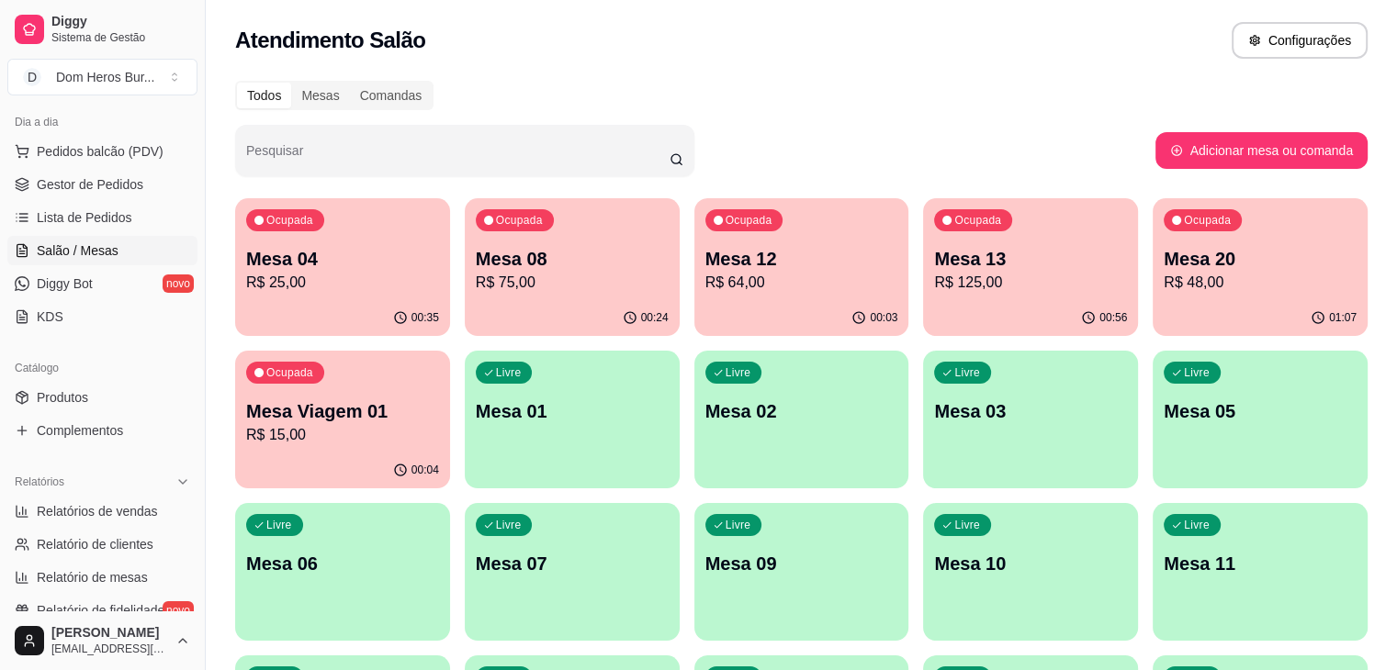
click at [1037, 155] on div "Pesquisar" at bounding box center [695, 150] width 920 height 51
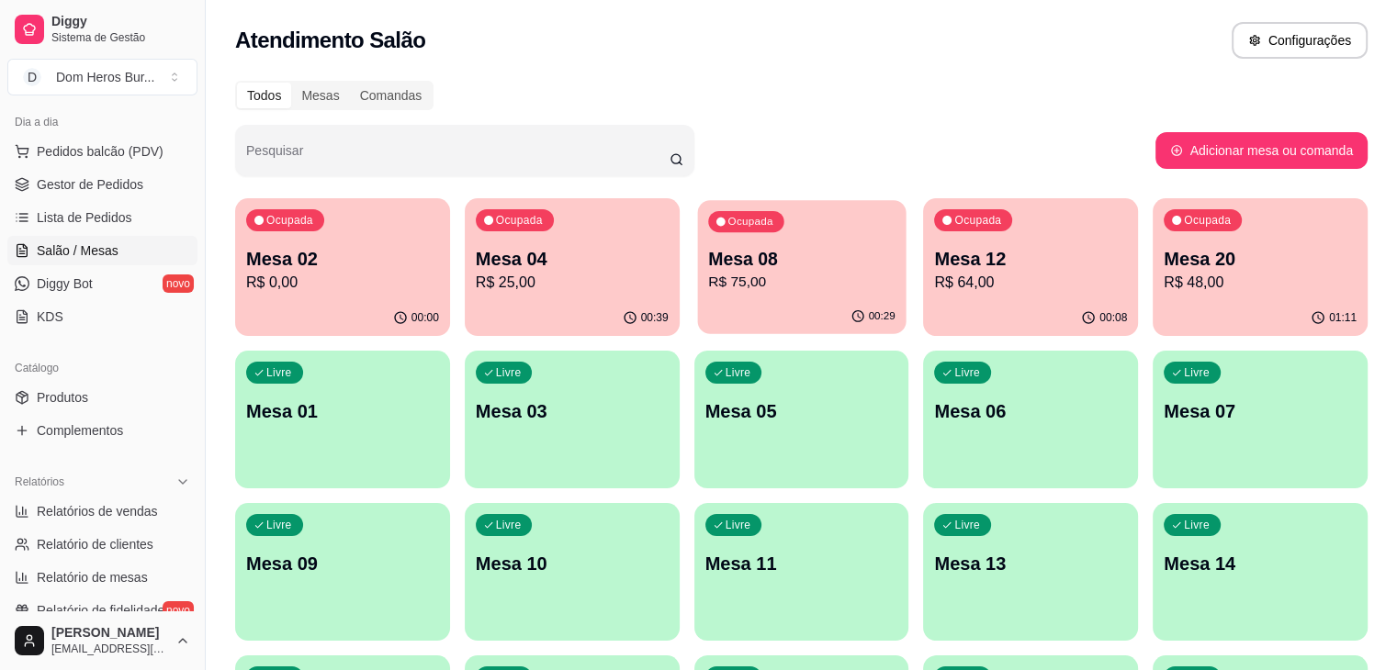
click at [715, 254] on p "Mesa 08" at bounding box center [801, 259] width 187 height 25
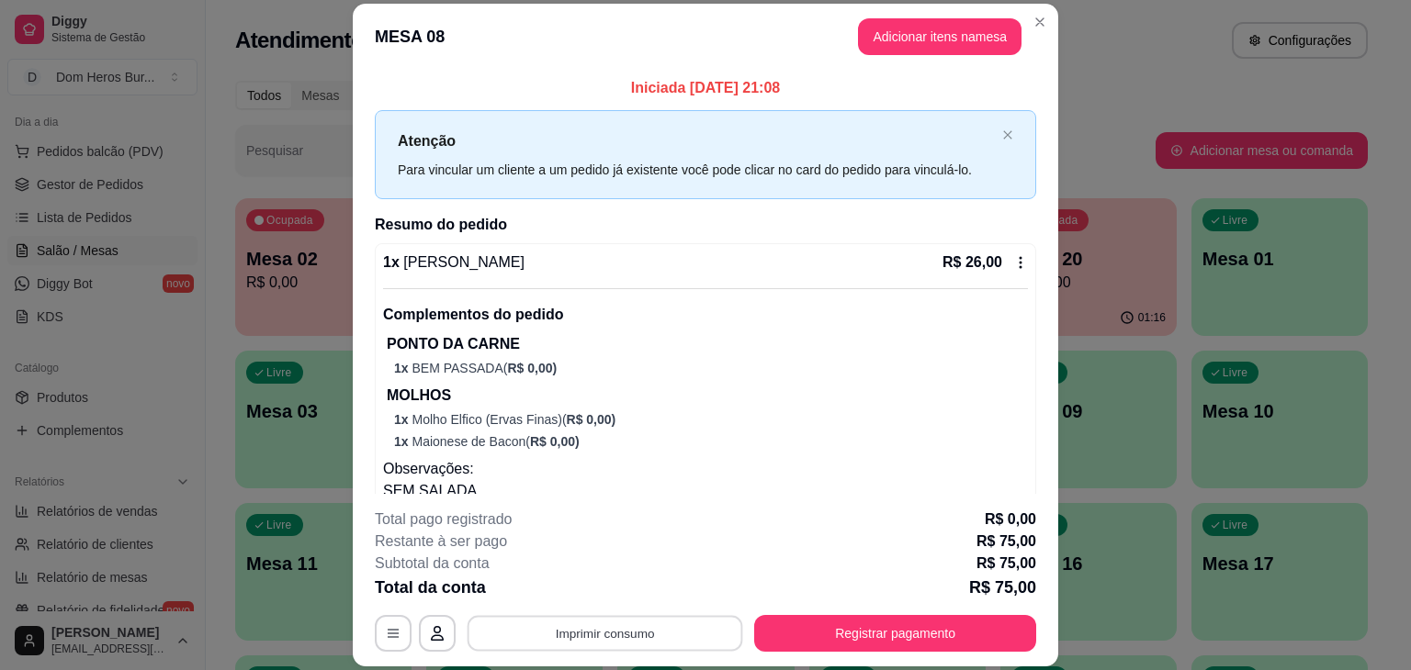
click at [643, 642] on button "Imprimir consumo" at bounding box center [605, 634] width 276 height 36
click at [613, 582] on button "IMPRESSORA" at bounding box center [603, 591] width 129 height 28
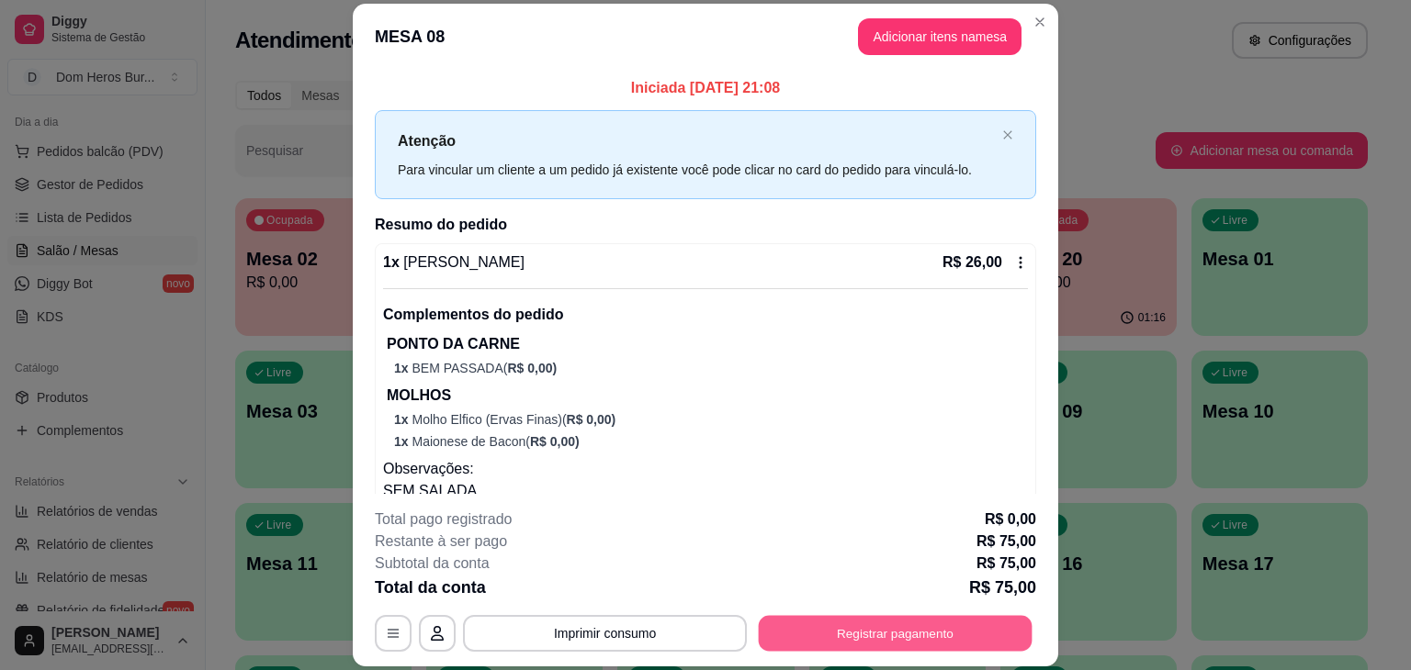
click at [860, 631] on button "Registrar pagamento" at bounding box center [896, 634] width 274 height 36
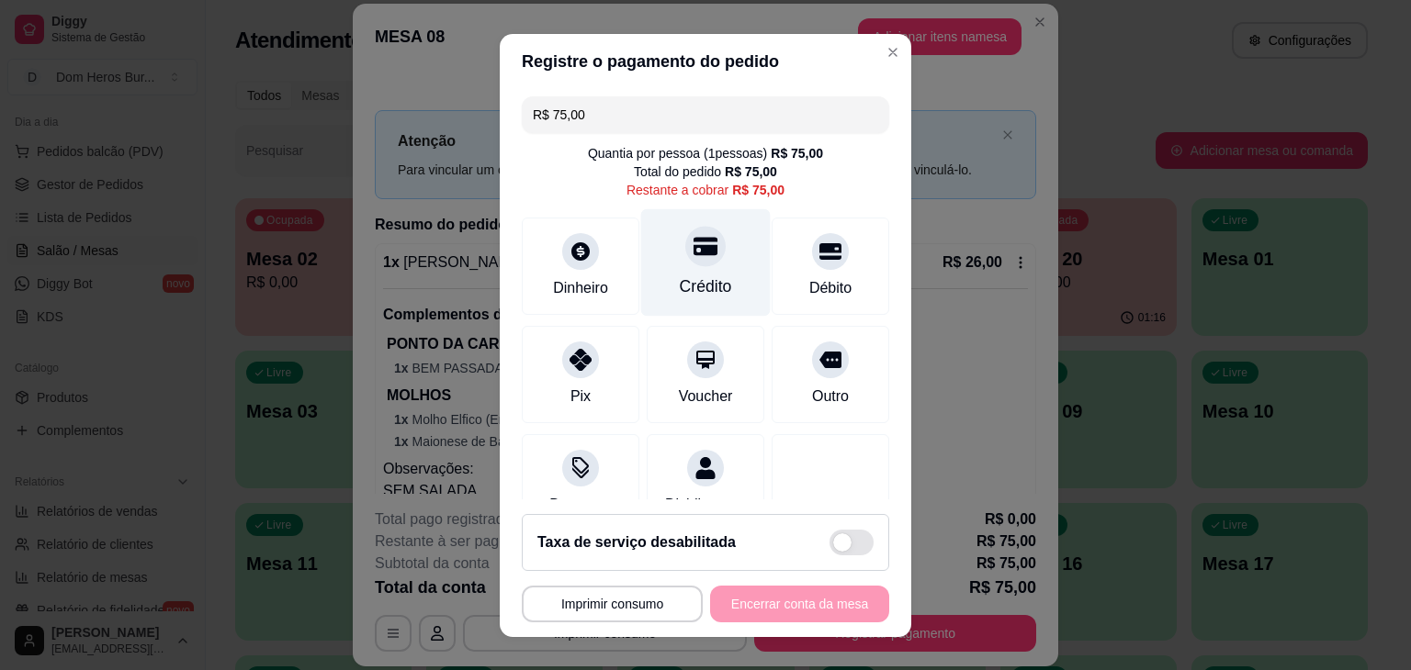
click at [641, 242] on div "Crédito" at bounding box center [705, 261] width 129 height 107
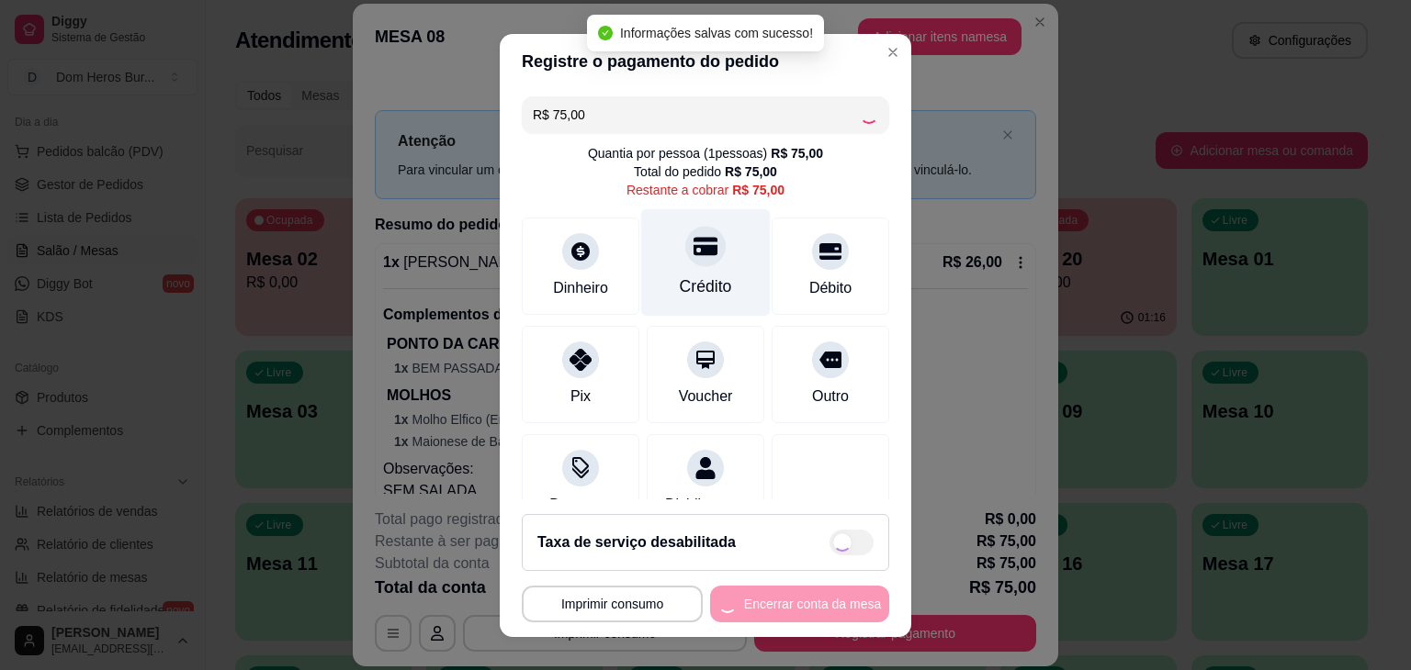
type input "R$ 0,00"
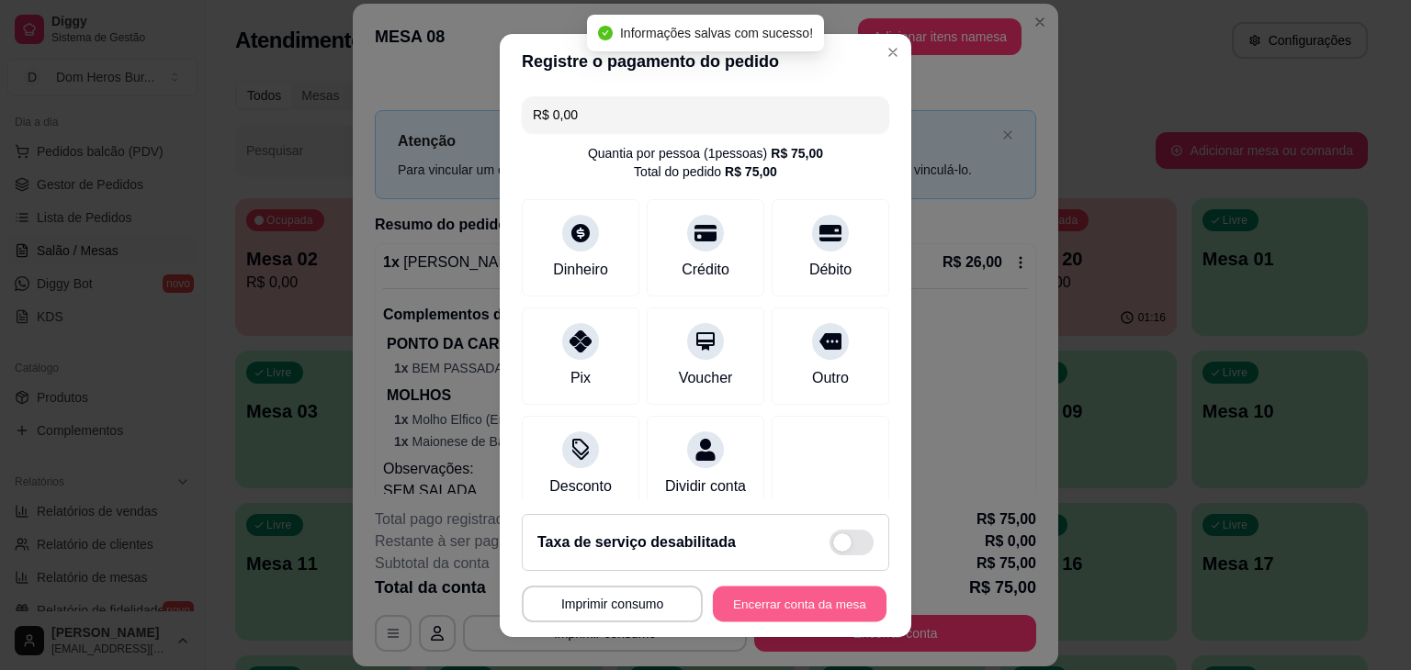
click at [849, 600] on button "Encerrar conta da mesa" at bounding box center [800, 604] width 174 height 36
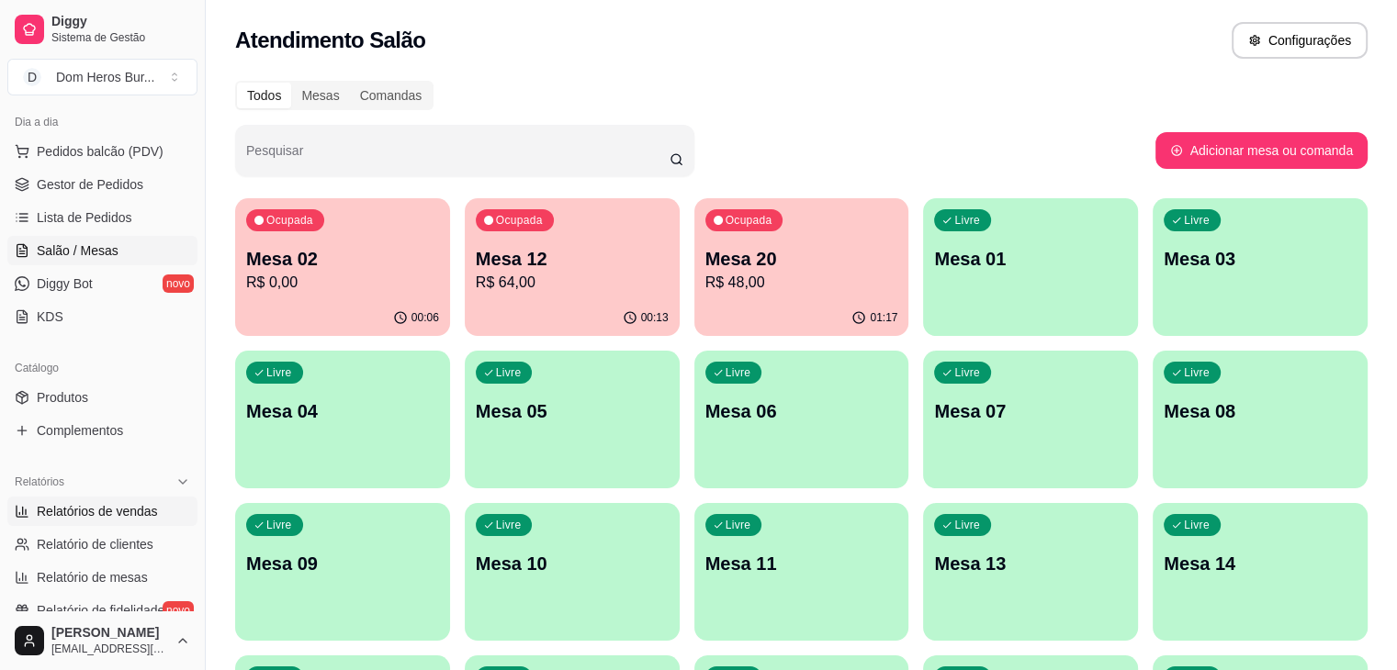
click at [74, 502] on span "Relatórios de vendas" at bounding box center [97, 511] width 121 height 18
select select "ALL"
select select "0"
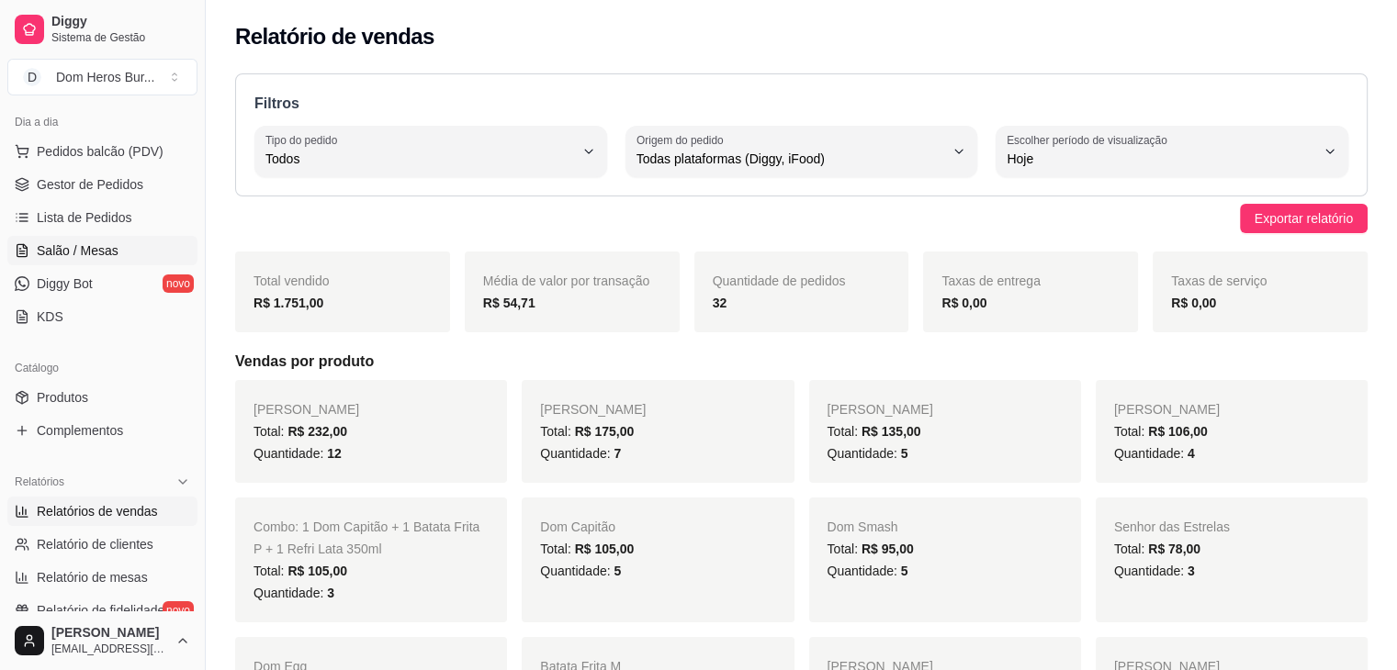
click at [66, 252] on span "Salão / Mesas" at bounding box center [78, 251] width 82 height 18
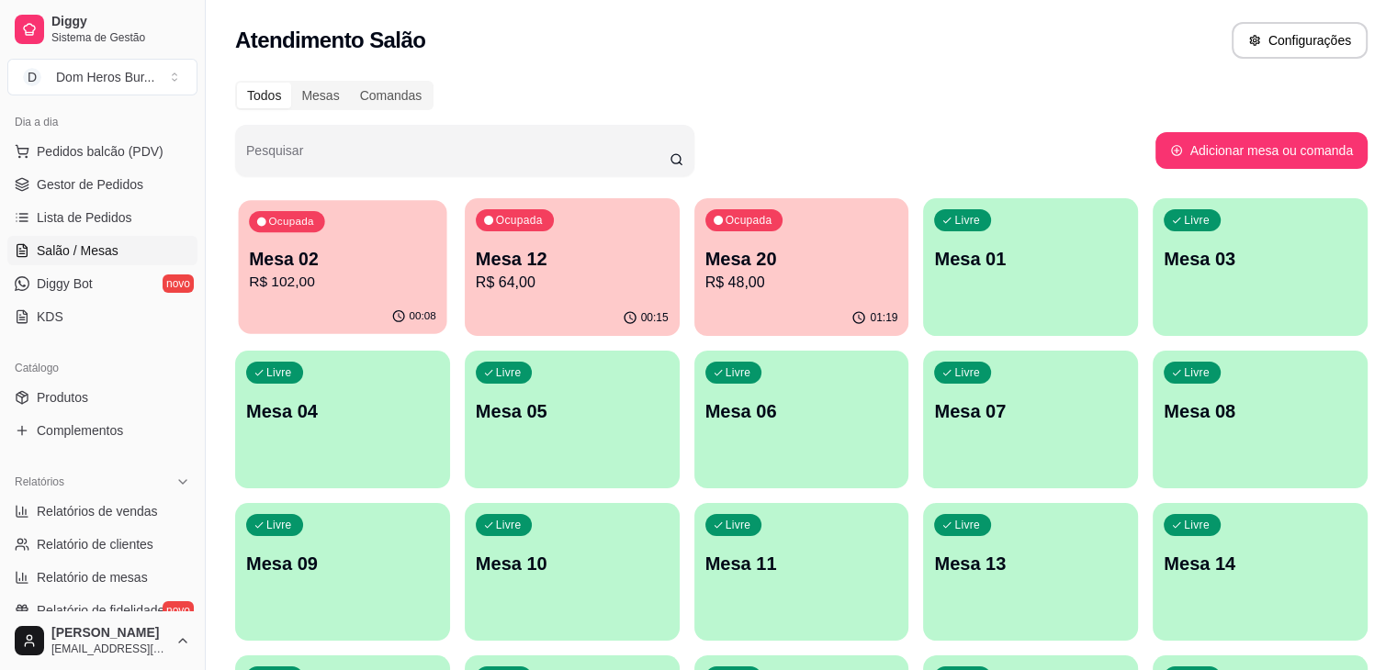
click at [336, 247] on p "Mesa 02" at bounding box center [342, 259] width 187 height 25
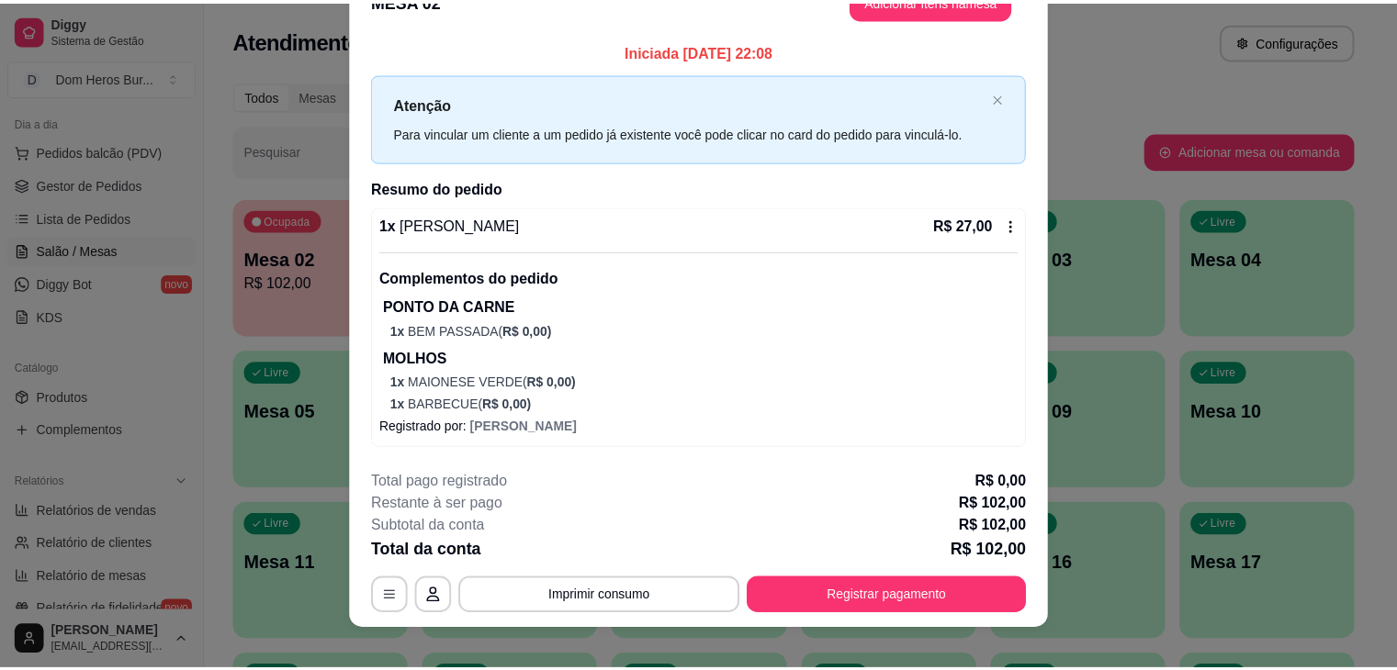
scroll to position [55, 0]
